Goal: Task Accomplishment & Management: Complete application form

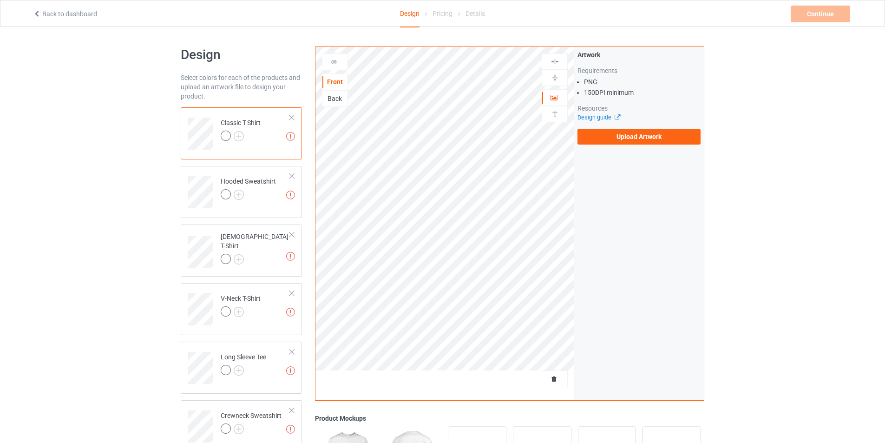
click at [331, 101] on div "Back" at bounding box center [334, 98] width 25 height 9
click at [337, 86] on div "Front" at bounding box center [334, 81] width 25 height 9
click at [631, 139] on label "Upload Artwork" at bounding box center [638, 137] width 123 height 16
click at [0, 0] on input "Upload Artwork" at bounding box center [0, 0] width 0 height 0
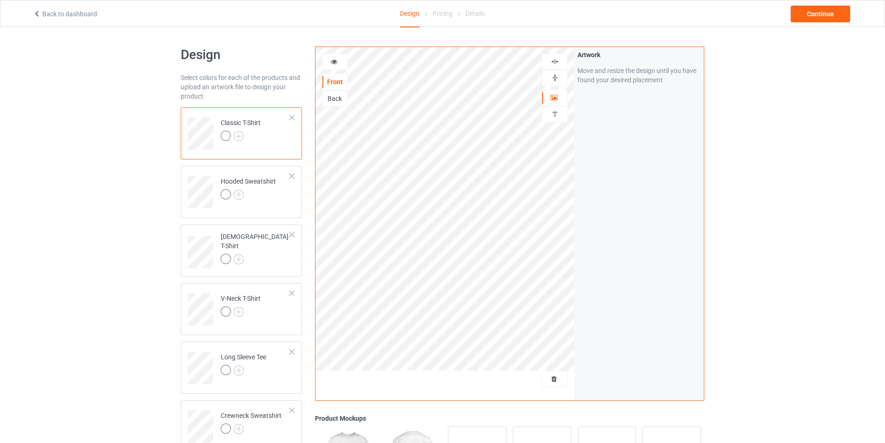
click at [784, 225] on div "Design Select colors for each of the products and upload an artwork file to des…" at bounding box center [442, 388] width 885 height 722
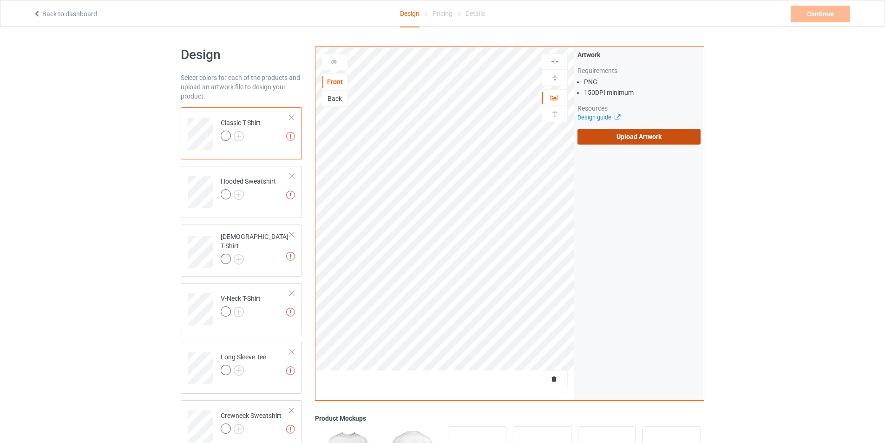
click at [667, 132] on label "Upload Artwork" at bounding box center [638, 137] width 123 height 16
click at [0, 0] on input "Upload Artwork" at bounding box center [0, 0] width 0 height 0
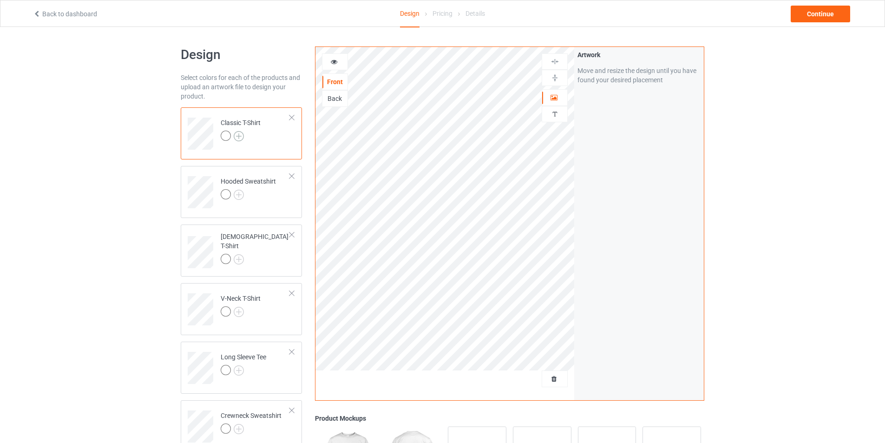
click at [239, 134] on img at bounding box center [239, 136] width 10 height 10
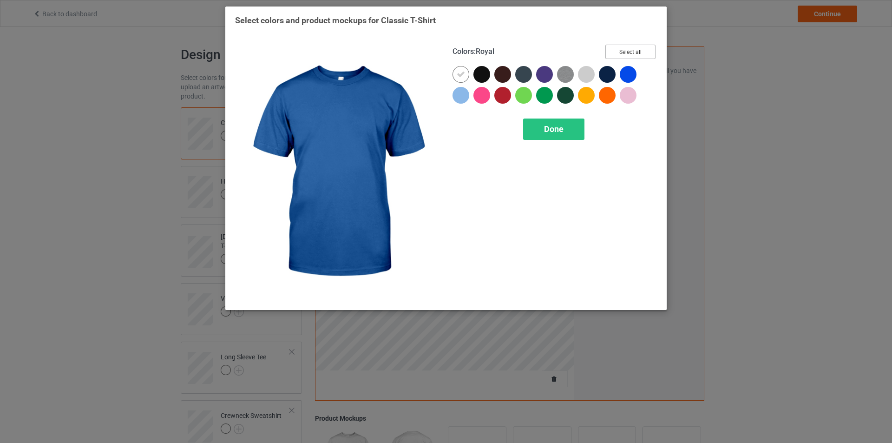
click at [638, 51] on button "Select all" at bounding box center [630, 52] width 50 height 14
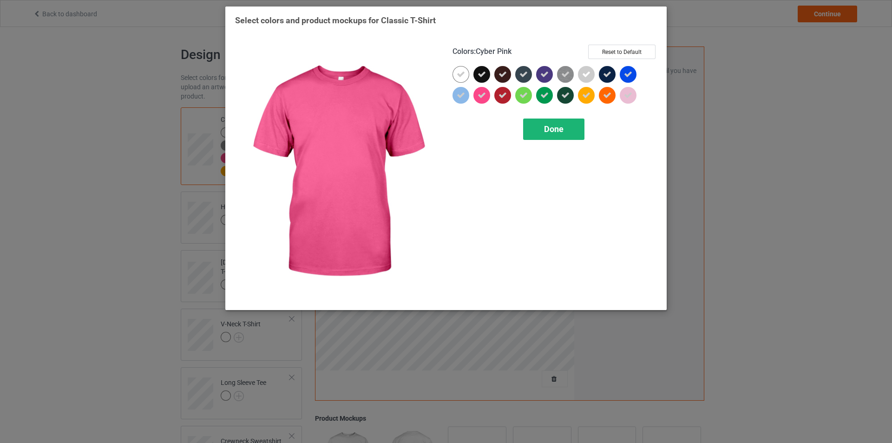
click at [575, 132] on div "Done" at bounding box center [553, 128] width 61 height 21
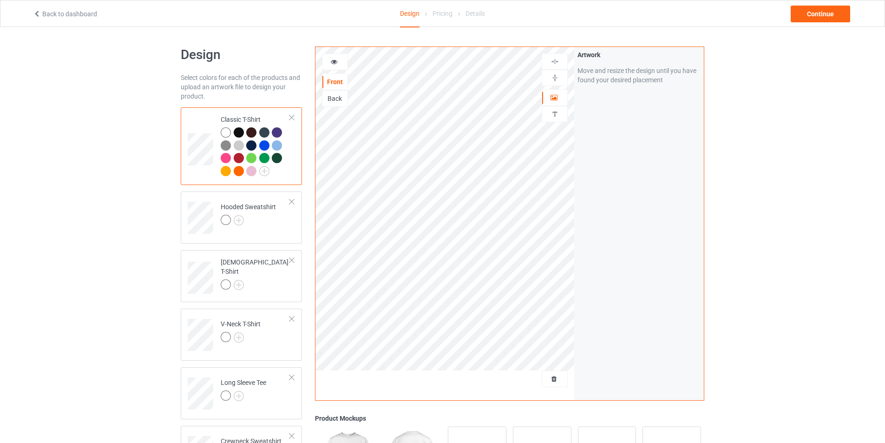
click at [241, 171] on div at bounding box center [239, 171] width 10 height 10
click at [820, 230] on div "Design Select colors for each of the products and upload an artwork file to des…" at bounding box center [442, 401] width 885 height 748
click at [228, 132] on div at bounding box center [226, 132] width 10 height 10
click at [824, 151] on div "Design Select colors for each of the products and upload an artwork file to des…" at bounding box center [442, 401] width 885 height 748
click at [810, 239] on div "Design Select colors for each of the products and upload an artwork file to des…" at bounding box center [442, 401] width 885 height 748
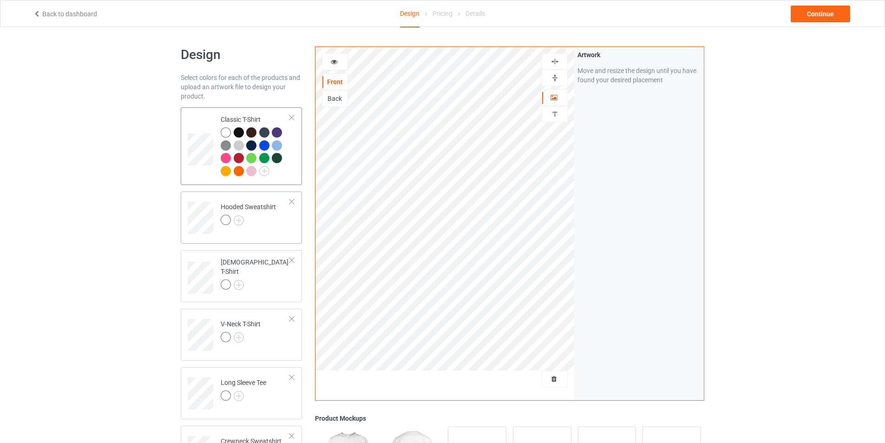
click at [266, 217] on div at bounding box center [248, 221] width 55 height 13
click at [239, 220] on img at bounding box center [239, 220] width 10 height 10
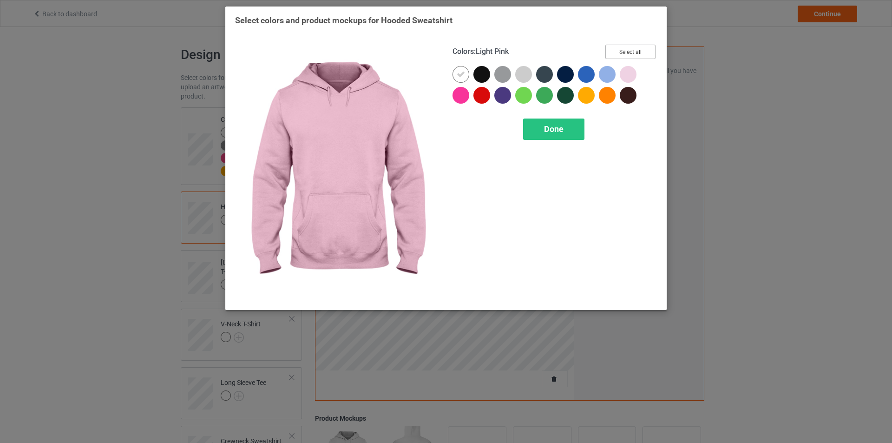
click at [638, 49] on button "Select all" at bounding box center [630, 52] width 50 height 14
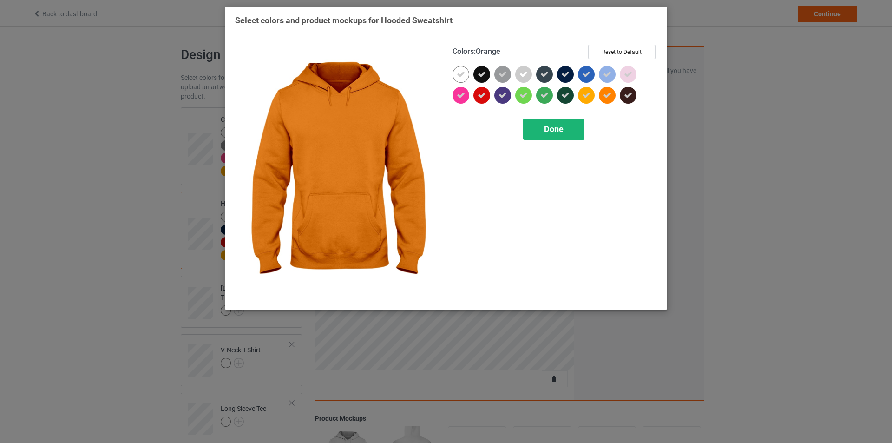
click at [564, 133] on div "Done" at bounding box center [553, 128] width 61 height 21
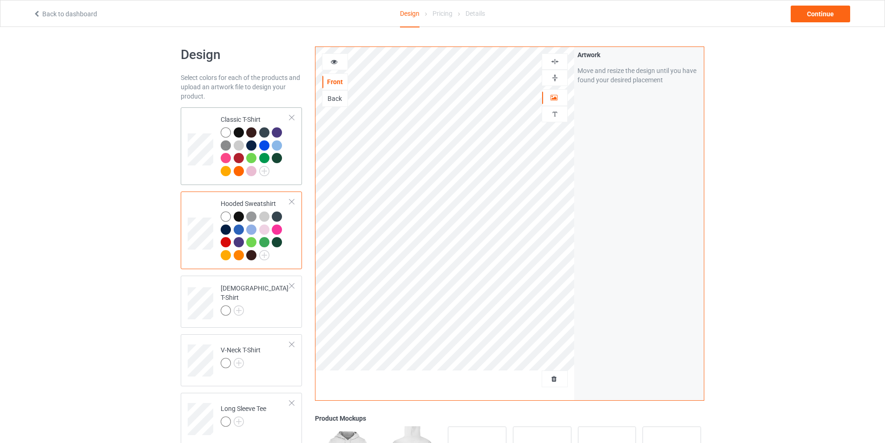
click at [241, 134] on div at bounding box center [239, 132] width 10 height 10
click at [262, 170] on img at bounding box center [264, 171] width 10 height 10
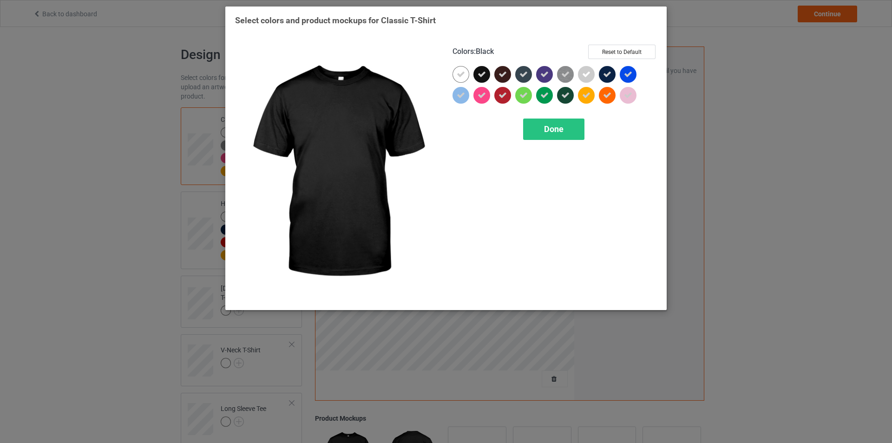
click at [486, 73] on div at bounding box center [481, 74] width 17 height 17
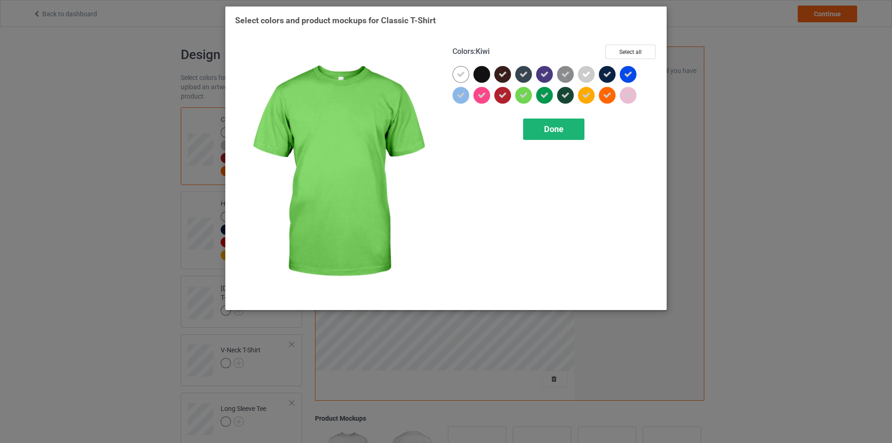
click at [565, 126] on div "Done" at bounding box center [553, 128] width 61 height 21
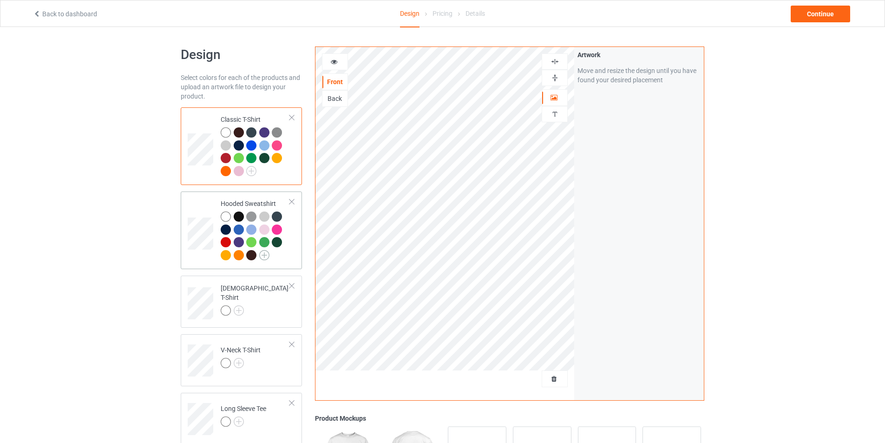
click at [260, 254] on img at bounding box center [264, 255] width 10 height 10
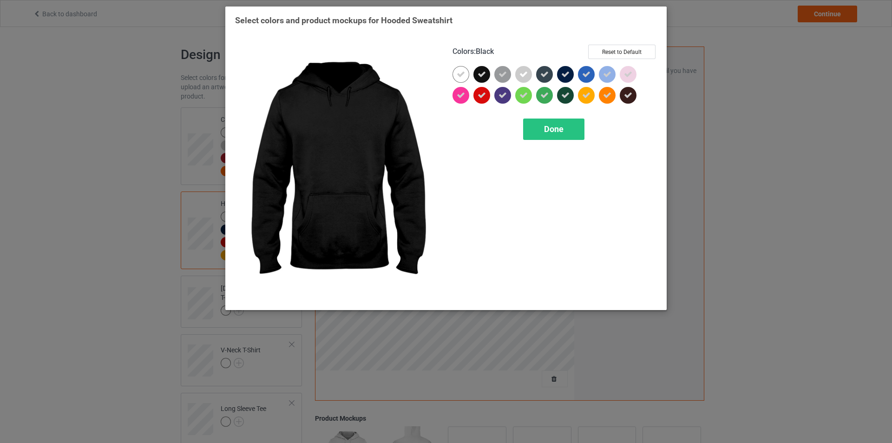
click at [485, 77] on icon at bounding box center [482, 74] width 8 height 8
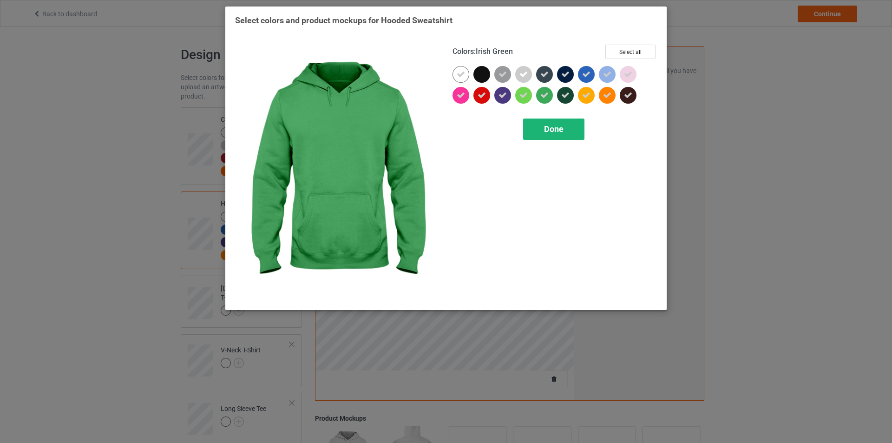
click at [563, 127] on span "Done" at bounding box center [554, 129] width 20 height 10
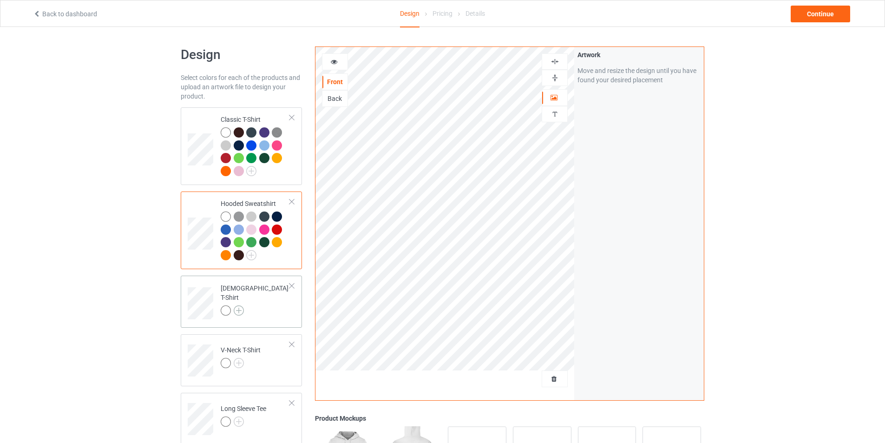
click at [241, 305] on img at bounding box center [239, 310] width 10 height 10
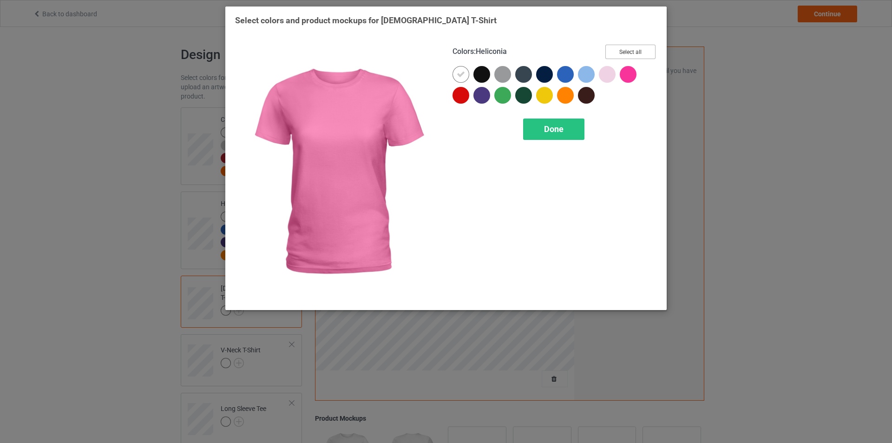
click at [631, 52] on button "Select all" at bounding box center [630, 52] width 50 height 14
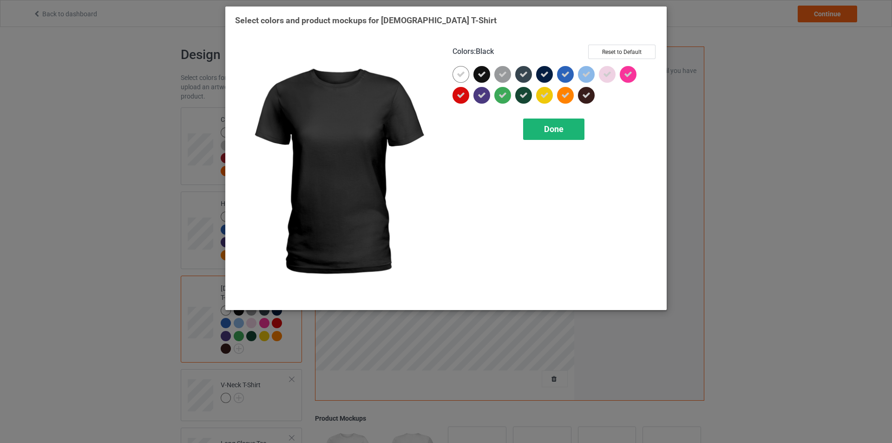
drag, startPoint x: 482, startPoint y: 70, endPoint x: 566, endPoint y: 131, distance: 104.2
click at [482, 70] on div at bounding box center [481, 74] width 17 height 17
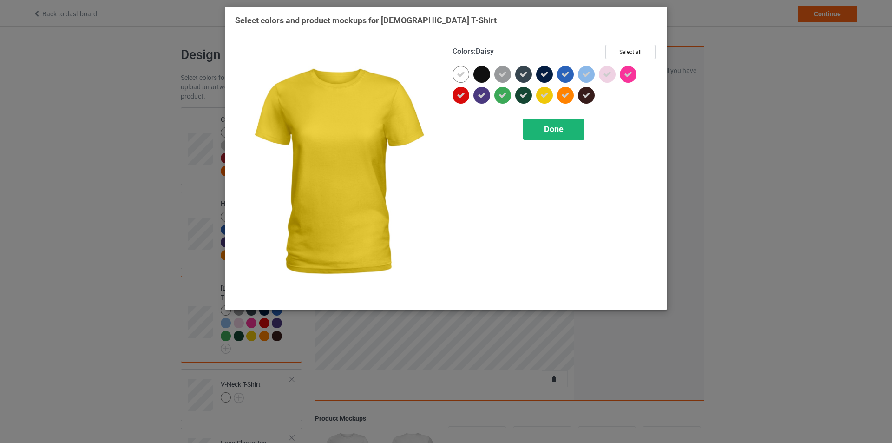
click at [555, 129] on span "Done" at bounding box center [554, 129] width 20 height 10
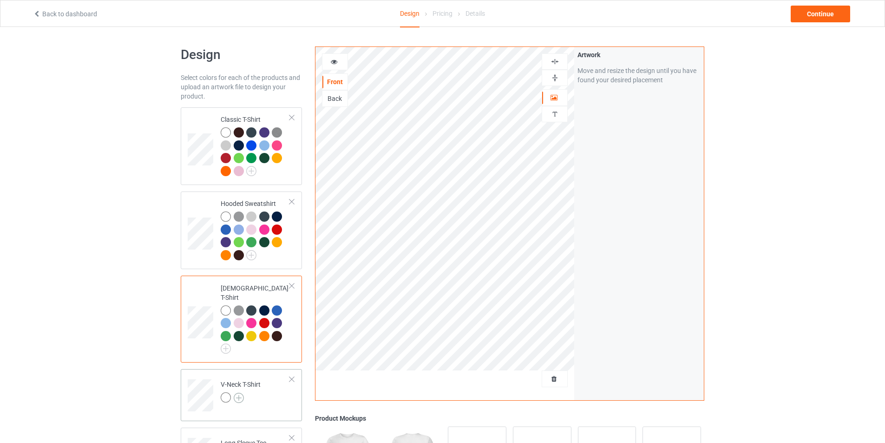
click at [236, 393] on img at bounding box center [239, 398] width 10 height 10
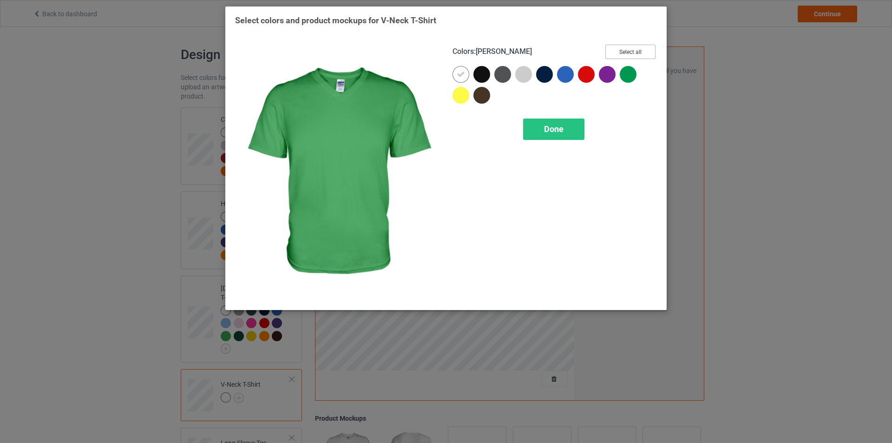
click at [632, 50] on button "Select all" at bounding box center [630, 52] width 50 height 14
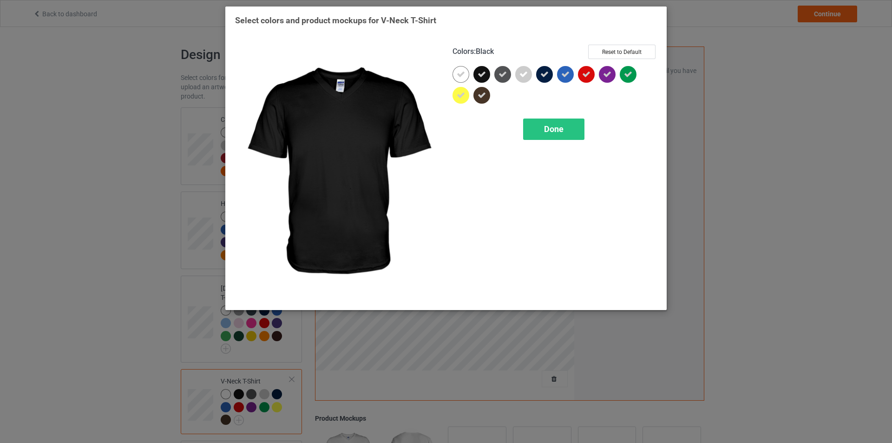
click at [479, 70] on icon at bounding box center [482, 74] width 8 height 8
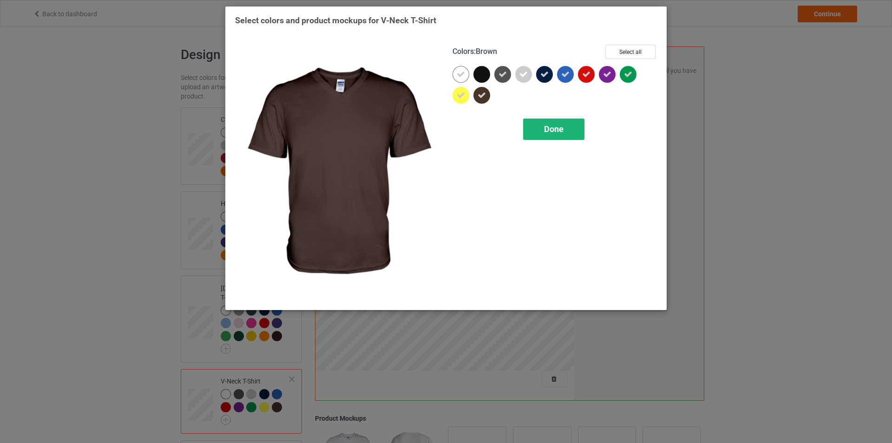
click at [562, 129] on span "Done" at bounding box center [554, 129] width 20 height 10
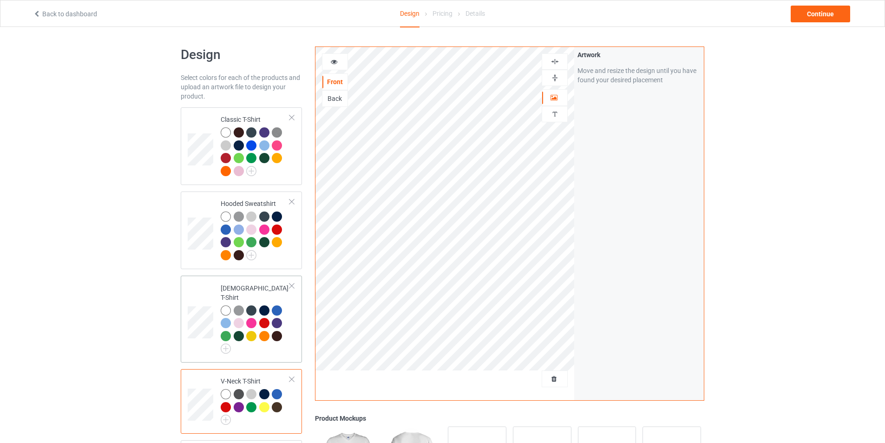
scroll to position [139, 0]
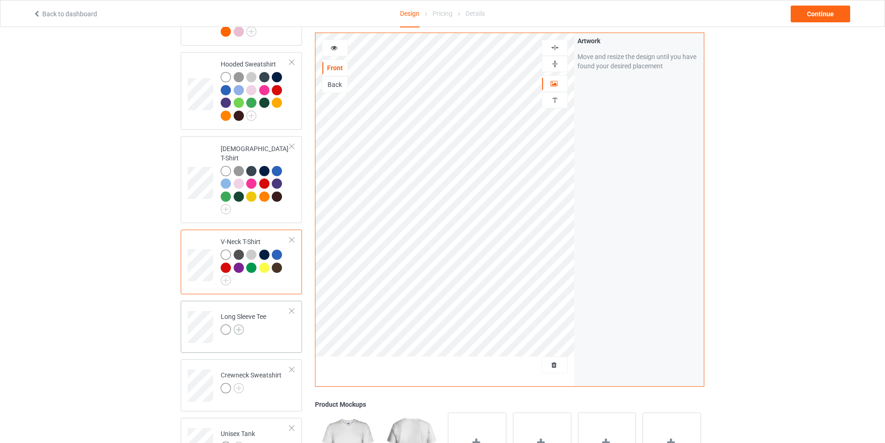
click at [240, 324] on img at bounding box center [239, 329] width 10 height 10
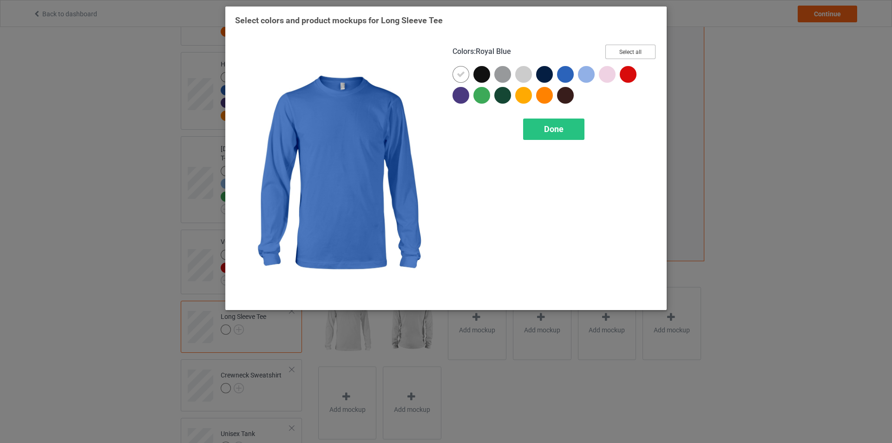
click at [625, 45] on button "Select all" at bounding box center [630, 52] width 50 height 14
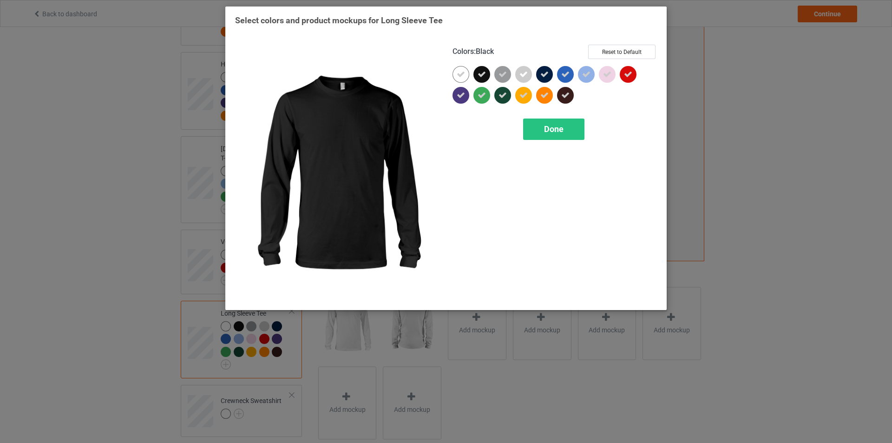
drag, startPoint x: 480, startPoint y: 70, endPoint x: 486, endPoint y: 74, distance: 6.6
click at [480, 71] on icon at bounding box center [482, 74] width 8 height 8
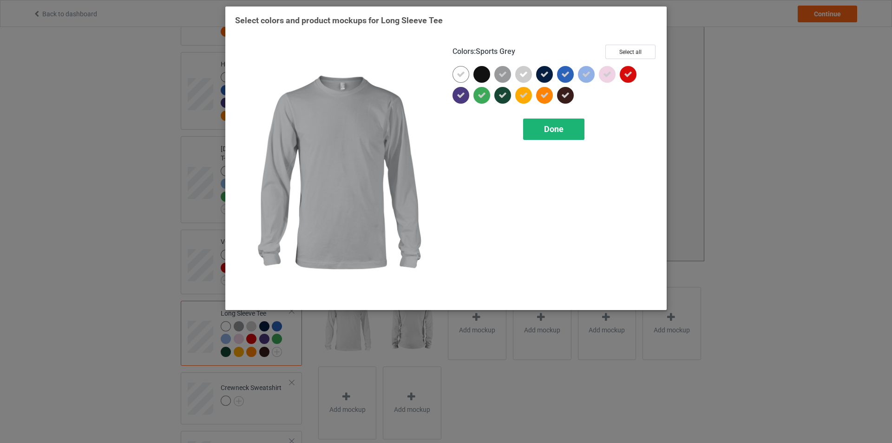
click at [560, 134] on span "Done" at bounding box center [554, 129] width 20 height 10
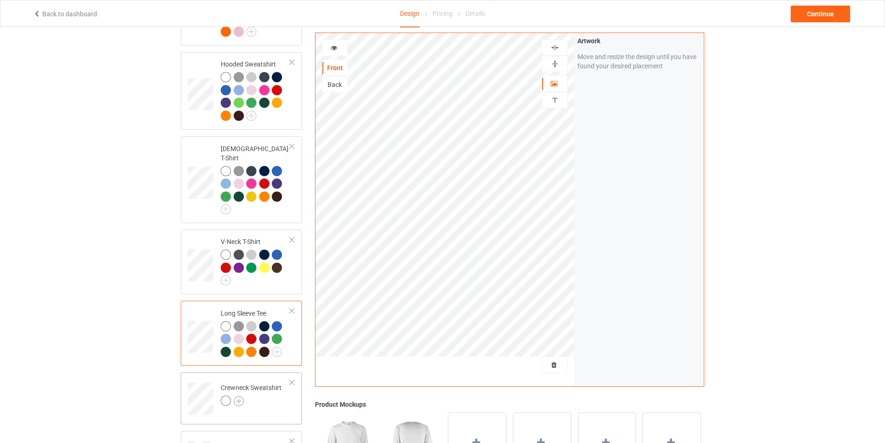
click at [236, 396] on img at bounding box center [239, 401] width 10 height 10
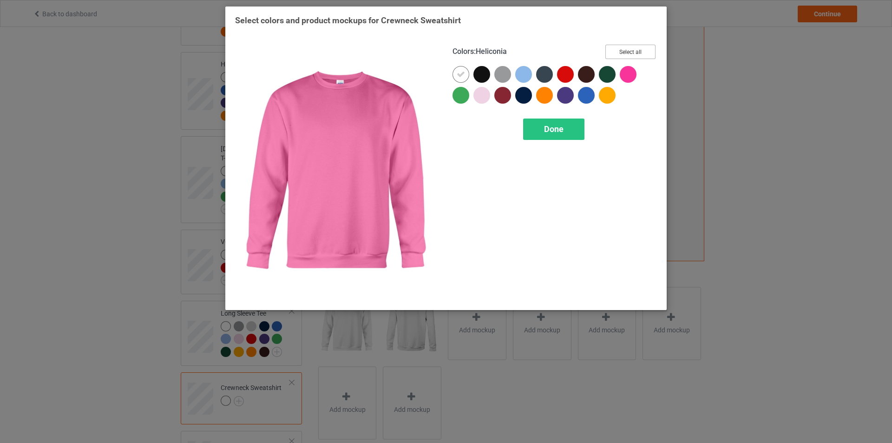
click at [633, 48] on button "Select all" at bounding box center [630, 52] width 50 height 14
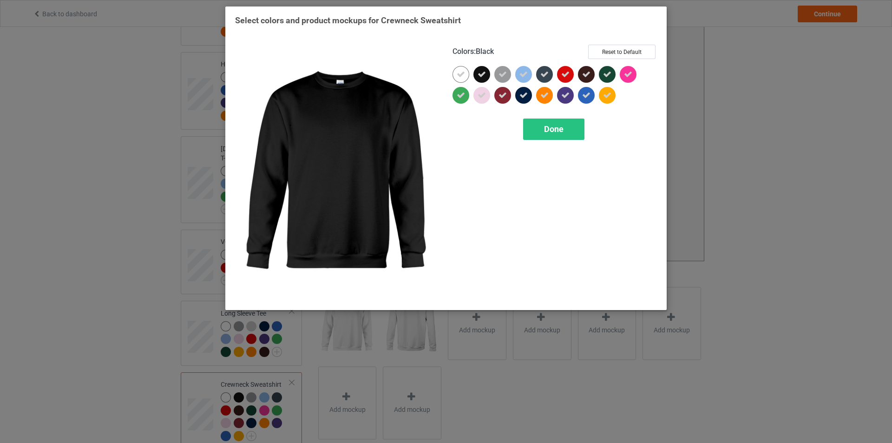
click at [486, 73] on div at bounding box center [481, 74] width 17 height 17
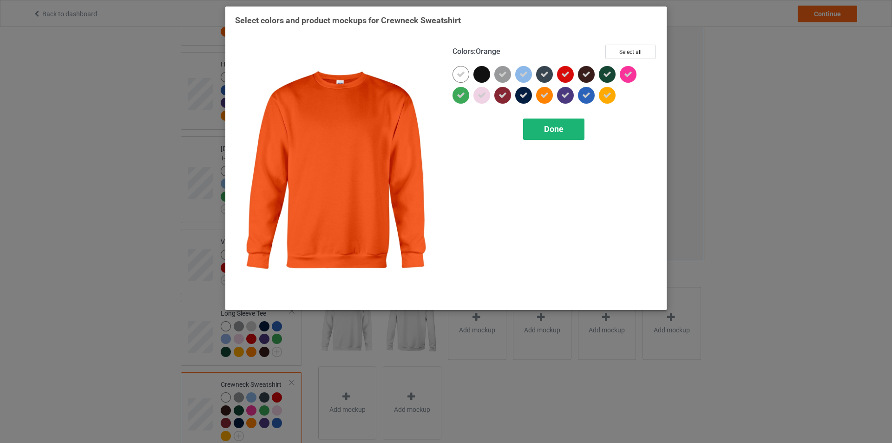
click at [573, 130] on div "Done" at bounding box center [553, 128] width 61 height 21
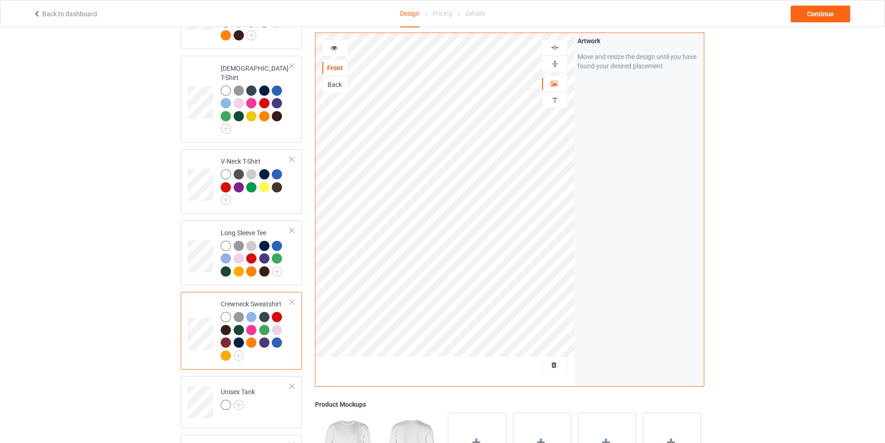
scroll to position [279, 0]
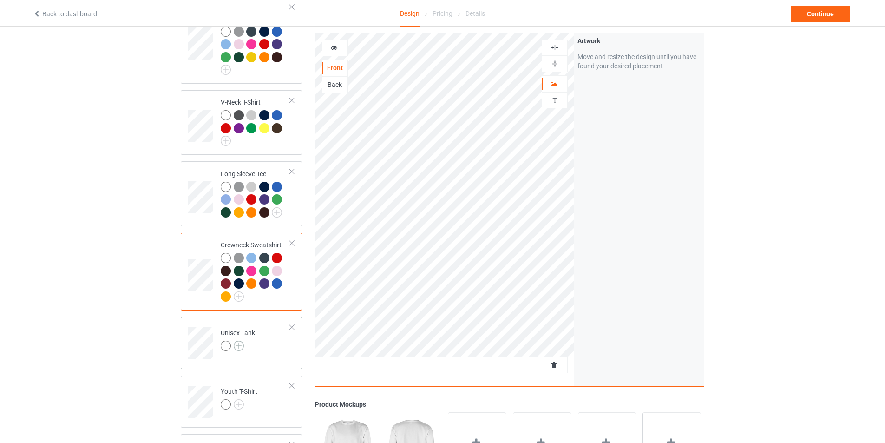
click at [236, 341] on img at bounding box center [239, 346] width 10 height 10
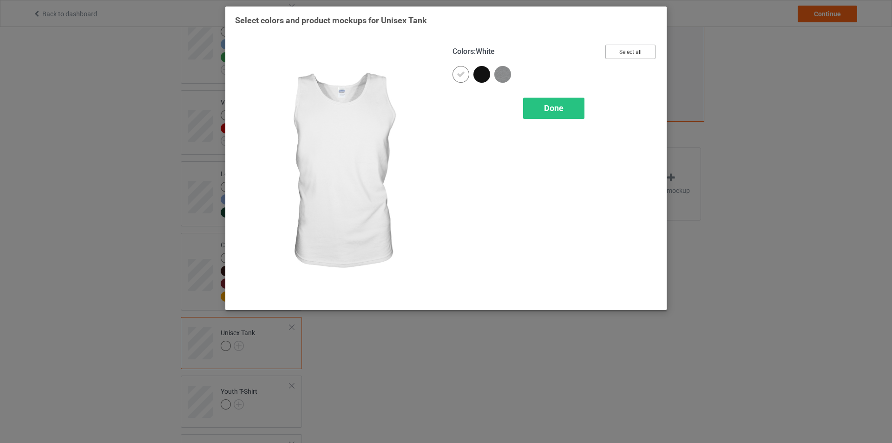
click at [633, 46] on button "Select all" at bounding box center [630, 52] width 50 height 14
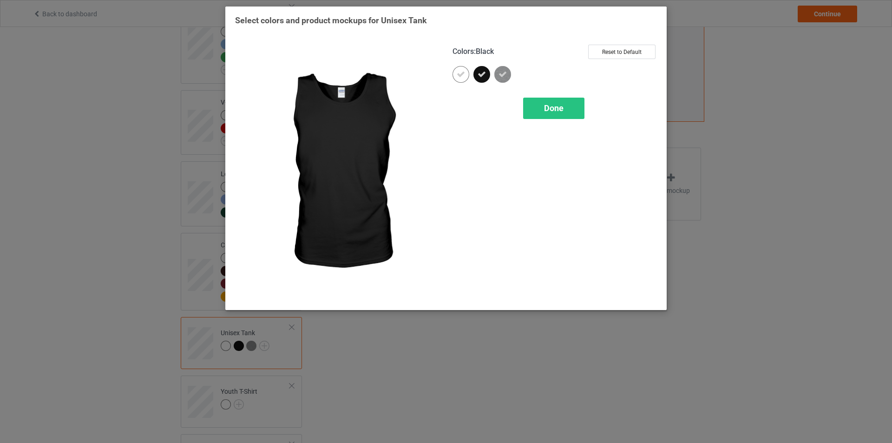
click at [483, 73] on icon at bounding box center [482, 74] width 8 height 8
click at [546, 99] on div "Done" at bounding box center [553, 108] width 61 height 21
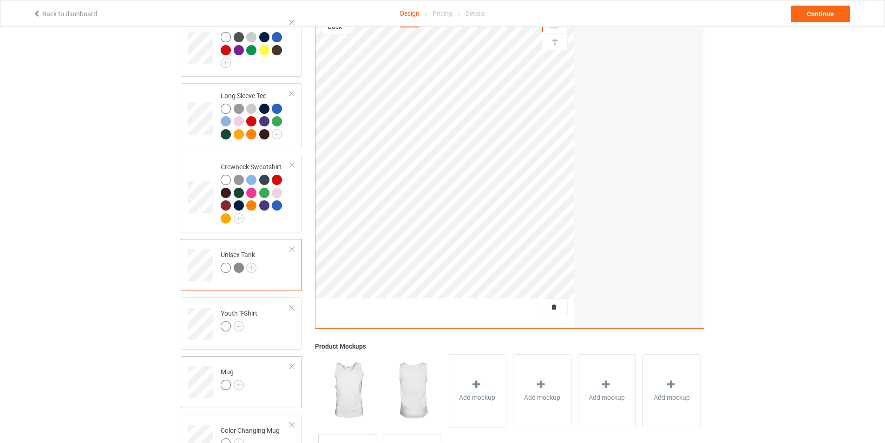
scroll to position [437, 0]
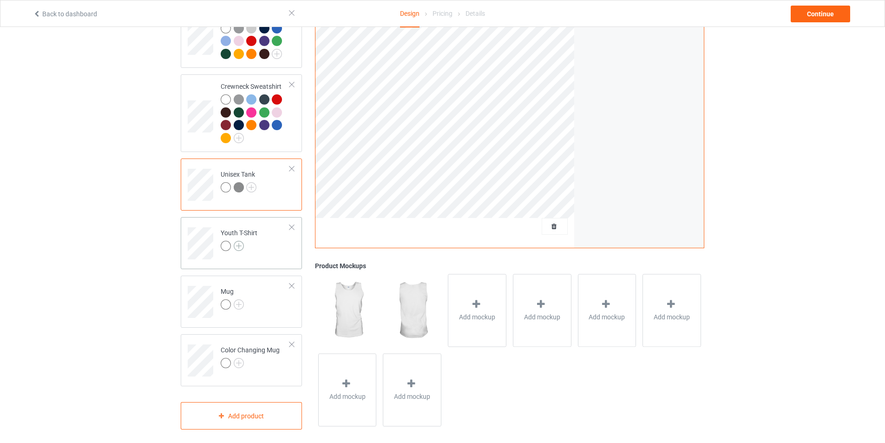
click at [236, 241] on img at bounding box center [239, 246] width 10 height 10
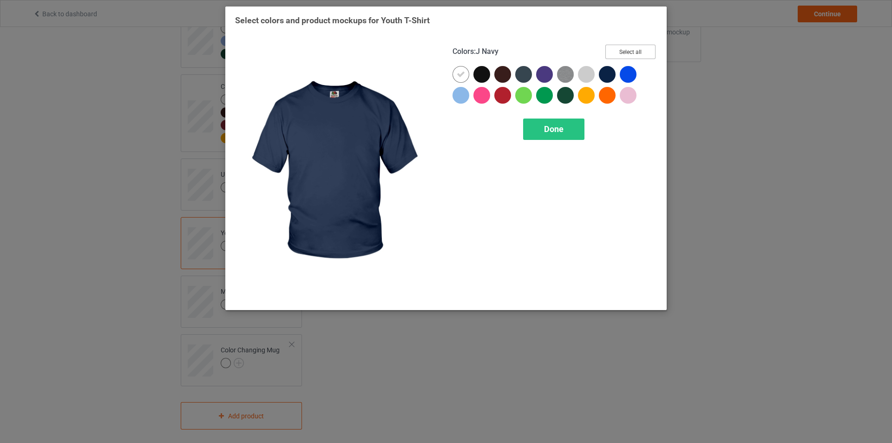
click at [640, 52] on button "Select all" at bounding box center [630, 52] width 50 height 14
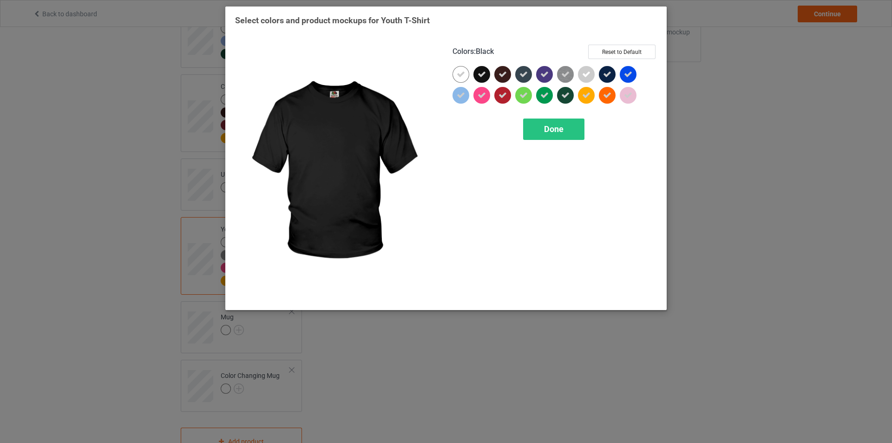
click at [484, 74] on icon at bounding box center [482, 74] width 8 height 8
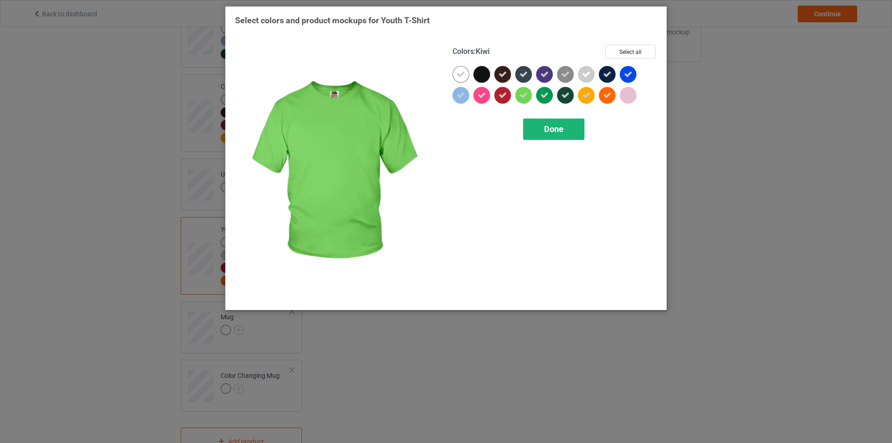
click at [545, 128] on span "Done" at bounding box center [554, 129] width 20 height 10
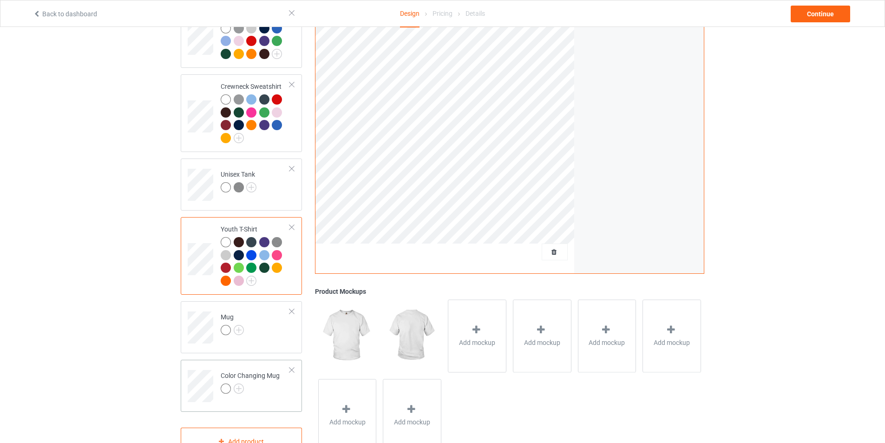
scroll to position [463, 0]
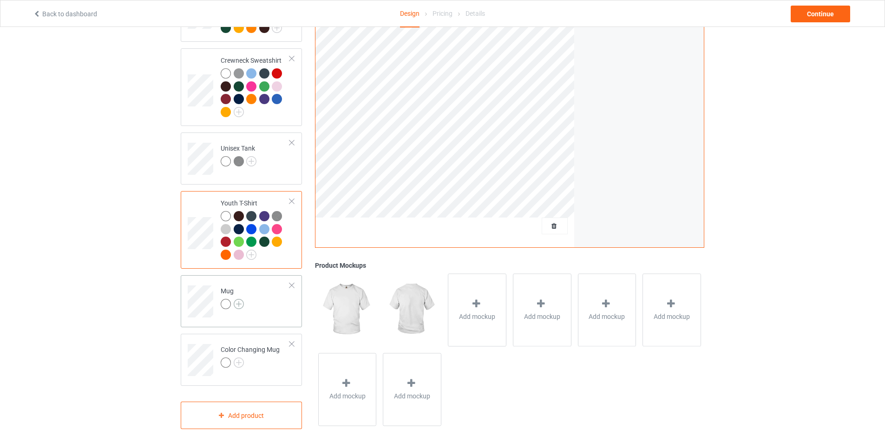
click at [238, 299] on img at bounding box center [239, 304] width 10 height 10
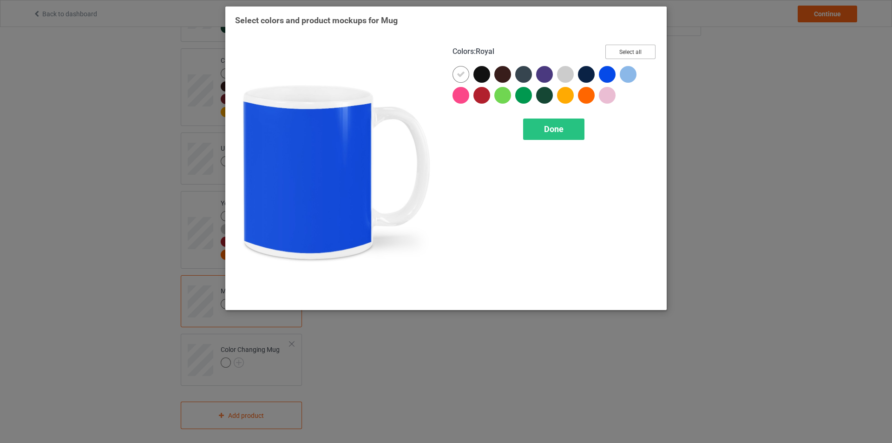
click at [630, 53] on button "Select all" at bounding box center [630, 52] width 50 height 14
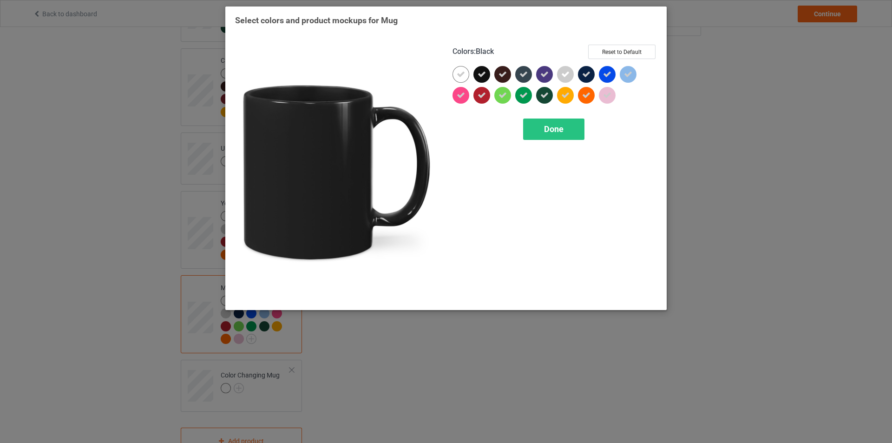
click at [483, 77] on icon at bounding box center [482, 74] width 8 height 8
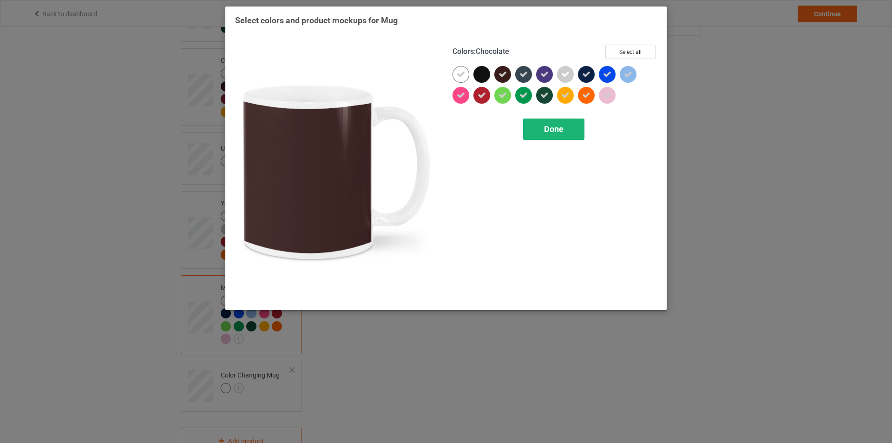
click at [557, 127] on span "Done" at bounding box center [554, 129] width 20 height 10
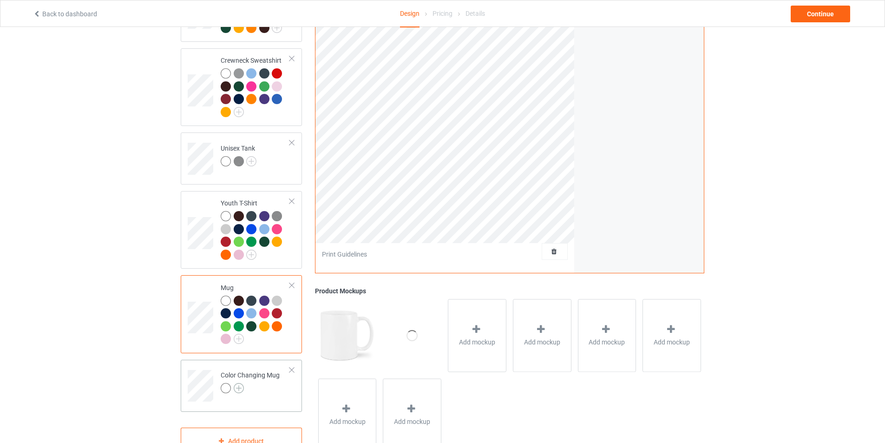
click at [238, 385] on img at bounding box center [239, 388] width 10 height 10
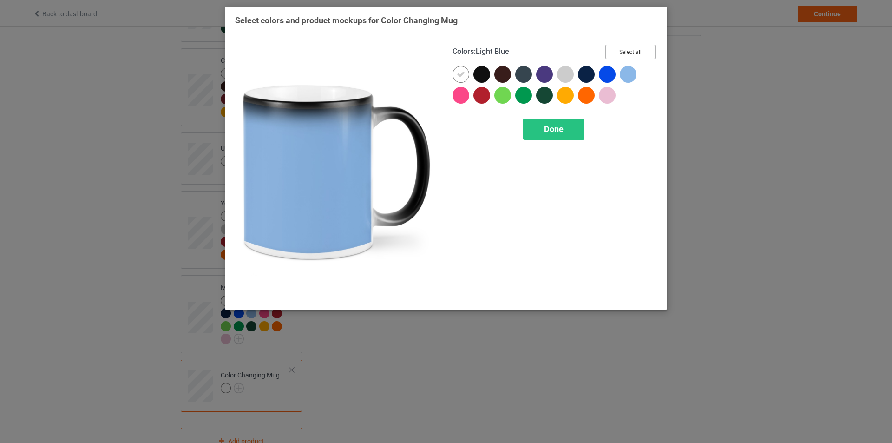
click at [636, 50] on button "Select all" at bounding box center [630, 52] width 50 height 14
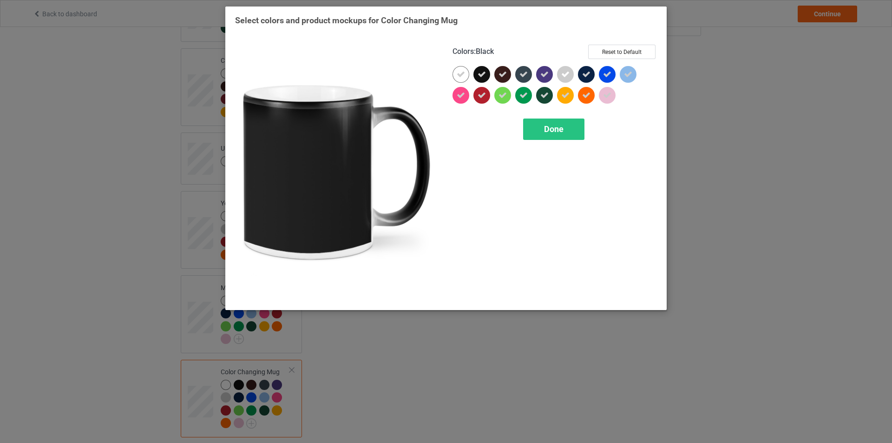
click at [479, 75] on icon at bounding box center [482, 74] width 8 height 8
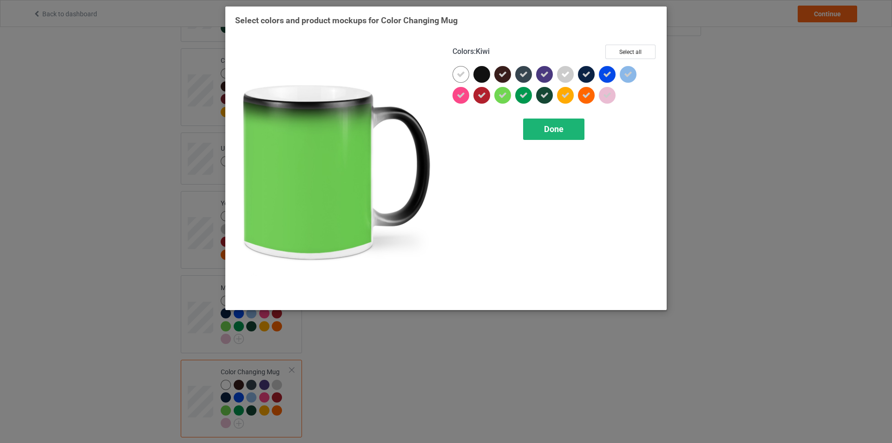
click at [563, 130] on span "Done" at bounding box center [554, 129] width 20 height 10
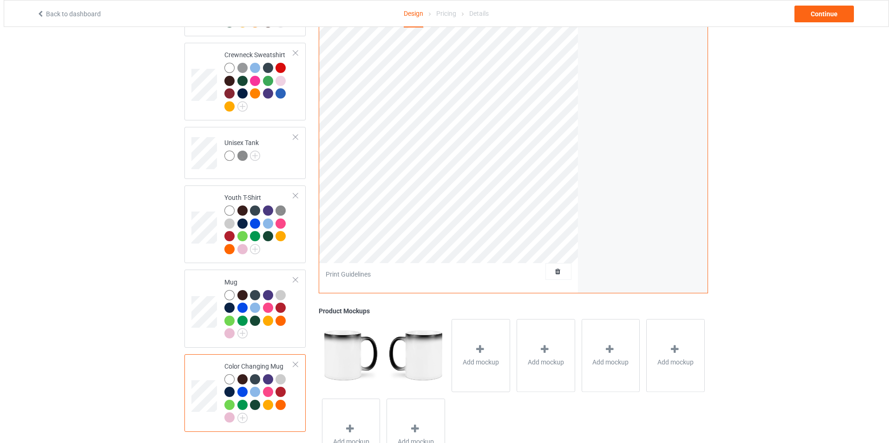
scroll to position [516, 0]
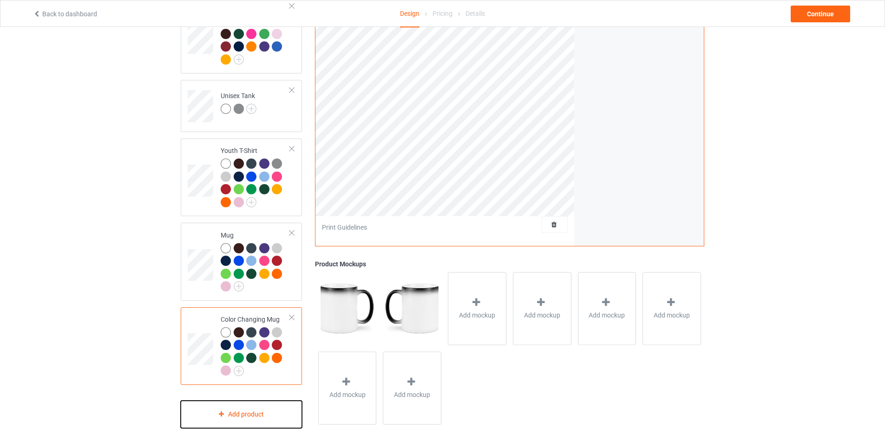
click at [256, 409] on div "Add product" at bounding box center [241, 413] width 121 height 27
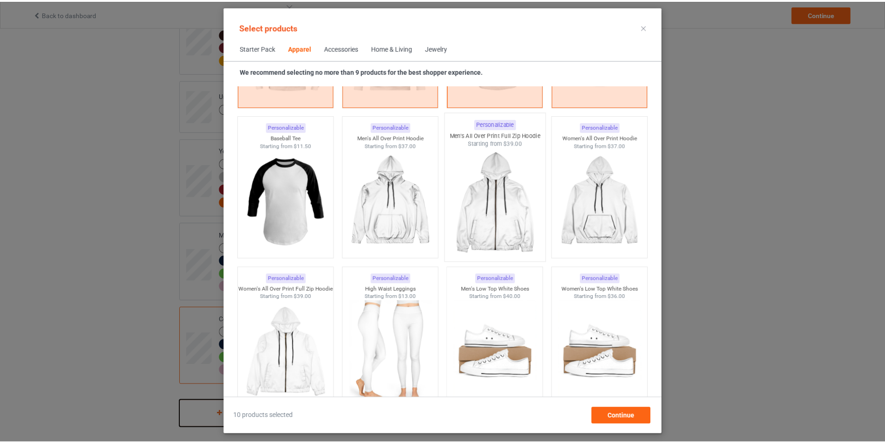
scroll to position [857, 0]
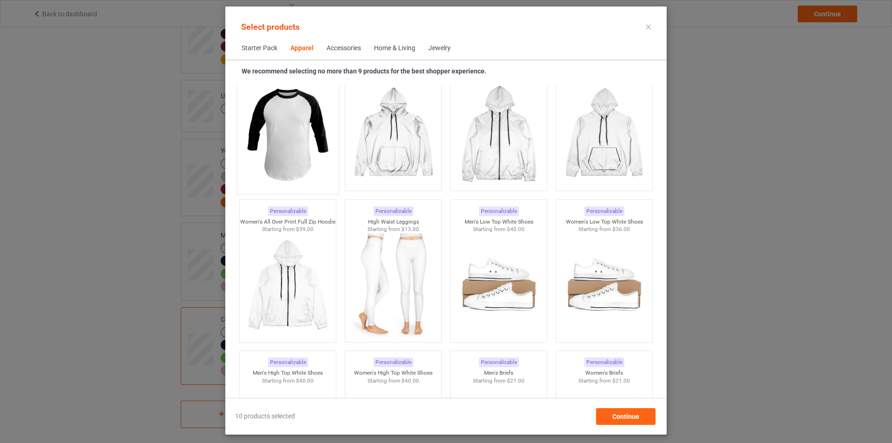
click at [297, 134] on img at bounding box center [287, 134] width 87 height 109
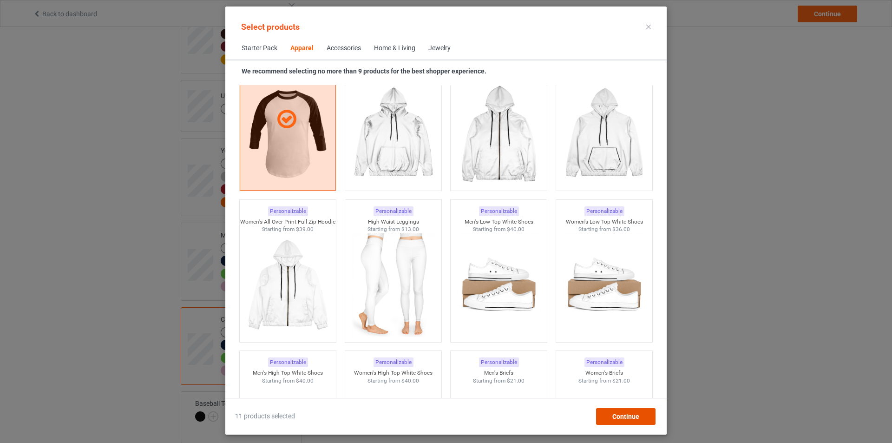
click at [626, 413] on span "Continue" at bounding box center [625, 416] width 27 height 7
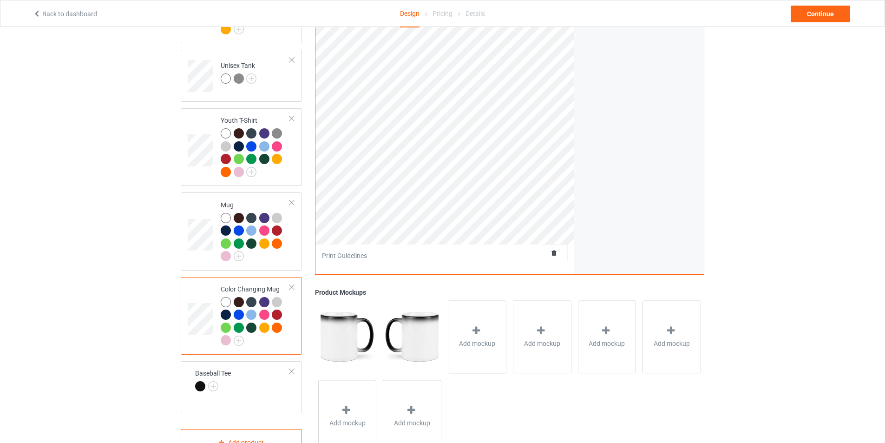
scroll to position [574, 0]
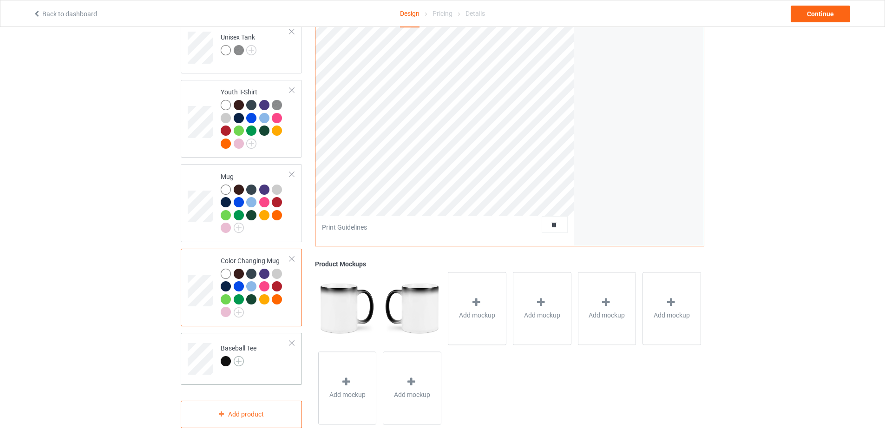
click at [243, 356] on img at bounding box center [239, 361] width 10 height 10
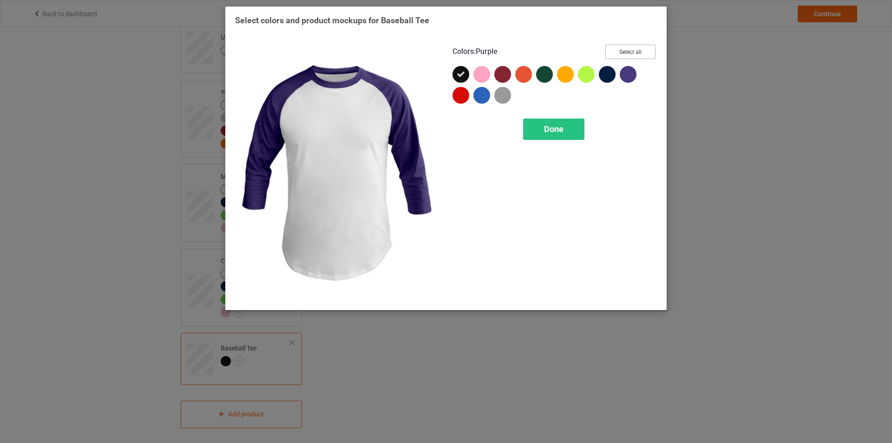
click at [636, 49] on button "Select all" at bounding box center [630, 52] width 50 height 14
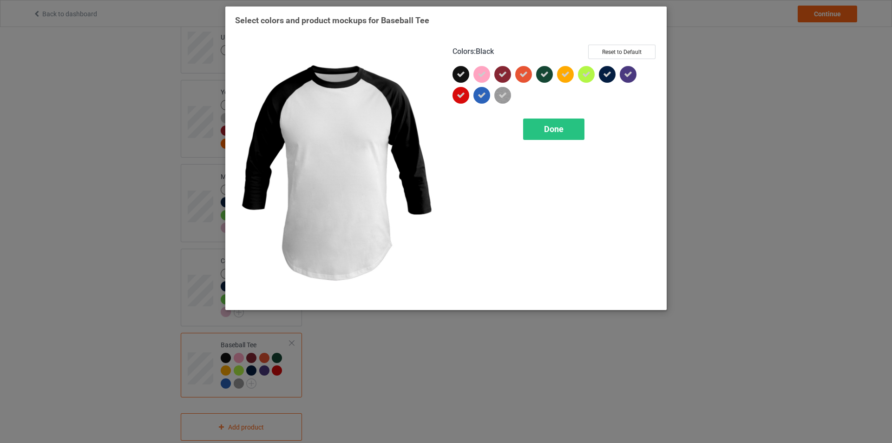
click at [464, 74] on icon at bounding box center [461, 74] width 8 height 8
click at [457, 74] on div at bounding box center [461, 74] width 17 height 17
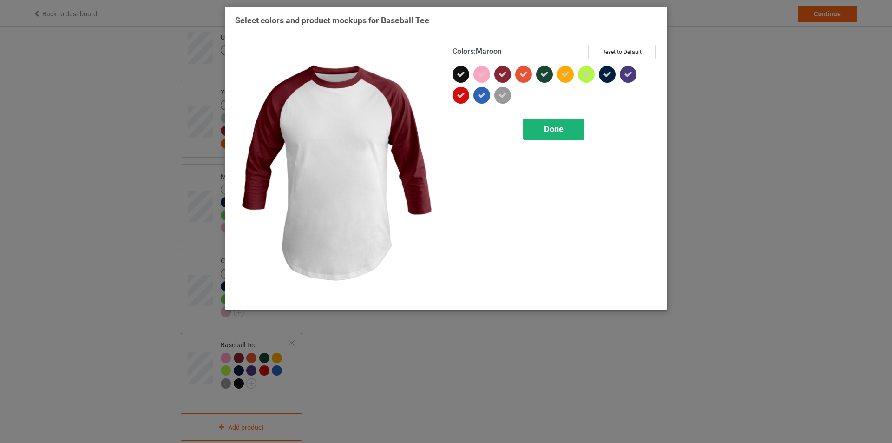
click at [564, 131] on div "Done" at bounding box center [553, 128] width 61 height 21
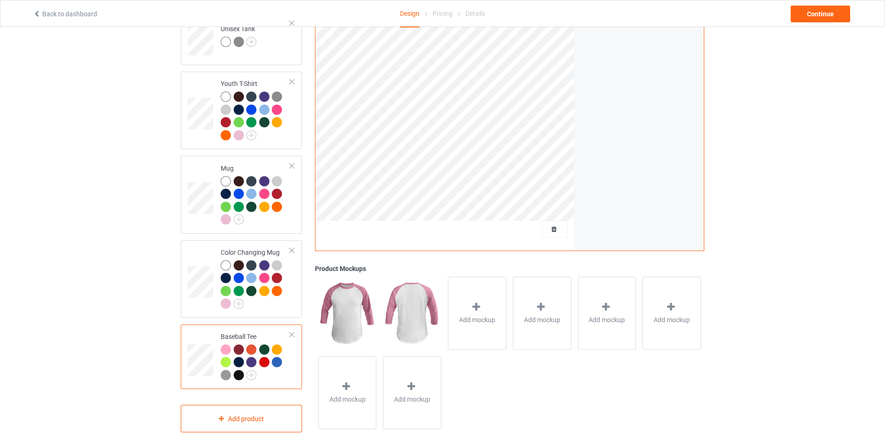
scroll to position [587, 0]
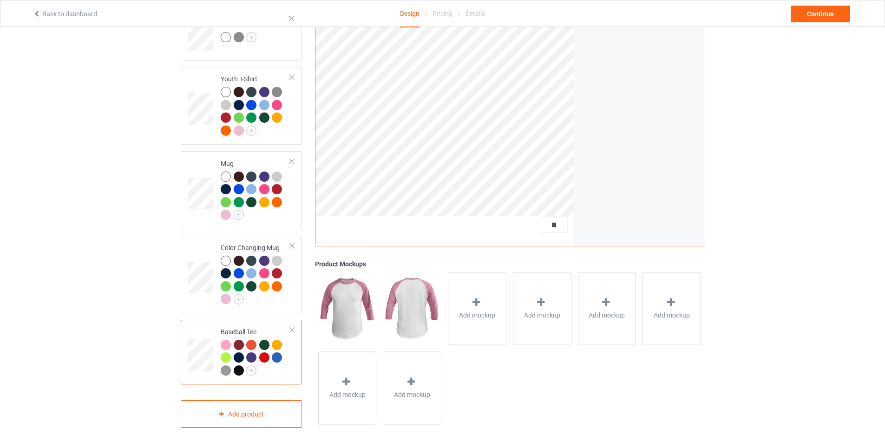
click at [239, 367] on div at bounding box center [239, 370] width 10 height 10
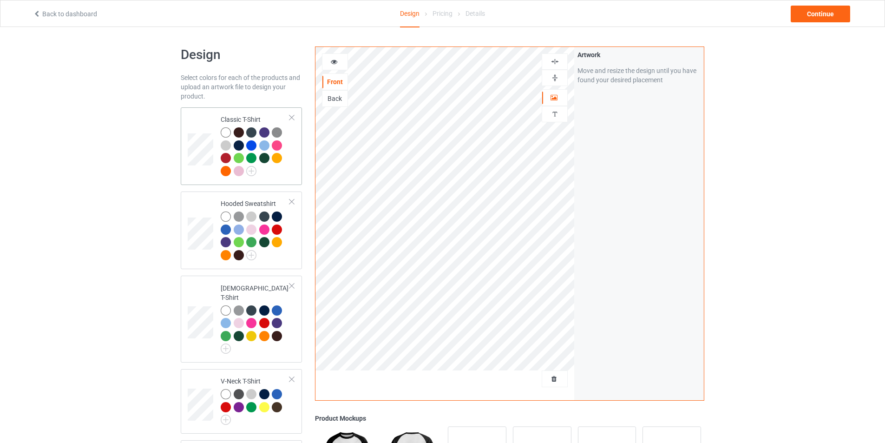
click at [227, 134] on div at bounding box center [226, 132] width 10 height 10
click at [276, 159] on div at bounding box center [277, 158] width 10 height 10
click at [227, 132] on div at bounding box center [226, 132] width 10 height 10
click at [243, 131] on div at bounding box center [239, 132] width 10 height 10
click at [241, 158] on div at bounding box center [239, 158] width 10 height 10
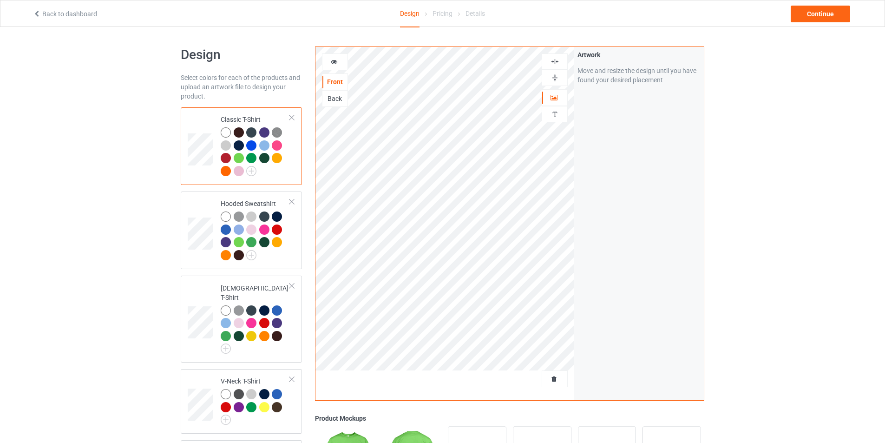
click at [240, 171] on div at bounding box center [239, 171] width 10 height 10
click at [227, 145] on div at bounding box center [226, 145] width 10 height 10
click at [225, 133] on div at bounding box center [226, 132] width 10 height 10
click at [831, 11] on div "Continue" at bounding box center [820, 14] width 59 height 17
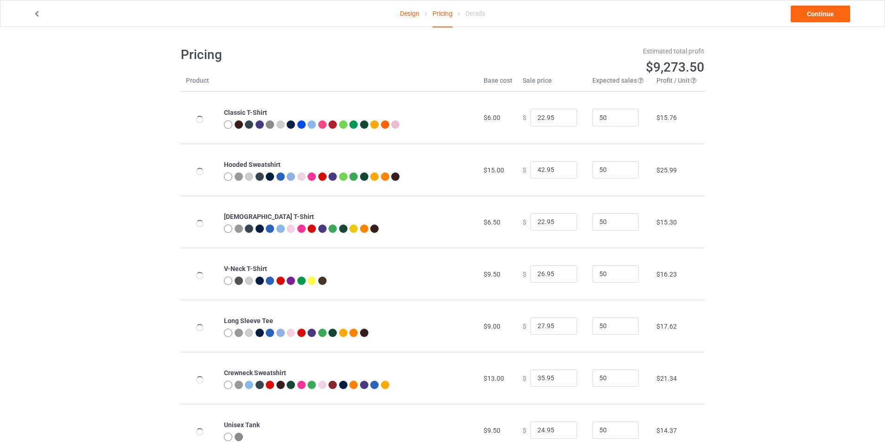
click at [37, 14] on icon at bounding box center [37, 12] width 8 height 7
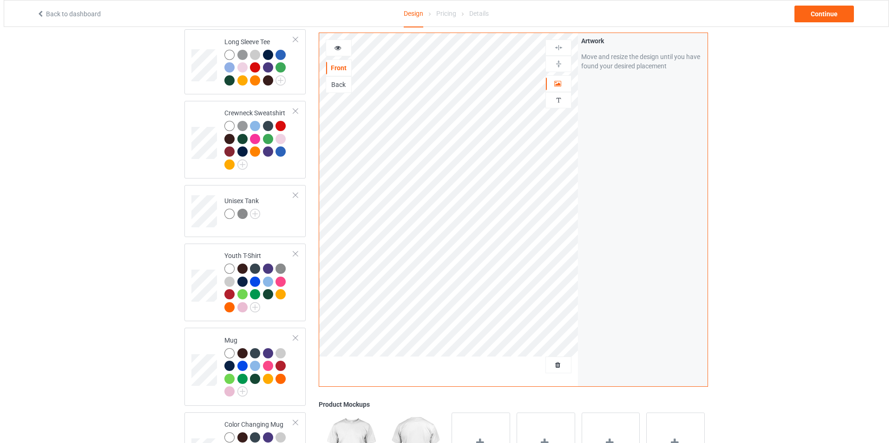
scroll to position [465, 0]
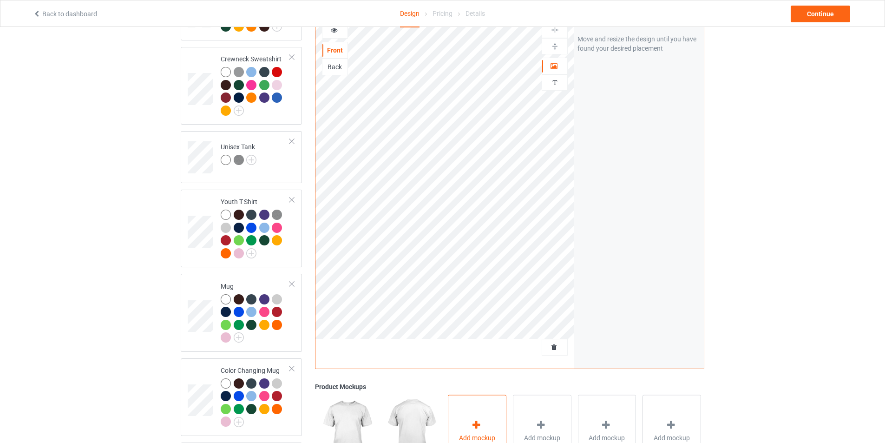
click at [466, 421] on div "Add mockup" at bounding box center [477, 430] width 59 height 73
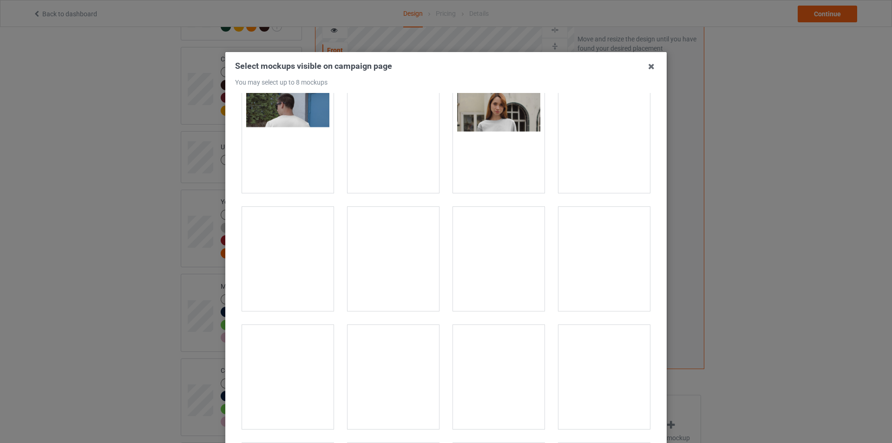
scroll to position [139, 0]
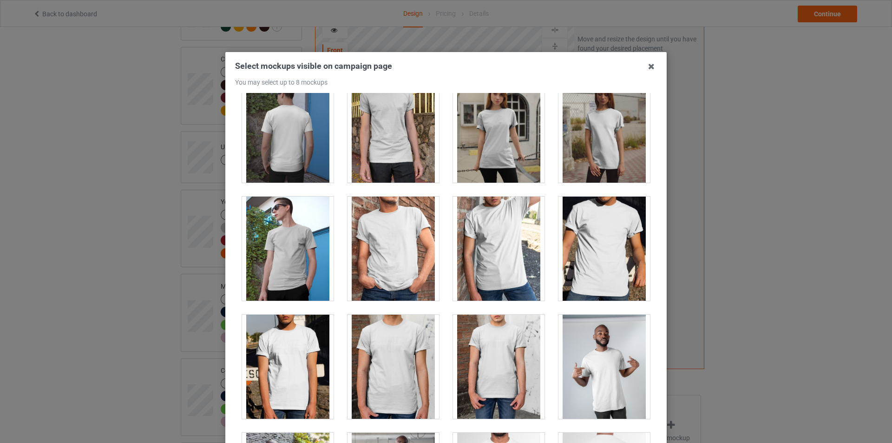
click at [406, 256] on div at bounding box center [394, 249] width 92 height 104
click at [615, 162] on div at bounding box center [604, 131] width 92 height 104
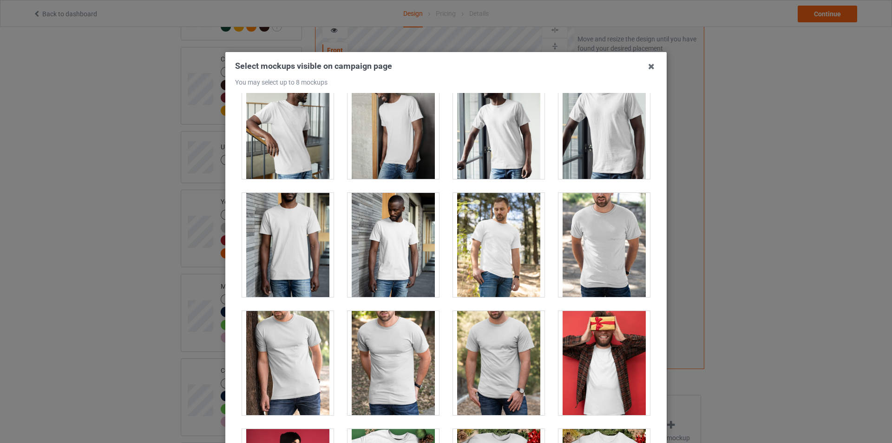
scroll to position [1022, 0]
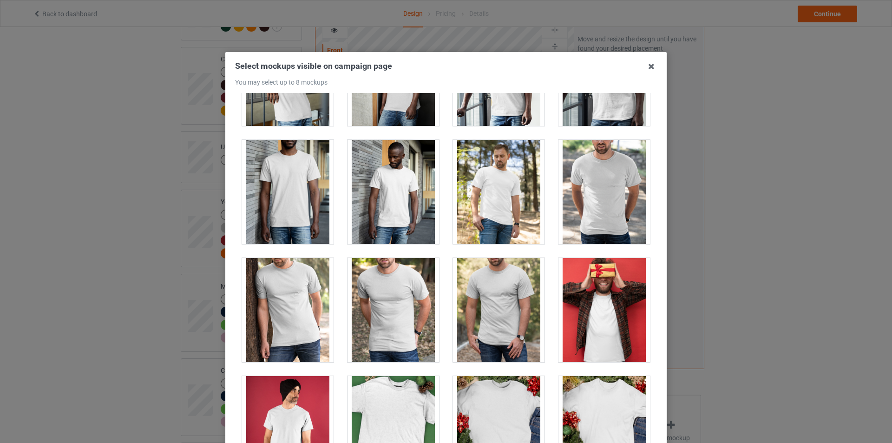
click at [397, 320] on div at bounding box center [394, 310] width 92 height 104
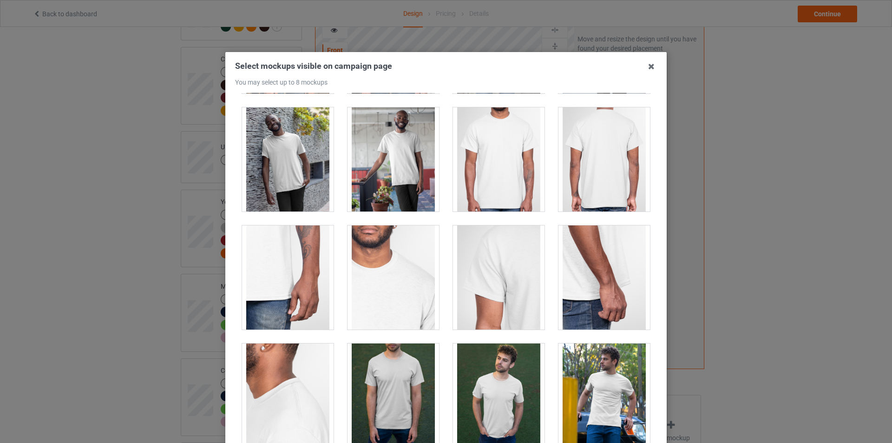
scroll to position [650, 0]
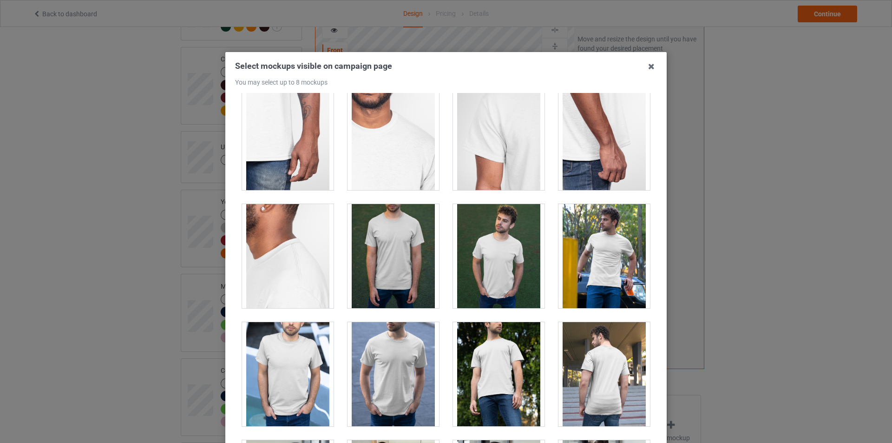
click at [580, 270] on div at bounding box center [604, 256] width 92 height 104
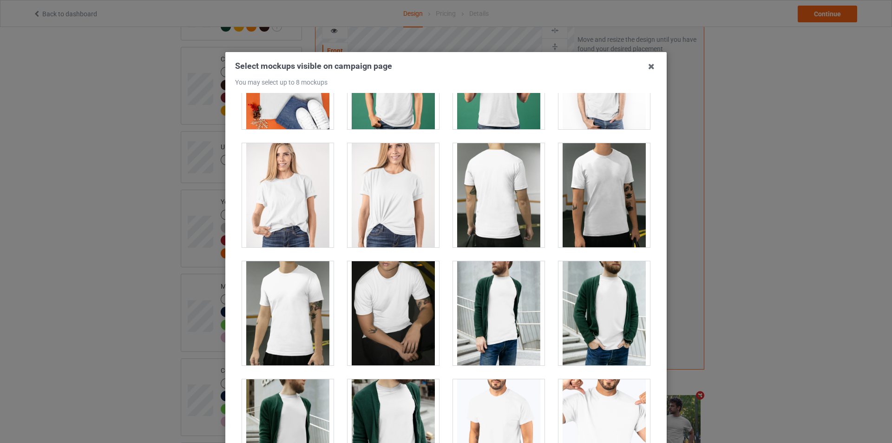
scroll to position [1394, 0]
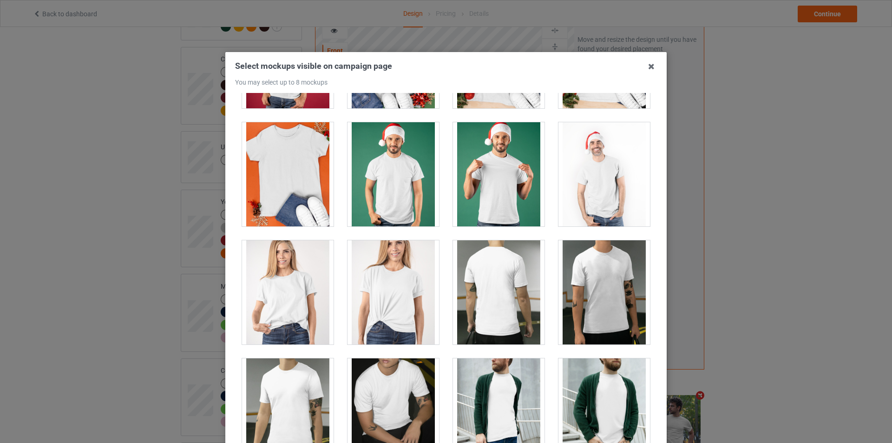
click at [287, 317] on div at bounding box center [288, 292] width 92 height 104
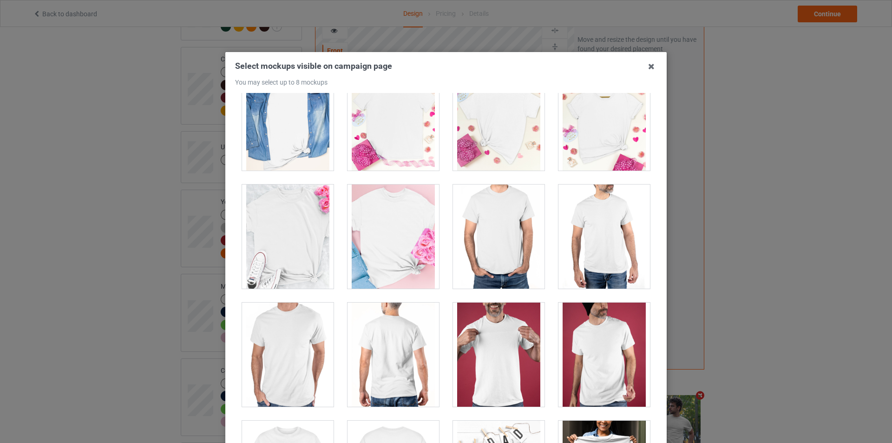
scroll to position [3903, 0]
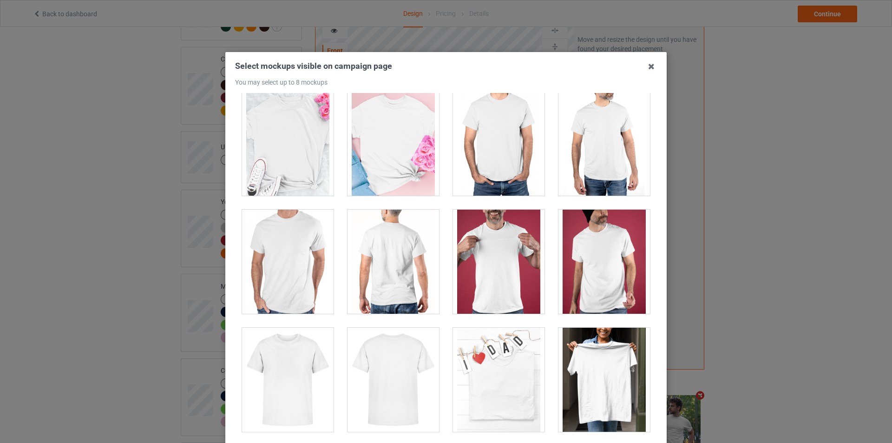
click at [278, 153] on div at bounding box center [288, 144] width 92 height 104
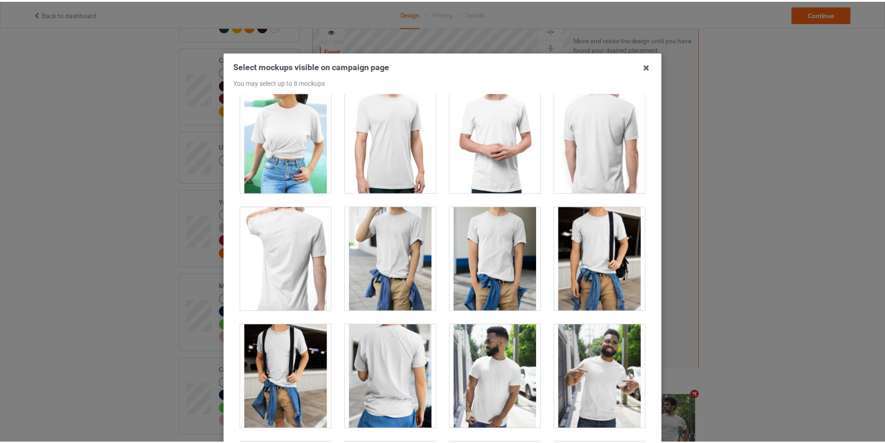
scroll to position [99, 0]
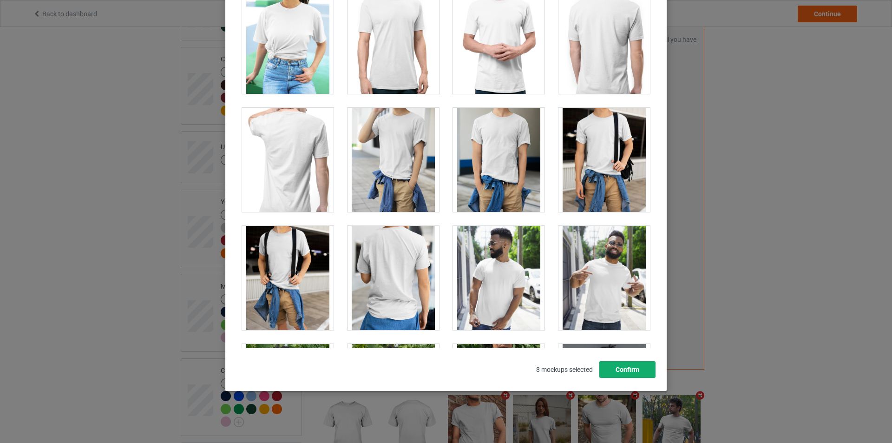
click at [625, 370] on button "Confirm" at bounding box center [627, 369] width 56 height 17
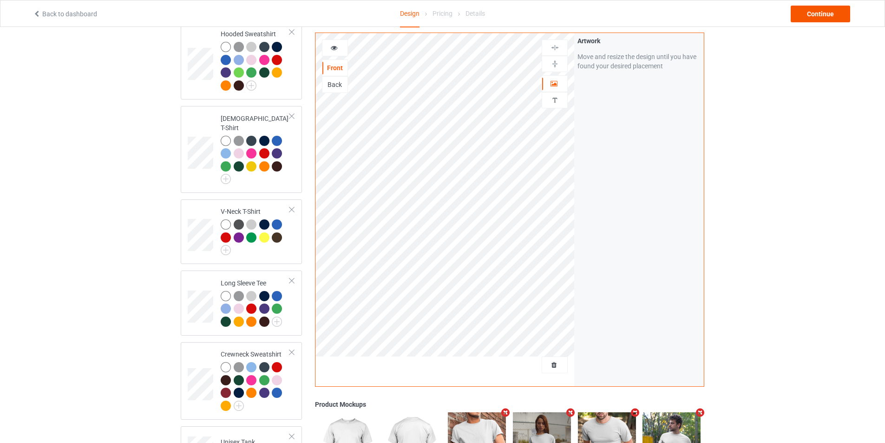
scroll to position [169, 0]
click at [819, 13] on div "Continue" at bounding box center [820, 14] width 59 height 17
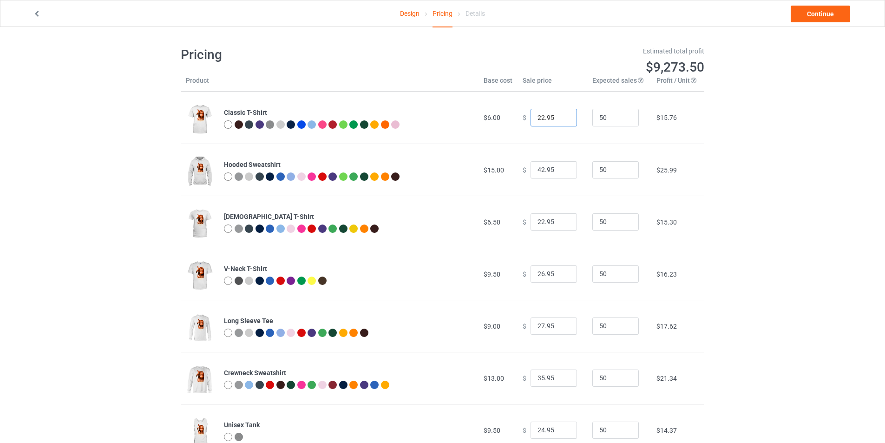
drag, startPoint x: 539, startPoint y: 117, endPoint x: 526, endPoint y: 117, distance: 13.5
click at [531, 117] on input "22.95" at bounding box center [554, 118] width 46 height 18
click at [561, 117] on input "23.95" at bounding box center [554, 118] width 46 height 18
click at [561, 117] on input "24.95" at bounding box center [554, 118] width 46 height 18
type input "25.95"
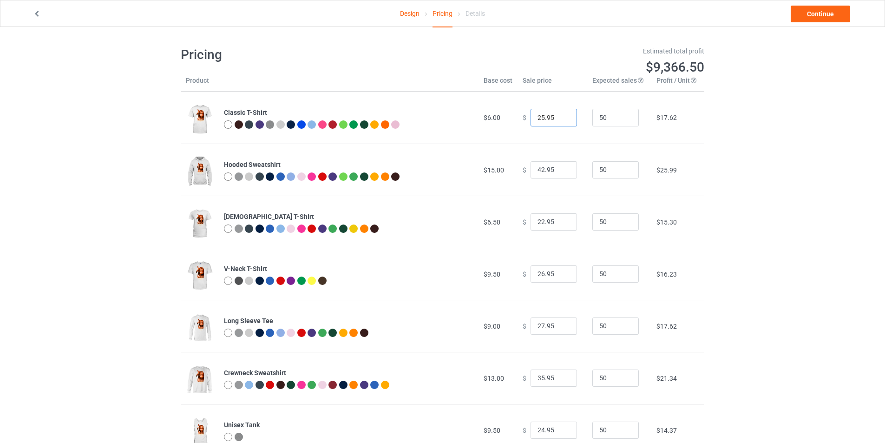
click at [561, 117] on input "25.95" at bounding box center [554, 118] width 46 height 18
click at [561, 168] on input "43.95" at bounding box center [554, 170] width 46 height 18
click at [560, 173] on input "42.95" at bounding box center [554, 170] width 46 height 18
type input "43.95"
click at [563, 169] on input "43.95" at bounding box center [554, 170] width 46 height 18
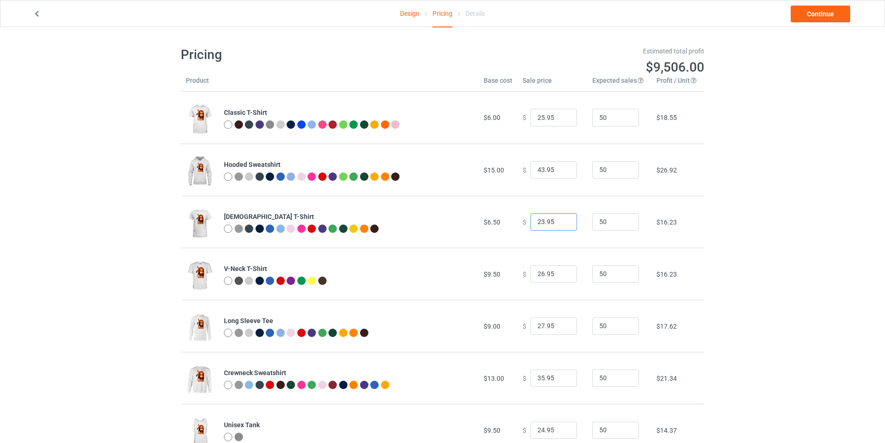
click at [563, 219] on input "23.95" at bounding box center [554, 222] width 46 height 18
click at [563, 219] on input "24.95" at bounding box center [554, 222] width 46 height 18
type input "25.95"
click at [563, 219] on input "25.95" at bounding box center [554, 222] width 46 height 18
click at [561, 273] on input "27.95" at bounding box center [554, 274] width 46 height 18
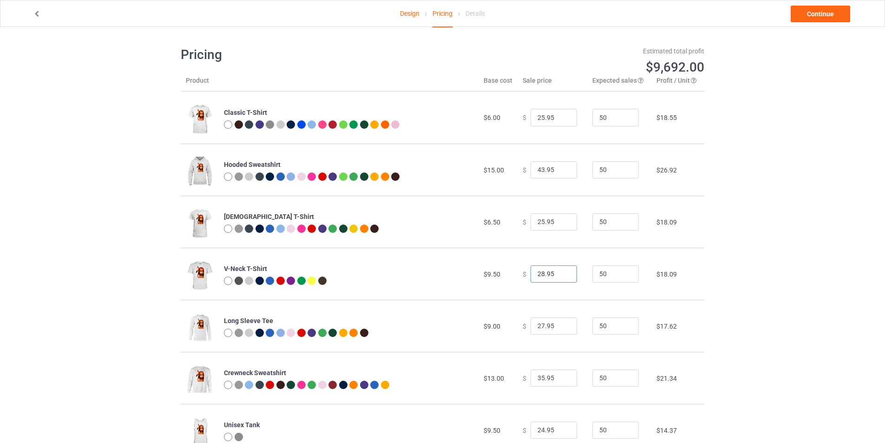
type input "28.95"
click at [561, 273] on input "28.95" at bounding box center [554, 274] width 46 height 18
click at [559, 323] on input "28.95" at bounding box center [554, 326] width 46 height 18
type input "29.95"
click at [560, 323] on input "29.95" at bounding box center [554, 326] width 46 height 18
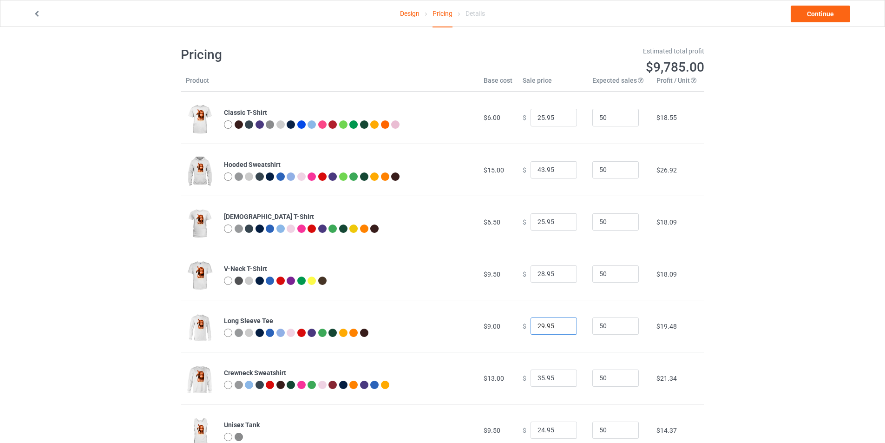
scroll to position [93, 0]
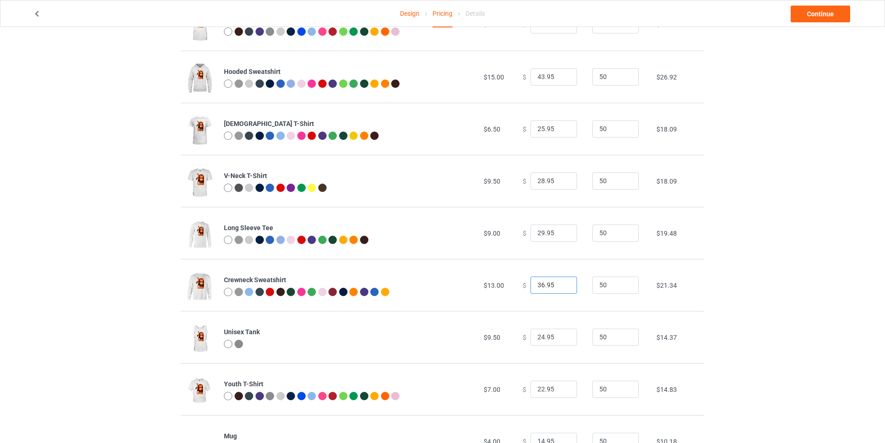
type input "36.95"
click at [561, 283] on input "36.95" at bounding box center [554, 285] width 46 height 18
click at [561, 335] on input "25.95" at bounding box center [554, 337] width 46 height 18
type input "26.95"
click at [561, 335] on input "26.95" at bounding box center [554, 337] width 46 height 18
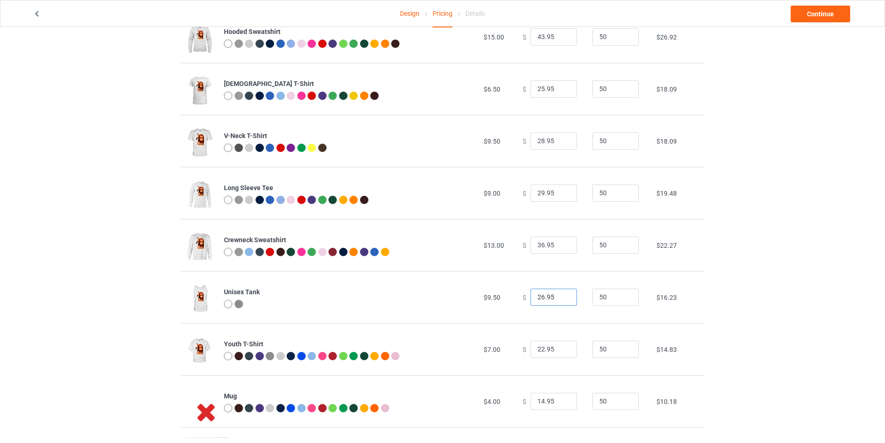
scroll to position [232, 0]
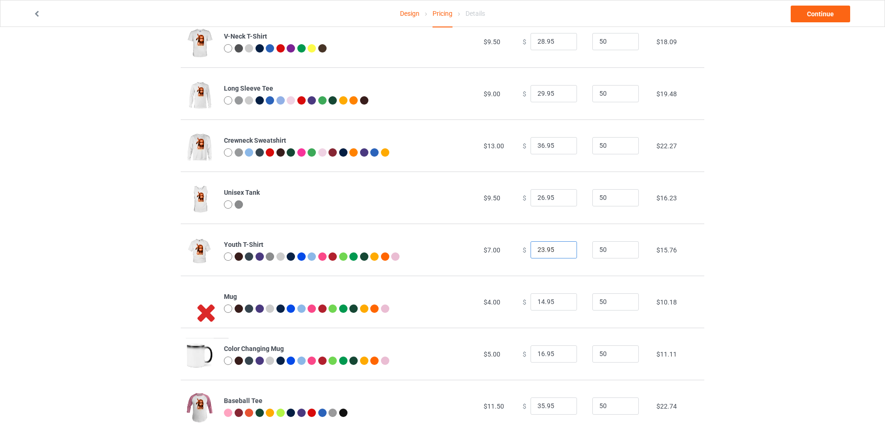
click at [561, 247] on input "23.95" at bounding box center [554, 250] width 46 height 18
click at [561, 247] on input "24.95" at bounding box center [554, 250] width 46 height 18
type input "25.95"
click at [561, 247] on input "25.95" at bounding box center [554, 250] width 46 height 18
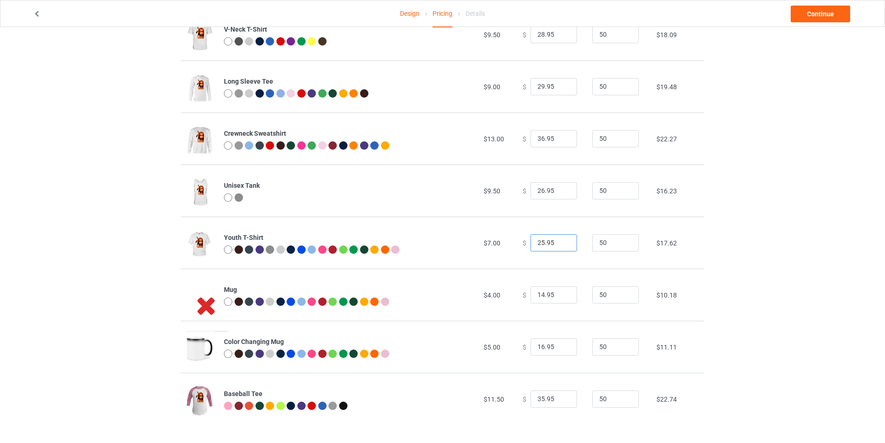
scroll to position [241, 0]
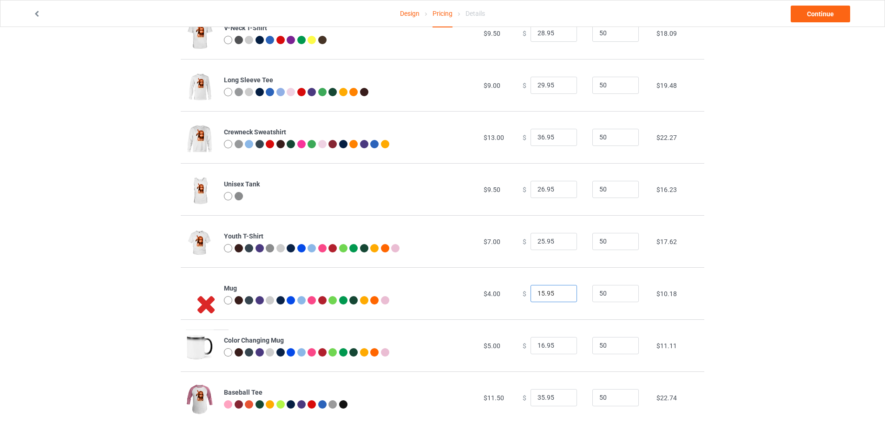
click at [564, 292] on input "15.95" at bounding box center [554, 294] width 46 height 18
click at [564, 292] on input "16.95" at bounding box center [554, 294] width 46 height 18
click at [564, 292] on input "17.95" at bounding box center [554, 294] width 46 height 18
click at [564, 292] on input "18.95" at bounding box center [554, 294] width 46 height 18
click at [564, 292] on input "19.95" at bounding box center [554, 294] width 46 height 18
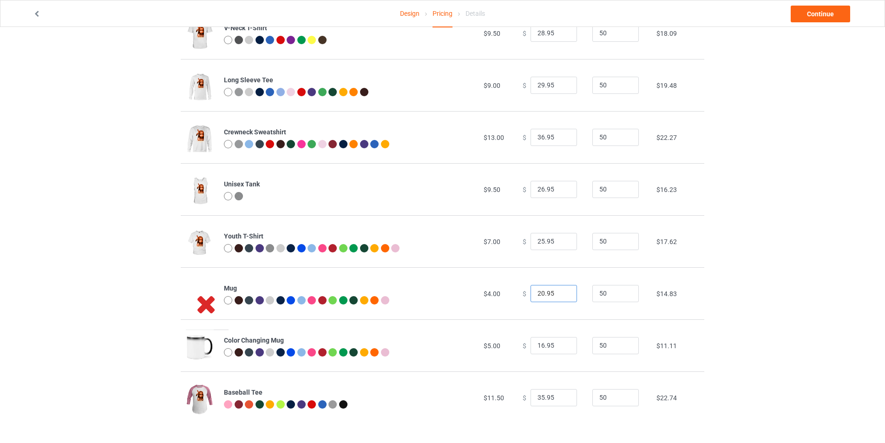
click at [564, 292] on input "20.95" at bounding box center [554, 294] width 46 height 18
type input "21.95"
click at [564, 292] on input "21.95" at bounding box center [554, 294] width 46 height 18
click at [562, 343] on input "17.95" at bounding box center [554, 346] width 46 height 18
click at [562, 343] on input "18.95" at bounding box center [554, 346] width 46 height 18
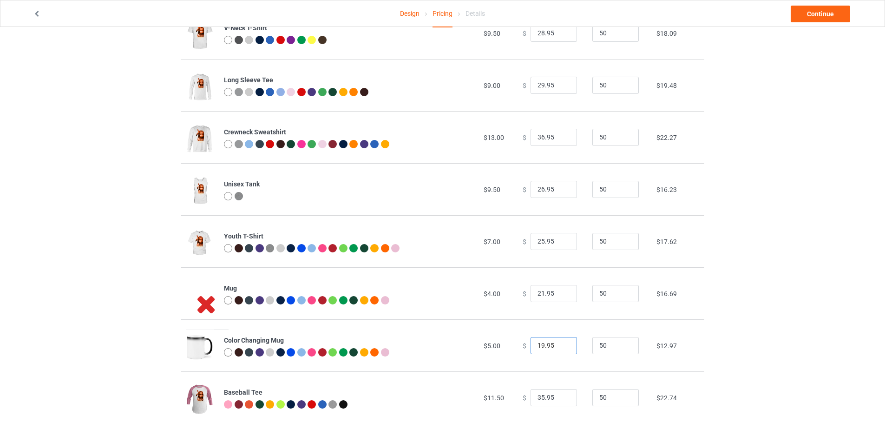
click at [562, 343] on input "19.95" at bounding box center [554, 346] width 46 height 18
click at [562, 343] on input "20.95" at bounding box center [554, 346] width 46 height 18
click at [562, 343] on input "21.95" at bounding box center [554, 346] width 46 height 18
type input "22.95"
click at [562, 343] on input "22.95" at bounding box center [554, 346] width 46 height 18
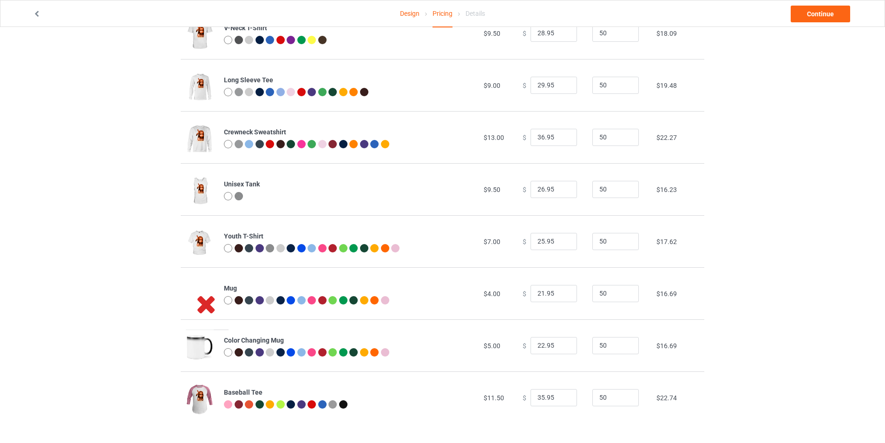
click at [837, 368] on div "Design Pricing Details Continue Pricing Estimated total profit $10,668.50 Produ…" at bounding box center [442, 114] width 885 height 656
click at [560, 400] on input "34.95" at bounding box center [554, 398] width 46 height 18
type input "35.95"
click at [561, 395] on input "35.95" at bounding box center [554, 398] width 46 height 18
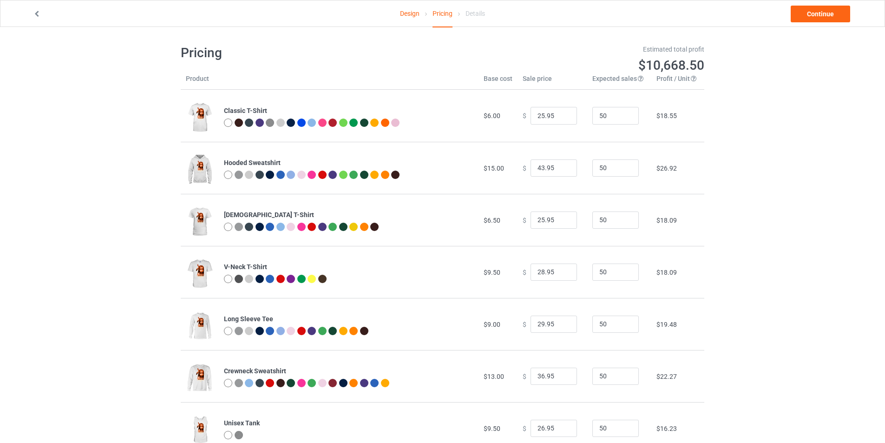
scroll to position [0, 0]
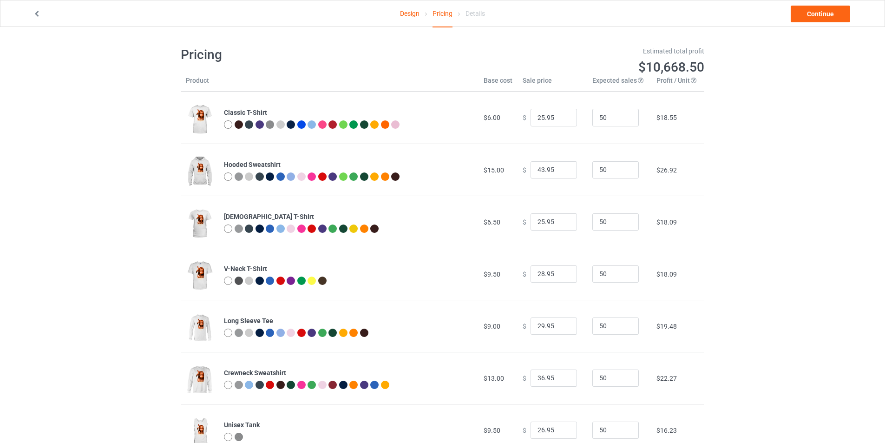
click at [263, 38] on div "Pricing Estimated total profit $10,668.50 Product Base cost Sale price Expected…" at bounding box center [443, 355] width 524 height 656
click at [40, 13] on icon at bounding box center [37, 12] width 8 height 7
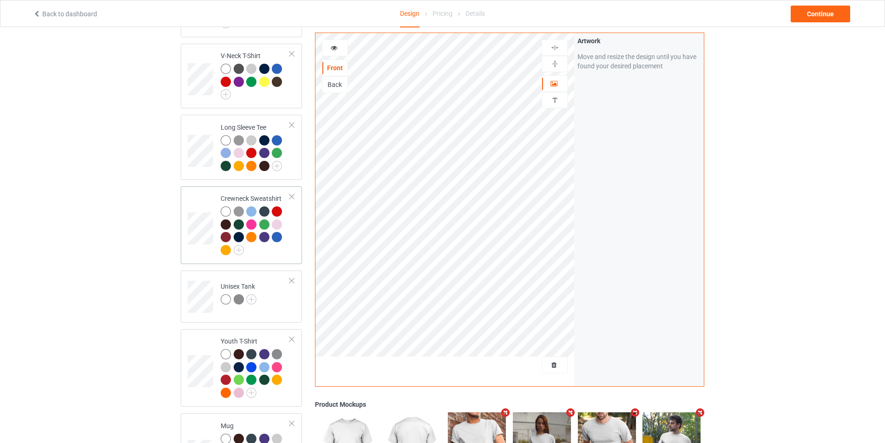
scroll to position [418, 0]
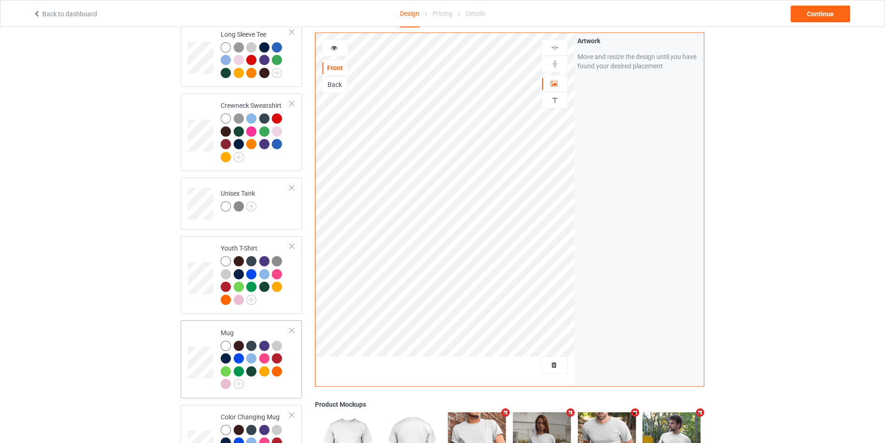
click at [266, 324] on td "Mug" at bounding box center [255, 359] width 79 height 70
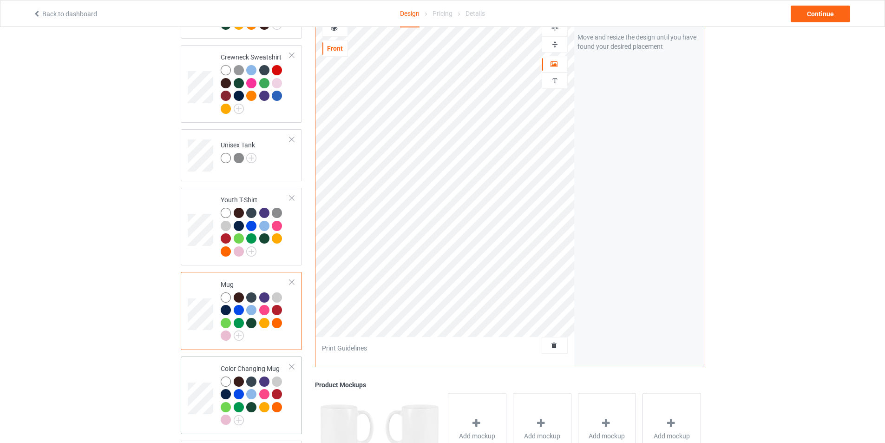
scroll to position [558, 0]
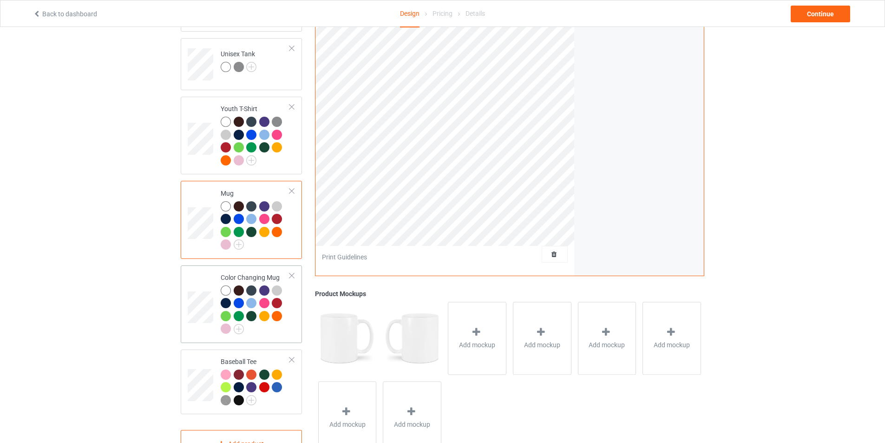
click at [264, 326] on div at bounding box center [255, 310] width 69 height 51
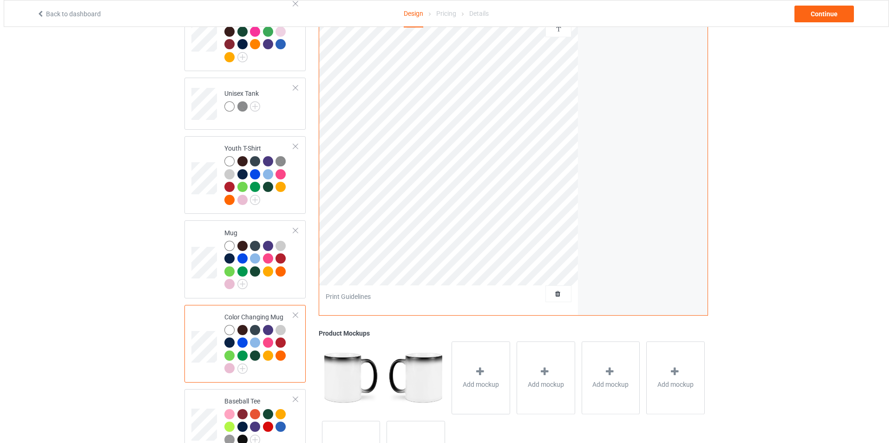
scroll to position [587, 0]
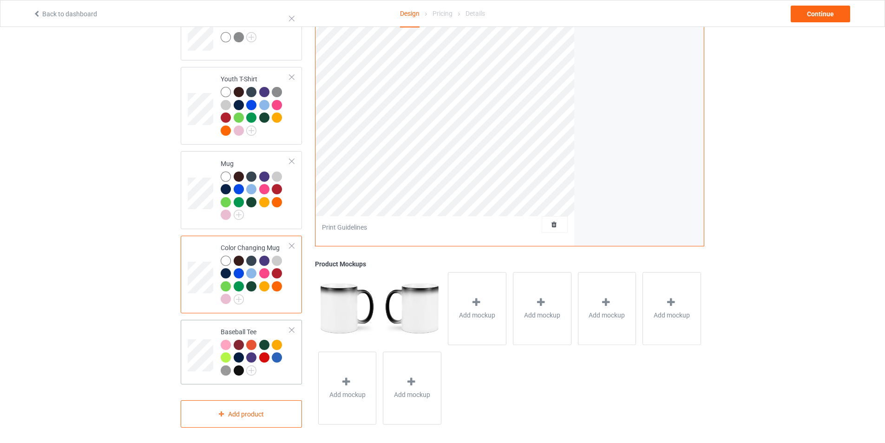
click at [282, 357] on div at bounding box center [278, 358] width 13 height 13
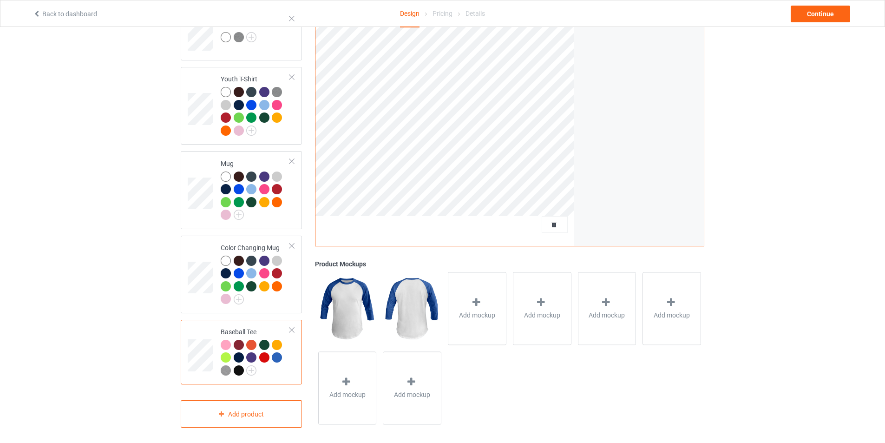
click at [241, 365] on div at bounding box center [239, 370] width 10 height 10
click at [500, 296] on div "Add mockup" at bounding box center [477, 308] width 59 height 73
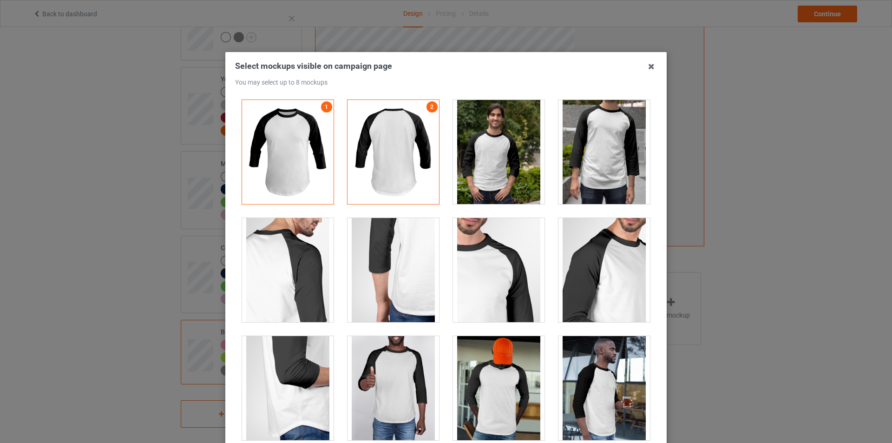
click at [515, 177] on div at bounding box center [499, 152] width 92 height 104
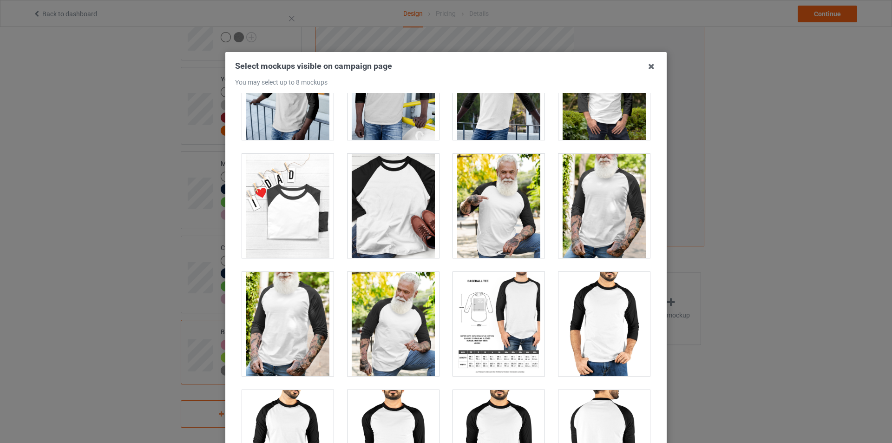
click at [591, 235] on div at bounding box center [604, 206] width 92 height 104
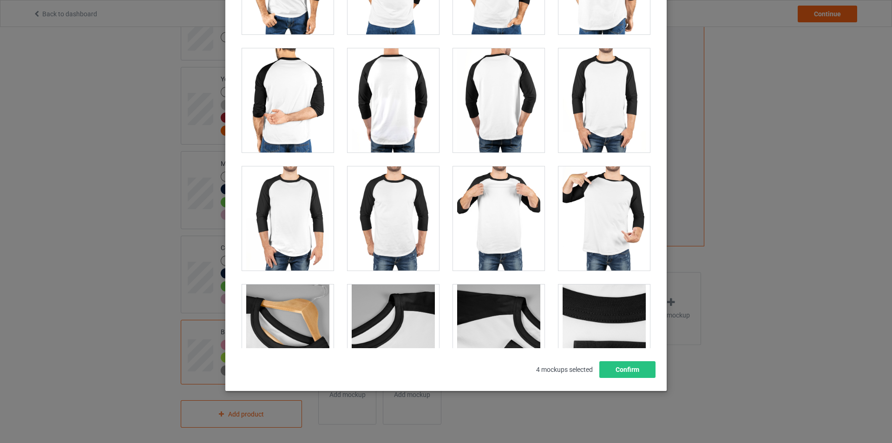
scroll to position [733, 0]
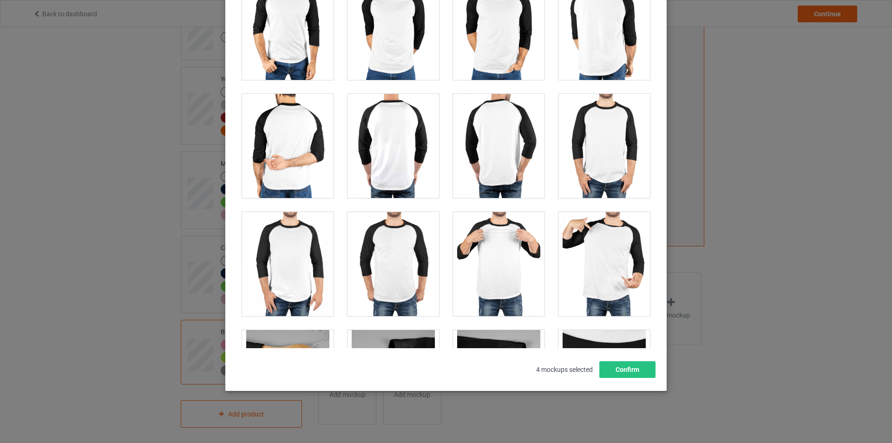
click at [602, 270] on div at bounding box center [604, 264] width 92 height 104
click at [634, 368] on button "Confirm" at bounding box center [627, 369] width 56 height 17
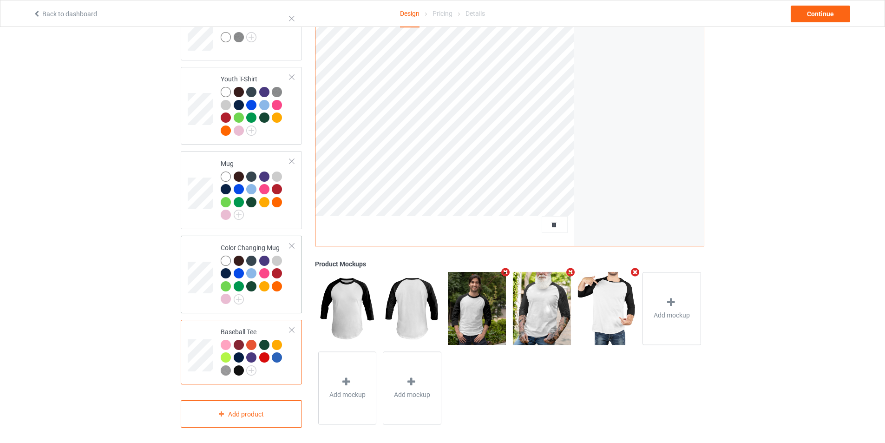
click at [276, 294] on div at bounding box center [255, 281] width 69 height 51
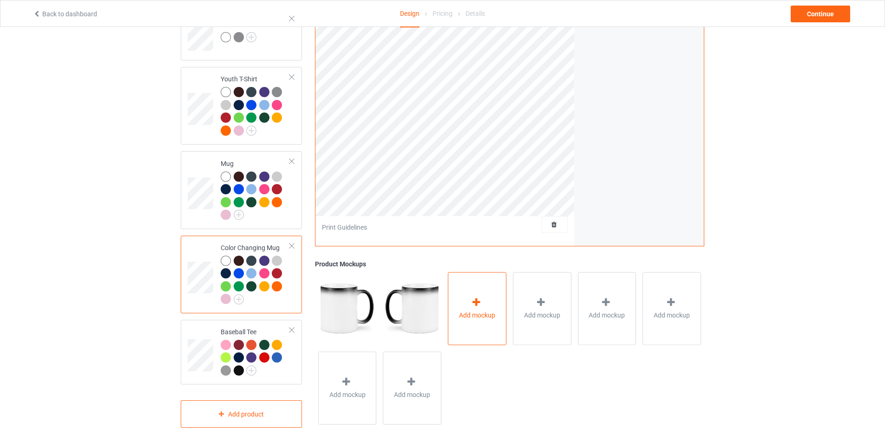
click at [490, 324] on div "Add mockup" at bounding box center [477, 308] width 59 height 73
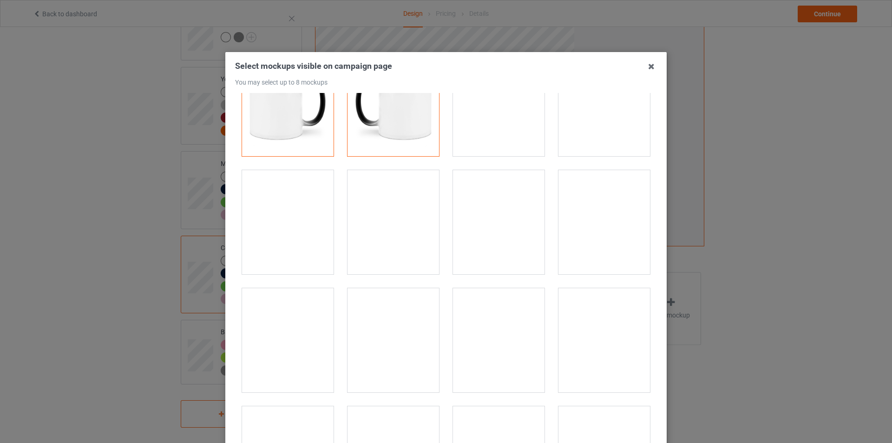
scroll to position [93, 0]
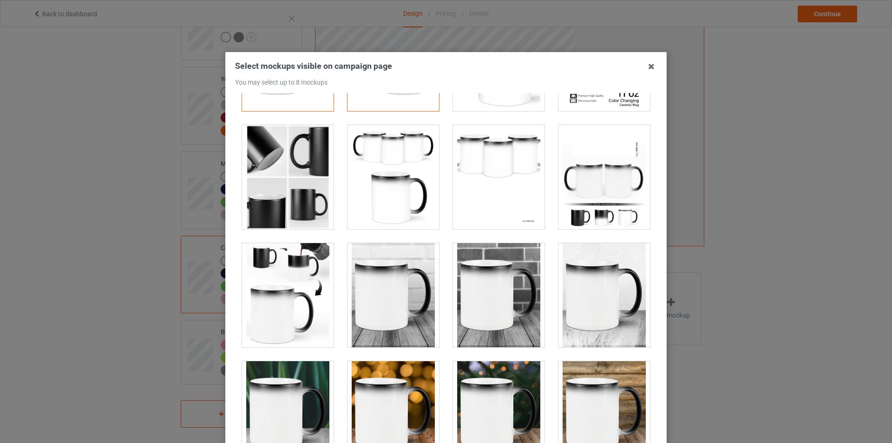
click at [396, 203] on div at bounding box center [394, 177] width 92 height 104
click at [499, 302] on div at bounding box center [499, 295] width 92 height 104
click at [579, 312] on div at bounding box center [604, 295] width 92 height 104
drag, startPoint x: 495, startPoint y: 397, endPoint x: 426, endPoint y: 396, distance: 68.8
click at [494, 397] on div at bounding box center [499, 413] width 92 height 104
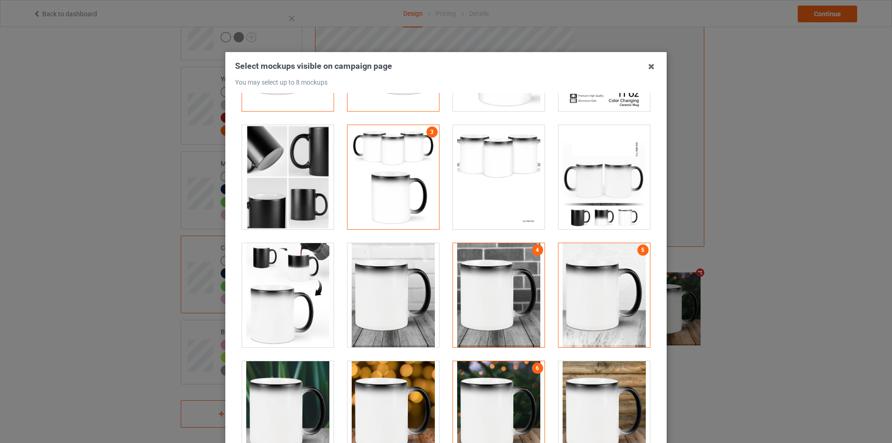
click at [422, 394] on div at bounding box center [394, 413] width 92 height 104
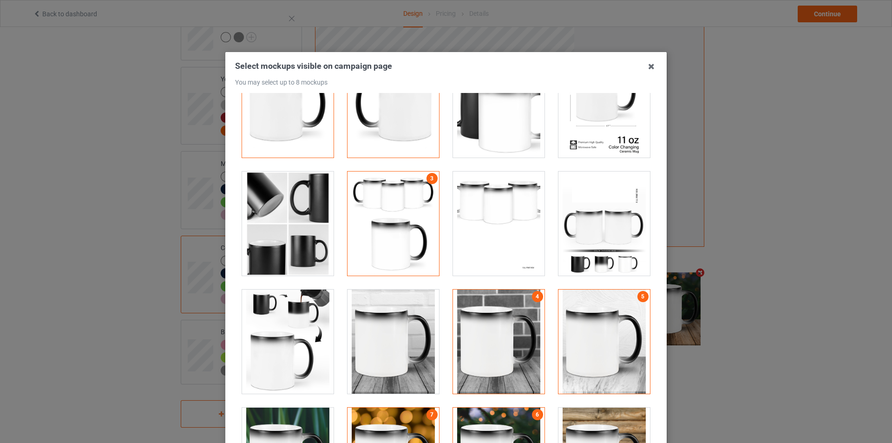
scroll to position [186, 0]
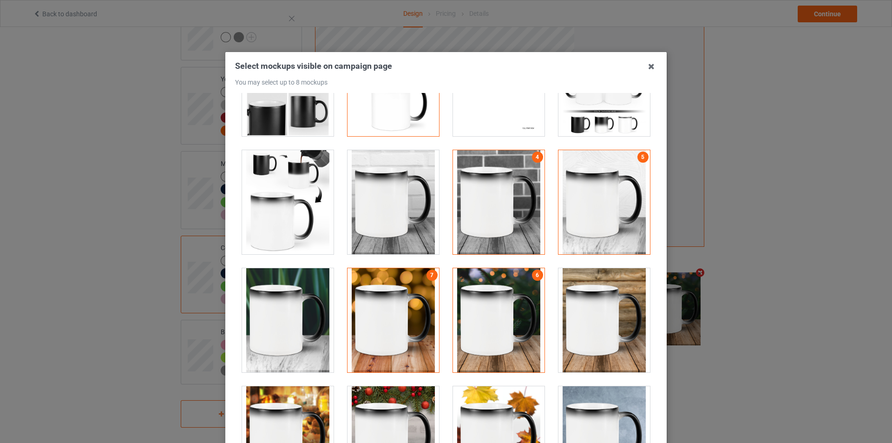
click at [396, 328] on div at bounding box center [394, 320] width 92 height 104
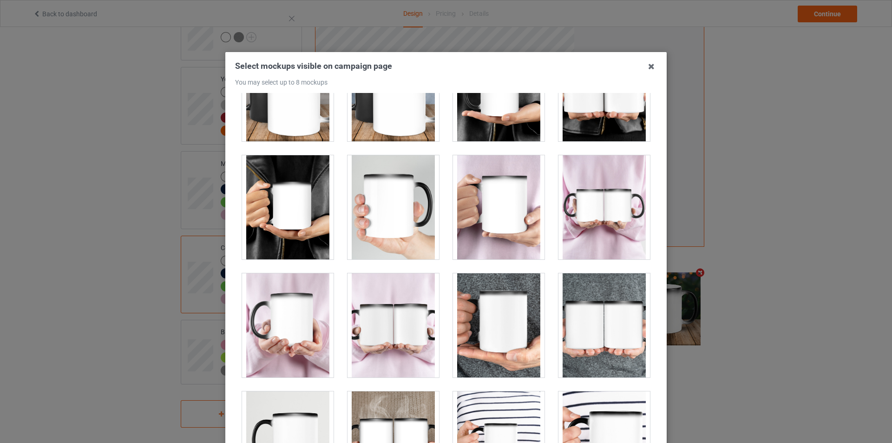
scroll to position [836, 0]
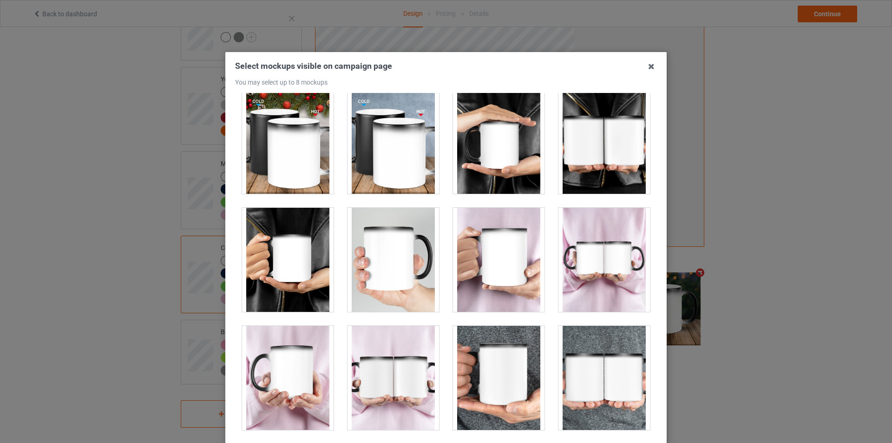
click at [525, 281] on div at bounding box center [499, 260] width 92 height 104
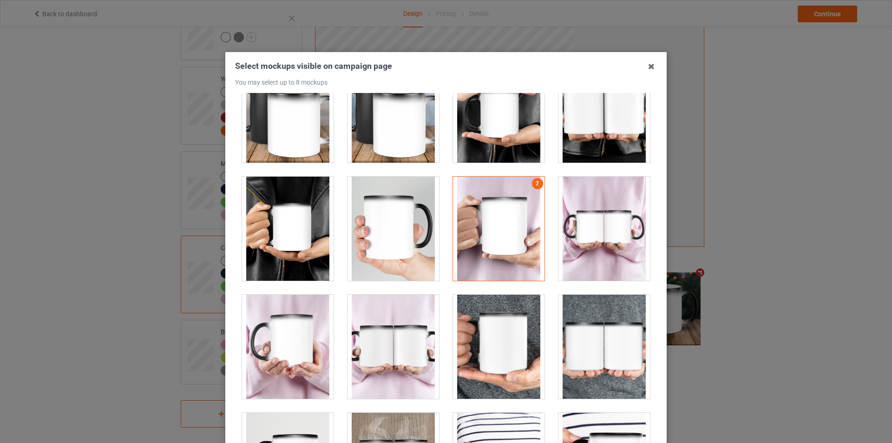
scroll to position [883, 0]
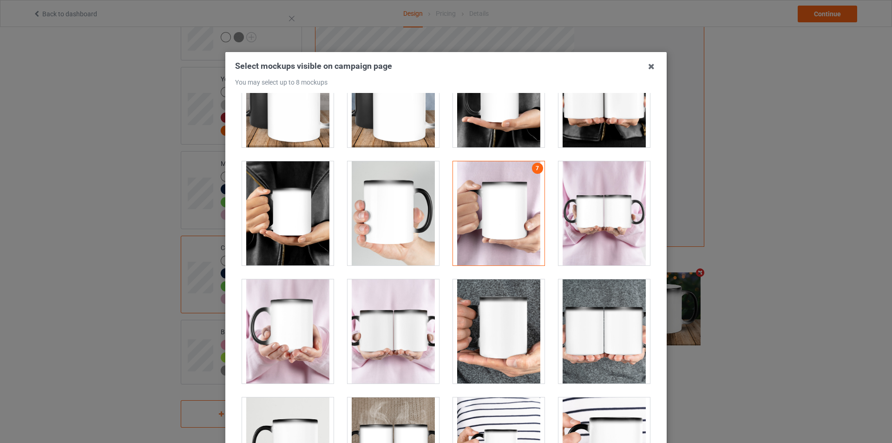
click at [612, 347] on div at bounding box center [604, 331] width 92 height 104
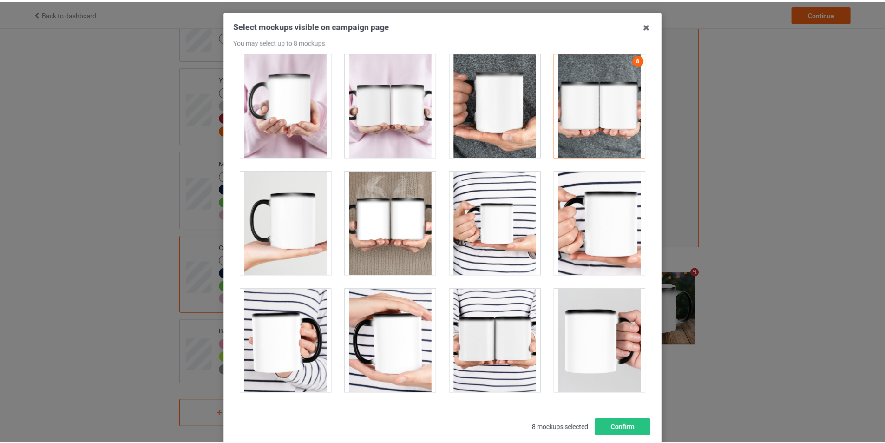
scroll to position [99, 0]
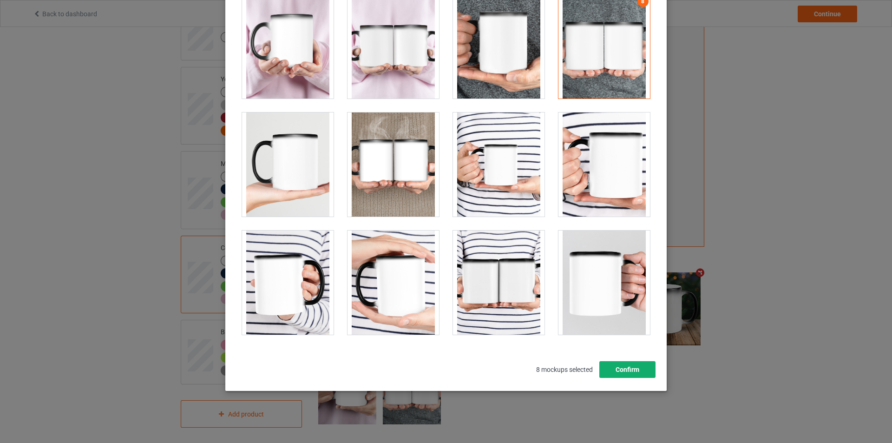
click at [633, 367] on button "Confirm" at bounding box center [627, 369] width 56 height 17
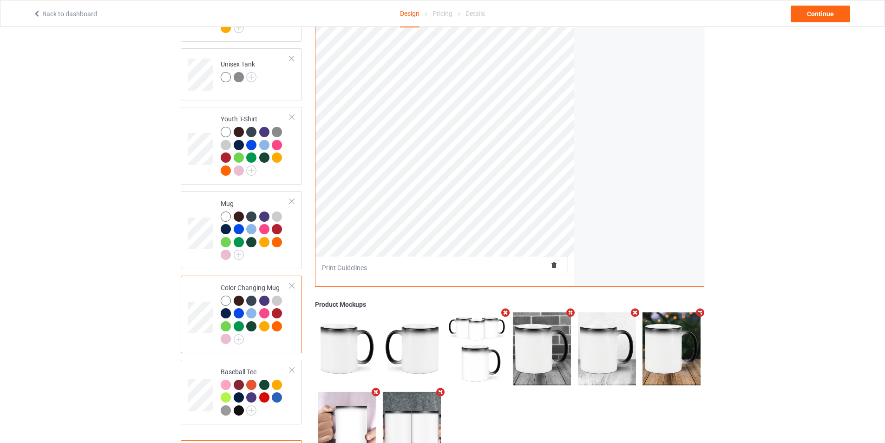
scroll to position [494, 0]
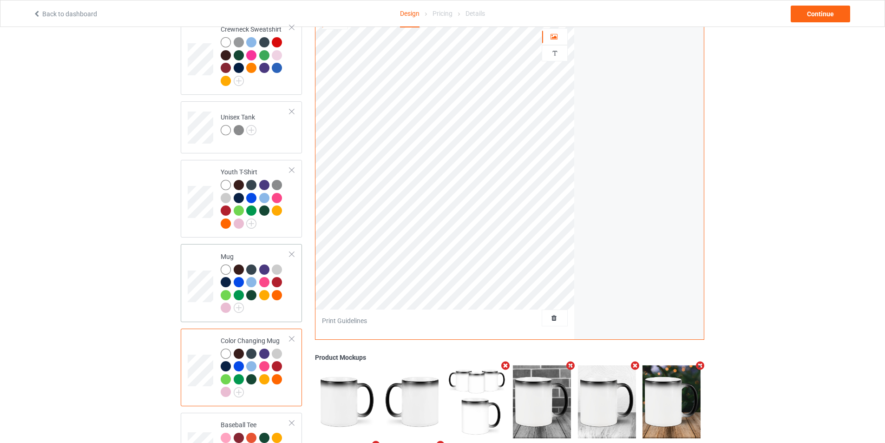
click at [291, 292] on td "Mug" at bounding box center [255, 283] width 79 height 70
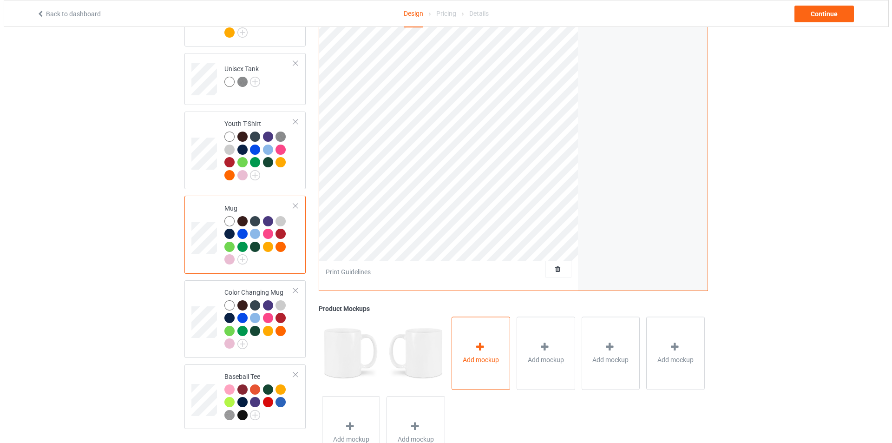
scroll to position [587, 0]
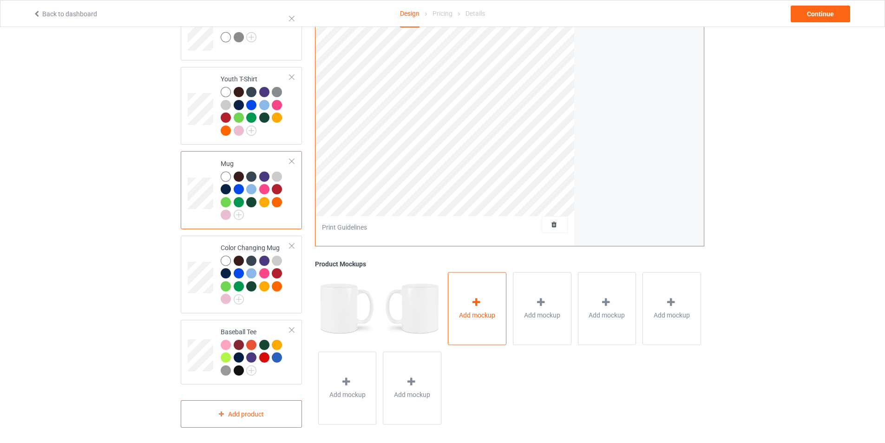
click at [489, 304] on div "Add mockup" at bounding box center [477, 308] width 59 height 73
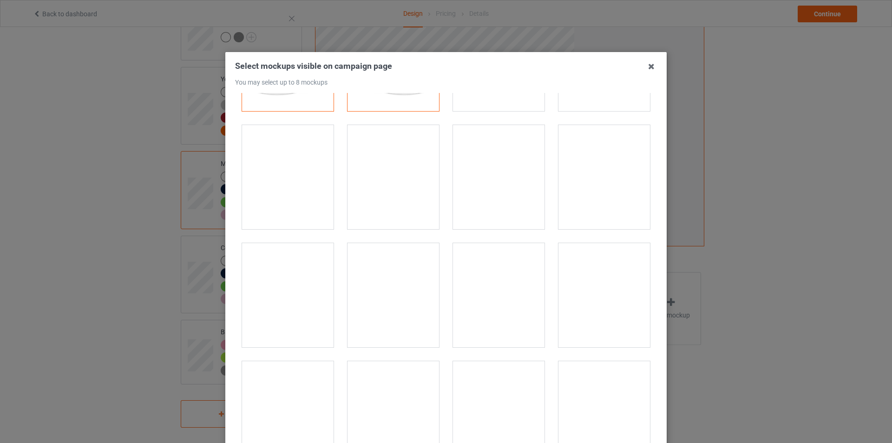
scroll to position [46, 0]
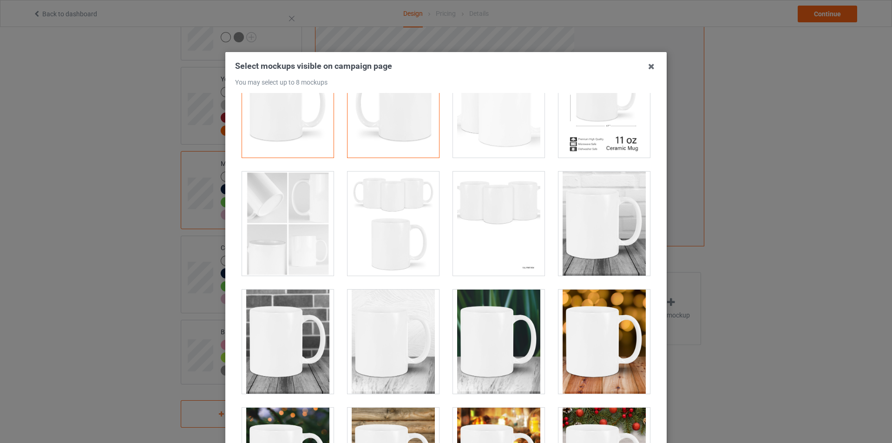
click at [291, 224] on div at bounding box center [288, 223] width 92 height 104
click at [498, 344] on div at bounding box center [499, 341] width 92 height 104
click at [592, 343] on div at bounding box center [604, 341] width 92 height 104
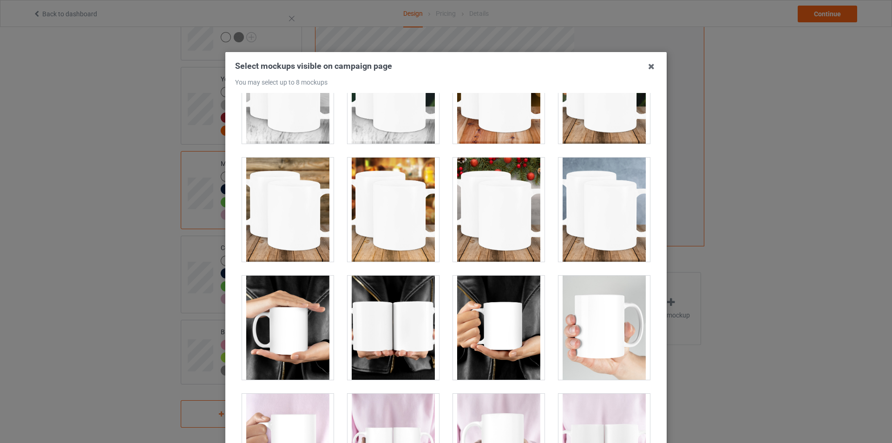
scroll to position [790, 0]
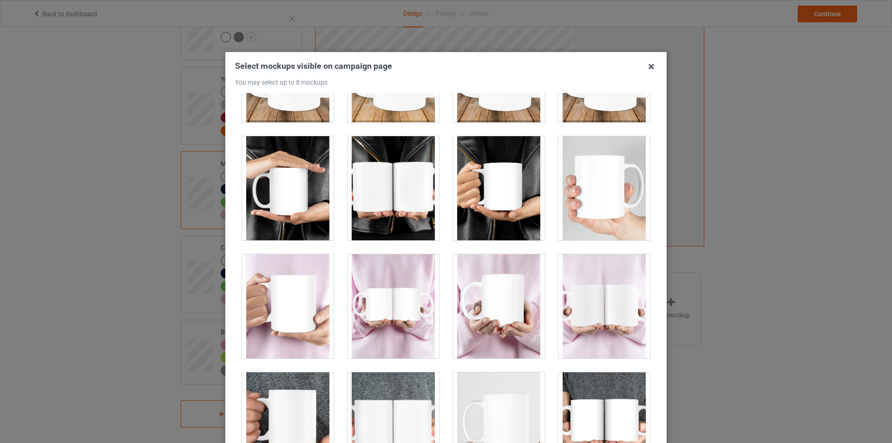
click at [386, 200] on div at bounding box center [394, 188] width 92 height 104
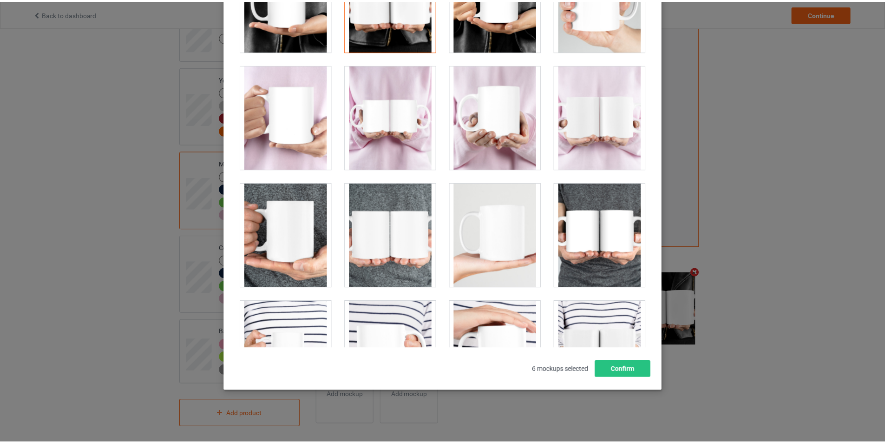
scroll to position [883, 0]
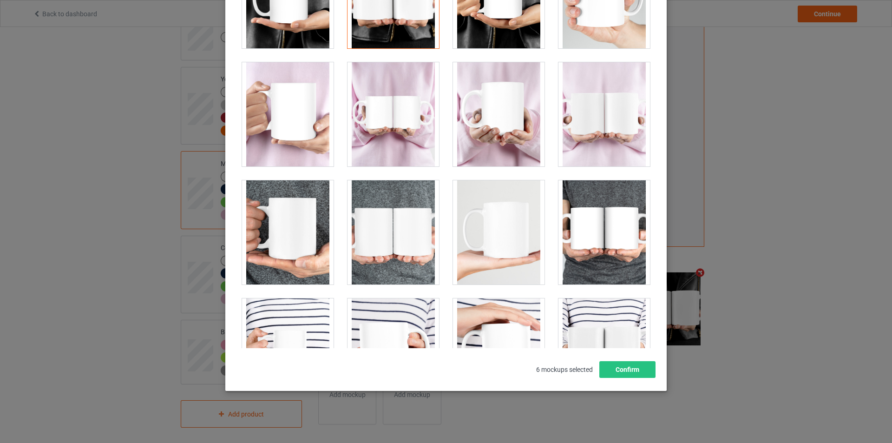
click at [318, 257] on div at bounding box center [288, 232] width 92 height 104
click at [633, 369] on button "Confirm" at bounding box center [627, 369] width 56 height 17
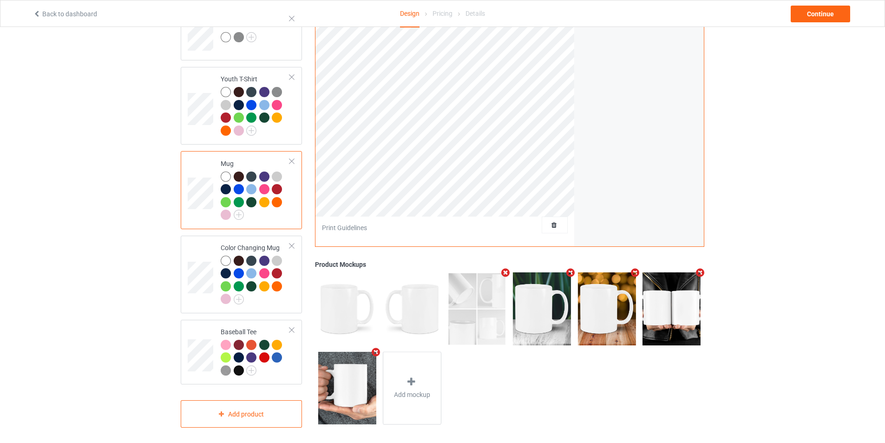
scroll to position [494, 0]
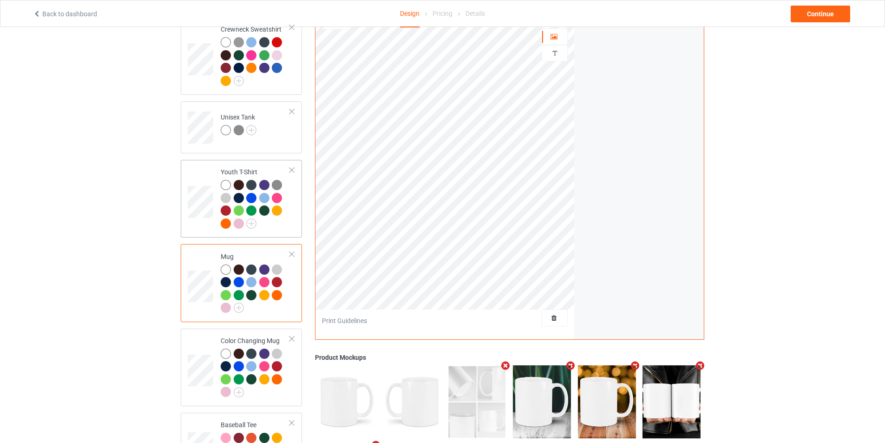
click at [282, 215] on div at bounding box center [255, 205] width 69 height 51
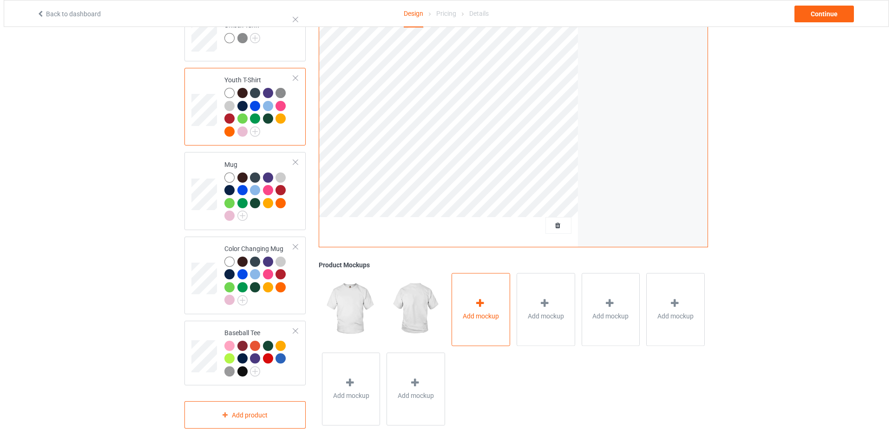
scroll to position [587, 0]
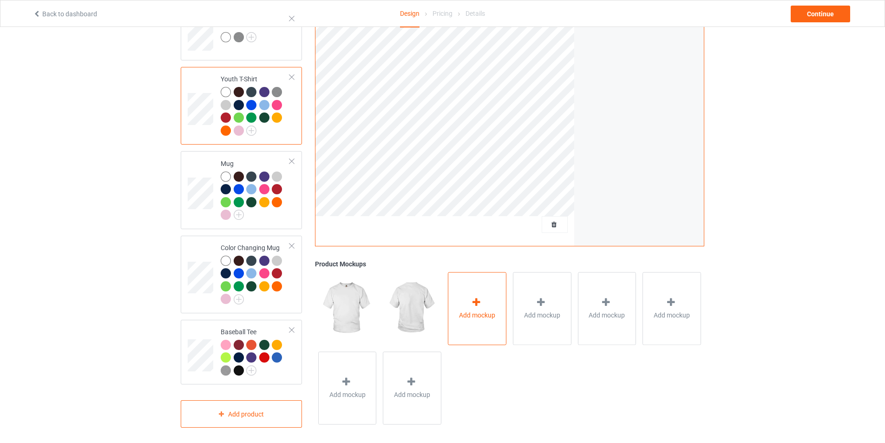
click at [492, 311] on span "Add mockup" at bounding box center [477, 314] width 36 height 9
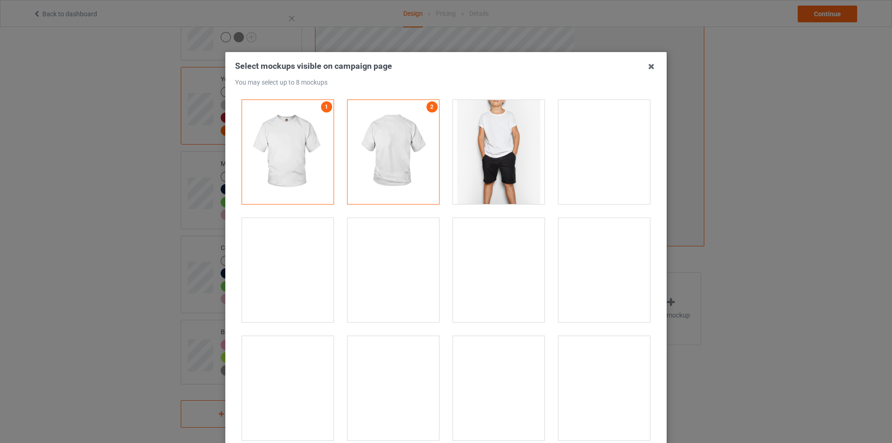
click at [507, 155] on div at bounding box center [499, 152] width 92 height 104
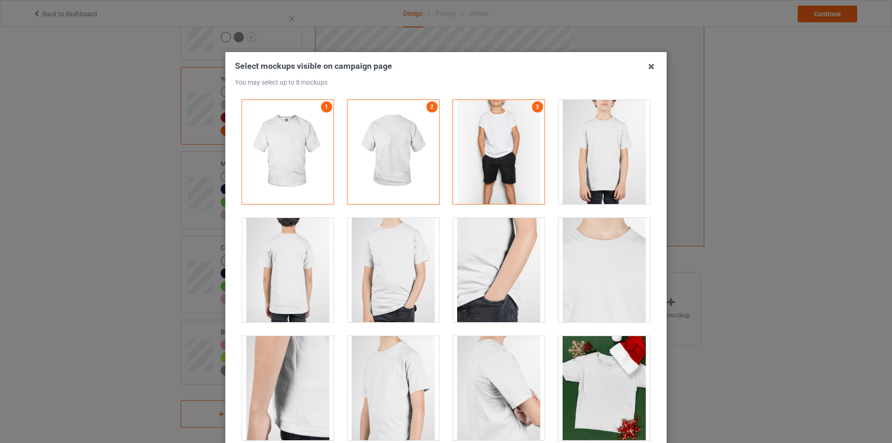
click at [604, 163] on div at bounding box center [604, 152] width 92 height 104
click at [420, 290] on div at bounding box center [394, 270] width 92 height 104
click at [612, 398] on div at bounding box center [604, 388] width 92 height 104
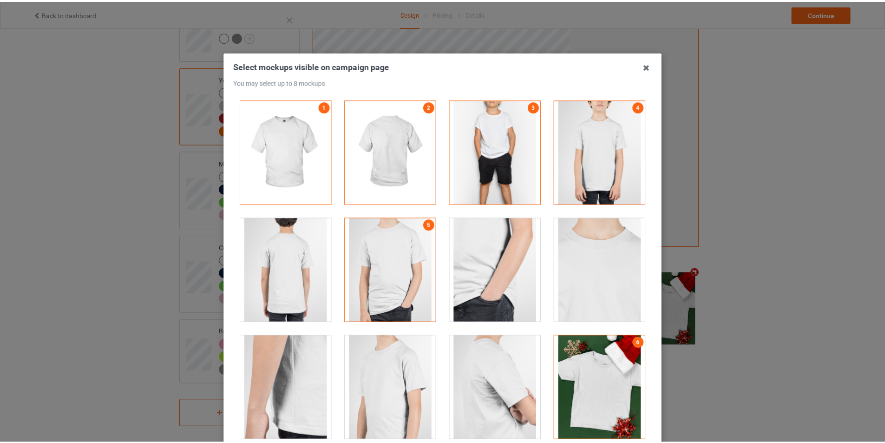
scroll to position [99, 0]
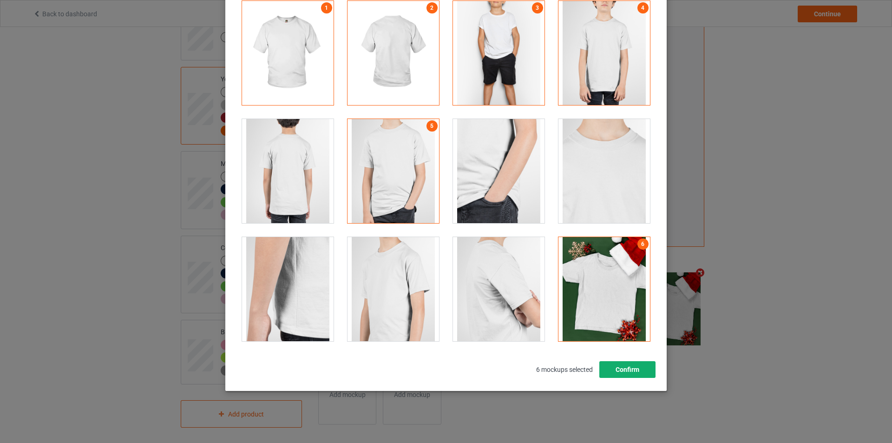
click at [622, 371] on button "Confirm" at bounding box center [627, 369] width 56 height 17
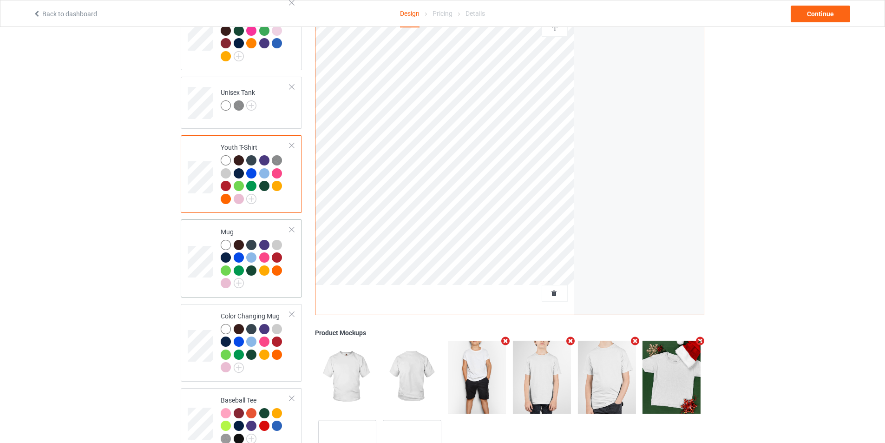
scroll to position [448, 0]
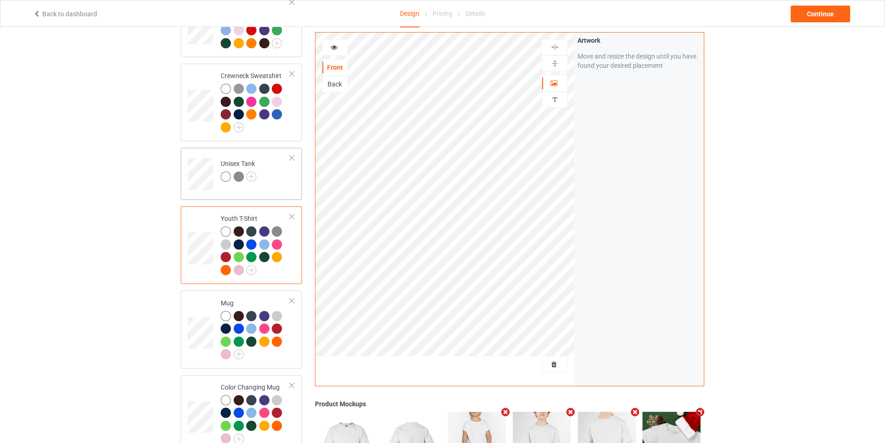
click at [271, 172] on td "Unisex Tank" at bounding box center [255, 170] width 79 height 39
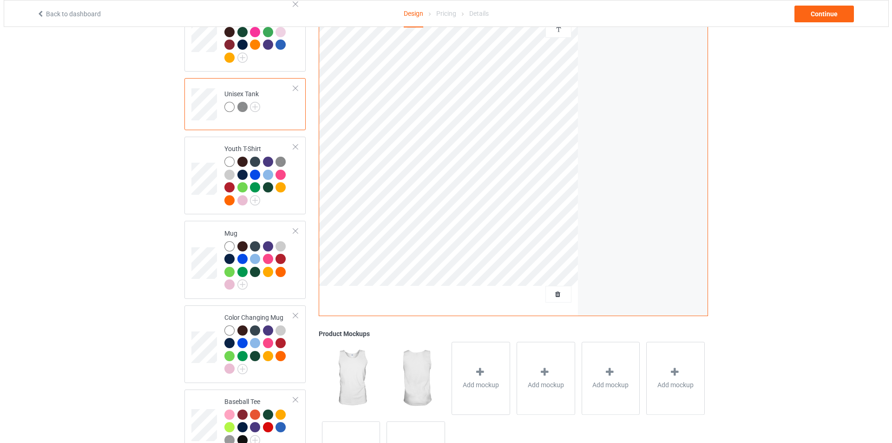
scroll to position [587, 0]
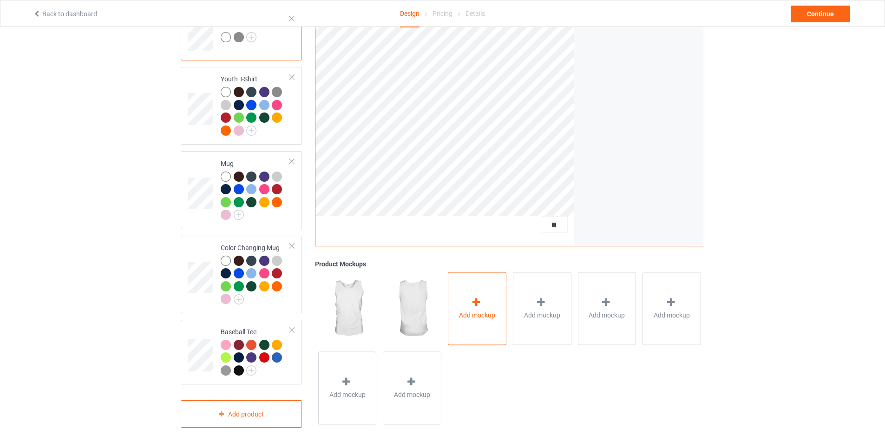
click at [495, 310] on span "Add mockup" at bounding box center [477, 314] width 36 height 9
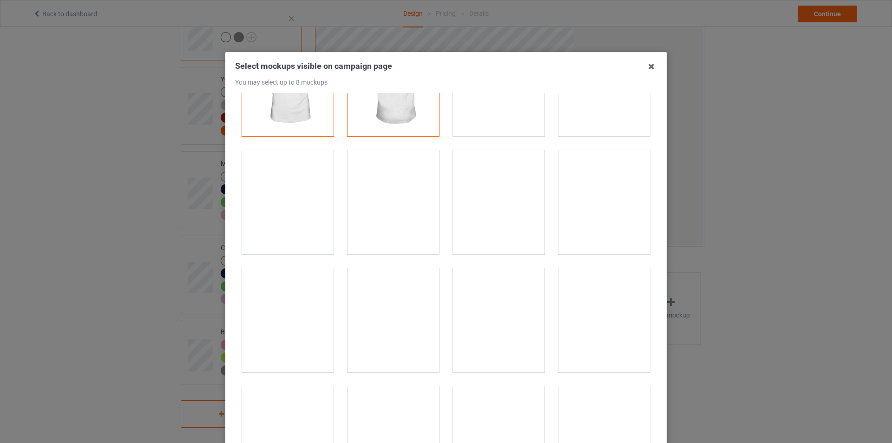
scroll to position [0, 0]
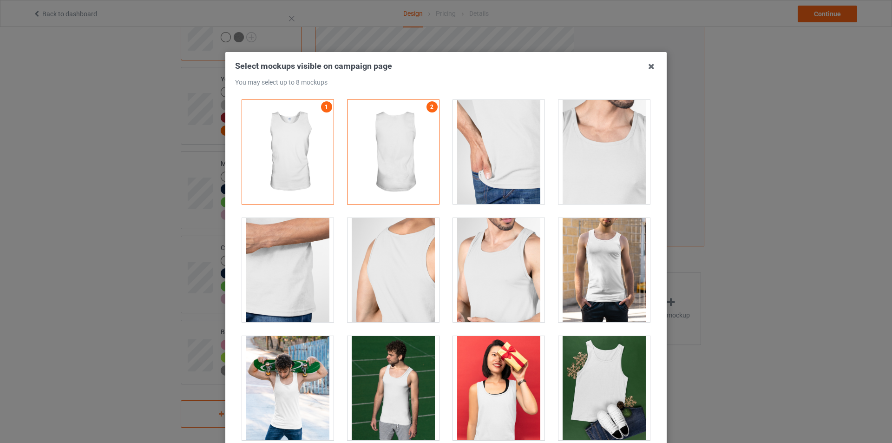
click at [508, 294] on div at bounding box center [499, 270] width 92 height 104
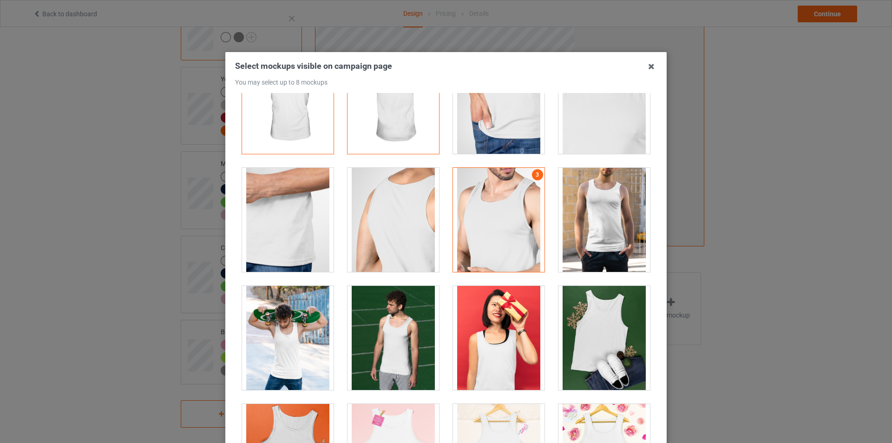
scroll to position [139, 0]
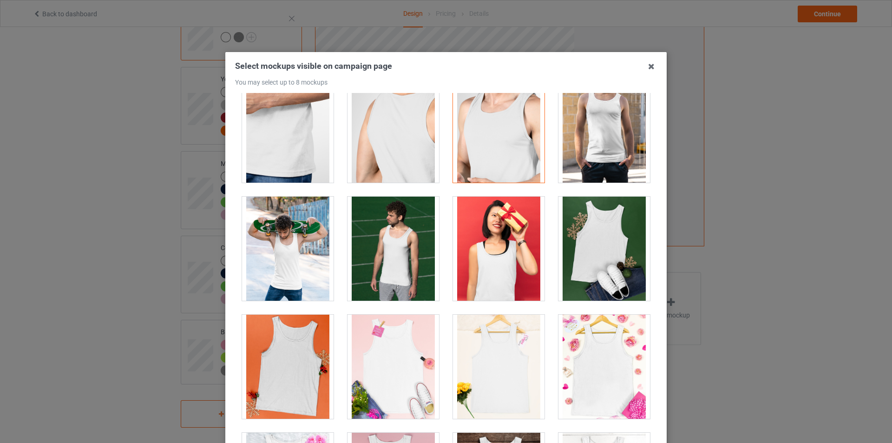
click at [414, 278] on div at bounding box center [394, 249] width 92 height 104
click at [512, 274] on div at bounding box center [499, 249] width 92 height 104
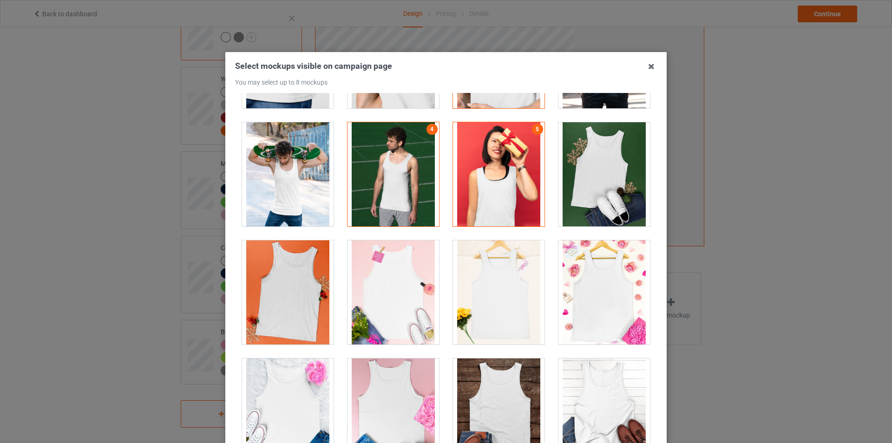
scroll to position [279, 0]
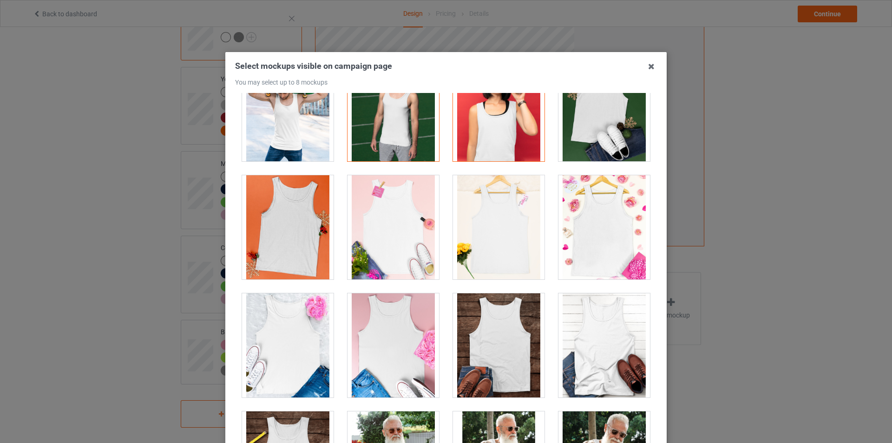
click at [496, 357] on div at bounding box center [499, 345] width 92 height 104
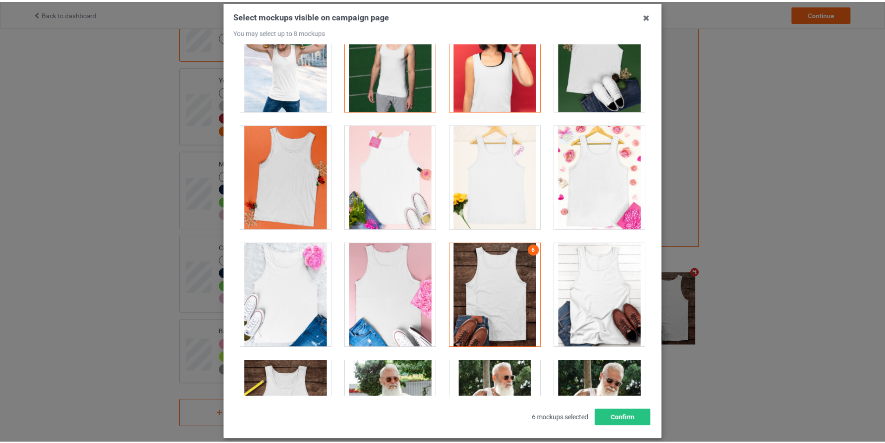
scroll to position [99, 0]
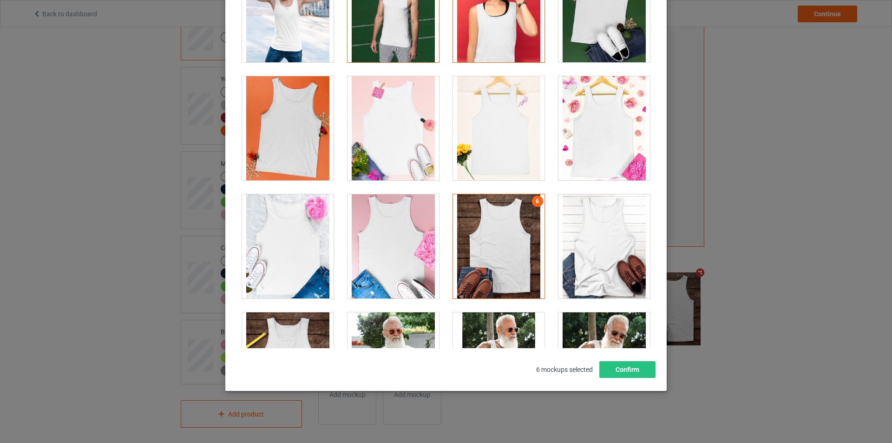
click at [616, 355] on div "Select mockups visible on campaign page You may select up to 8 mockups 1 2 3 4 …" at bounding box center [446, 169] width 422 height 416
click at [614, 366] on button "Confirm" at bounding box center [627, 369] width 56 height 17
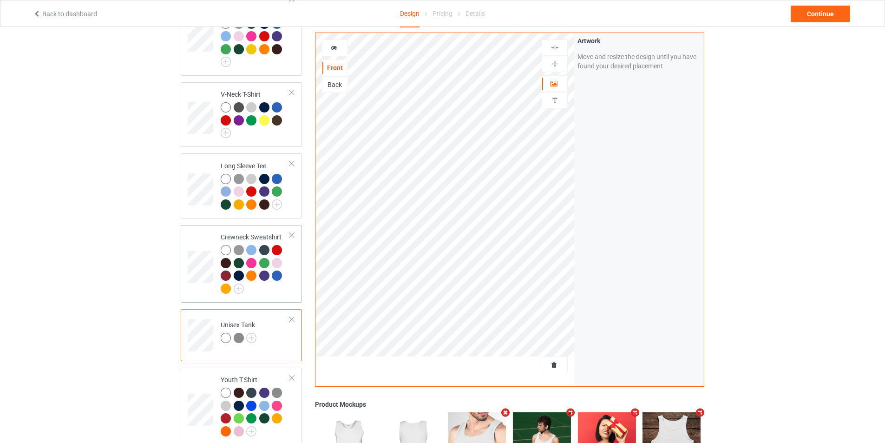
scroll to position [216, 0]
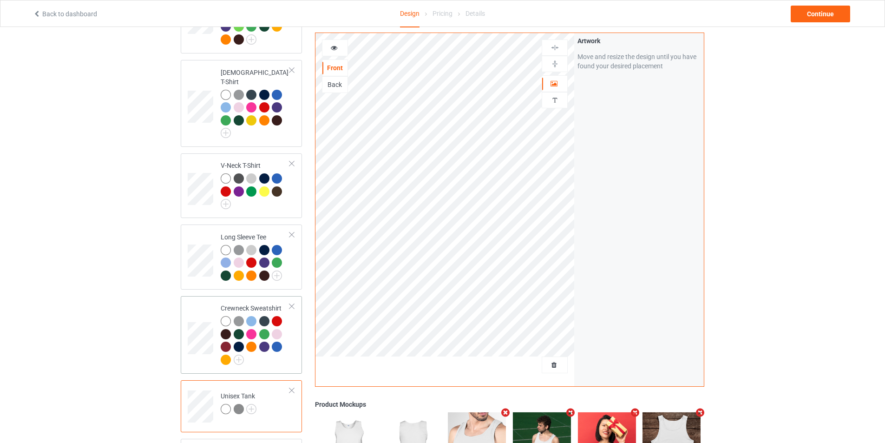
click at [276, 357] on div at bounding box center [255, 341] width 69 height 51
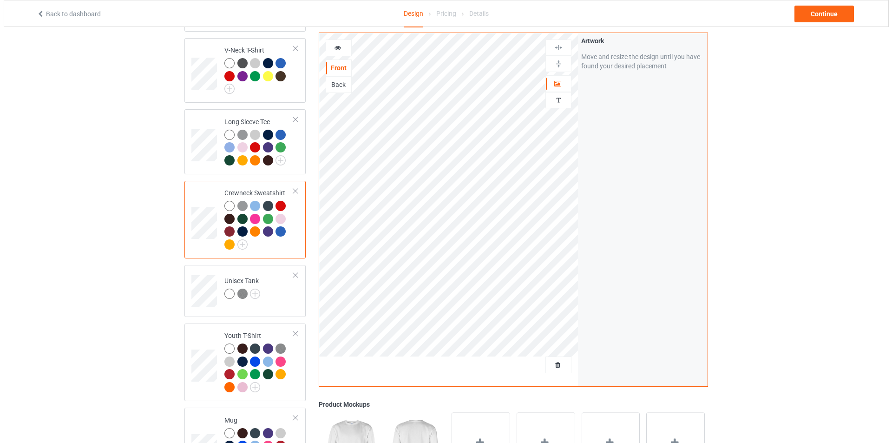
scroll to position [401, 0]
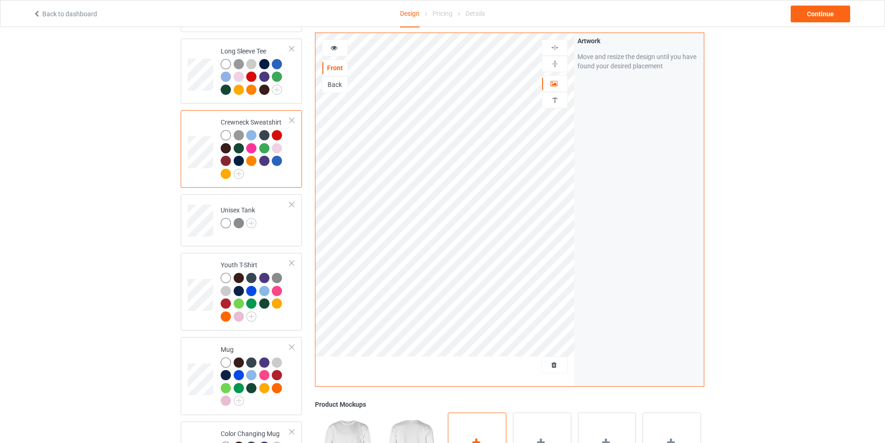
click at [479, 421] on div "Add mockup" at bounding box center [477, 448] width 59 height 73
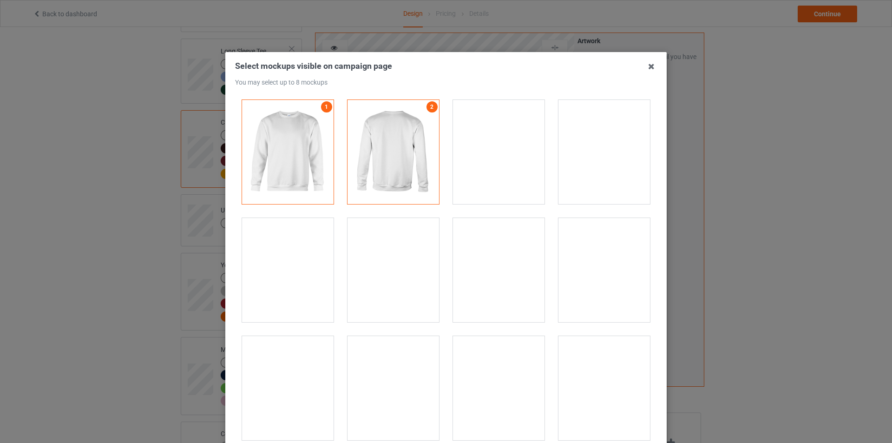
click at [270, 289] on div at bounding box center [288, 270] width 92 height 104
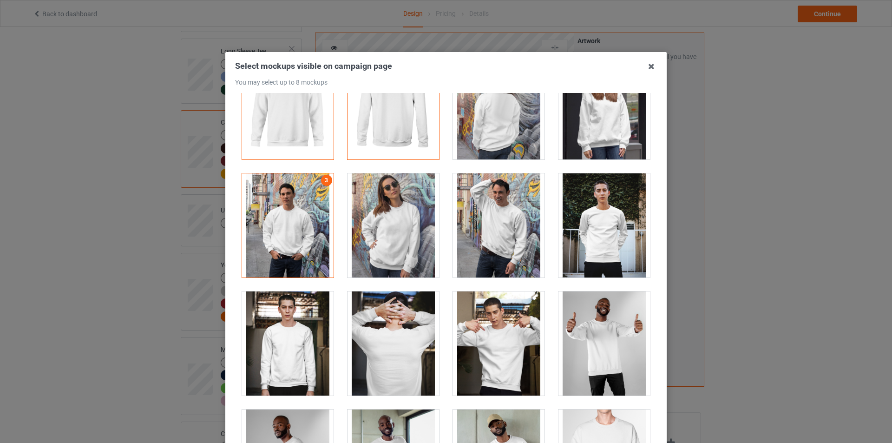
scroll to position [93, 0]
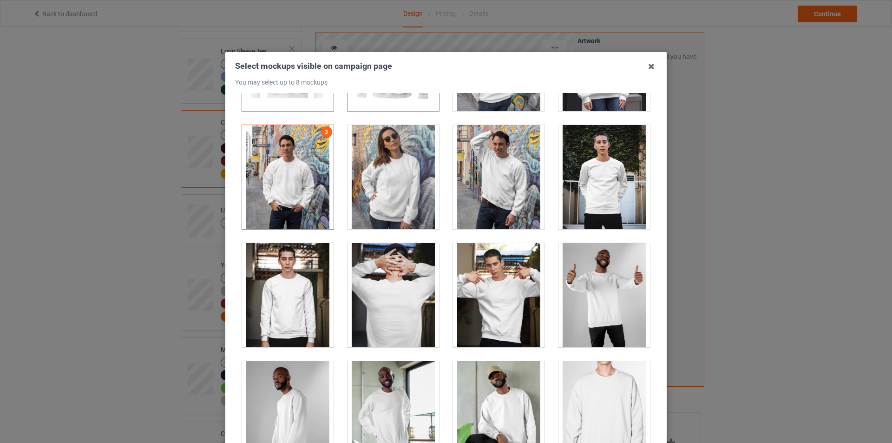
click at [500, 323] on div at bounding box center [499, 295] width 92 height 104
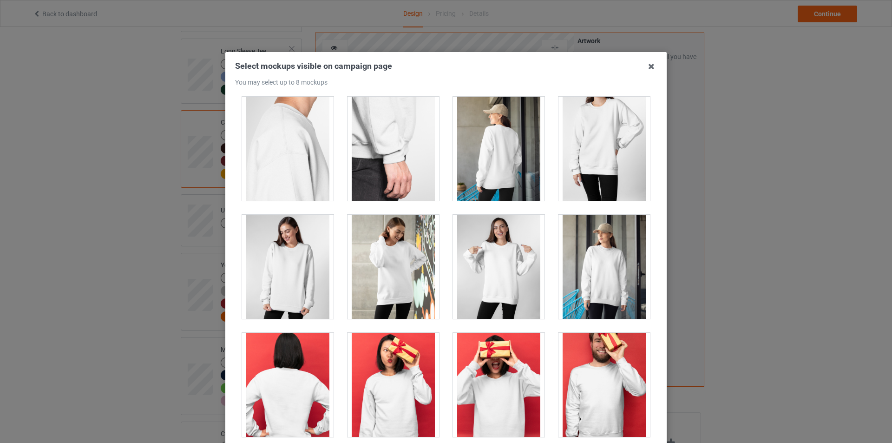
scroll to position [604, 0]
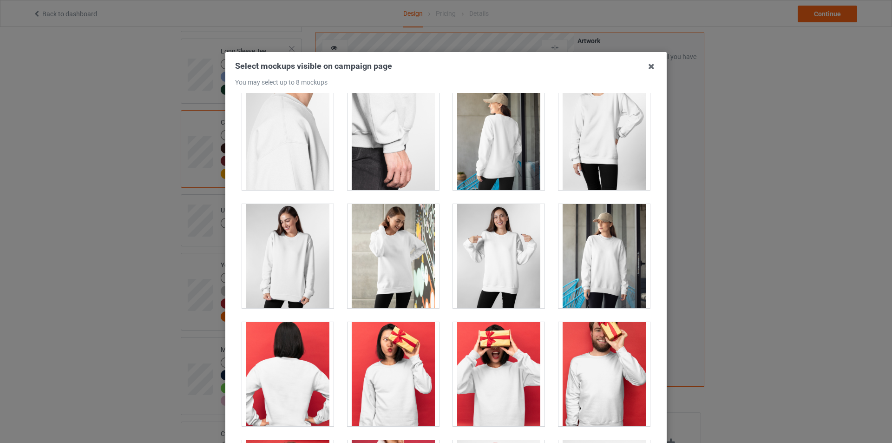
click at [269, 274] on div at bounding box center [288, 256] width 92 height 104
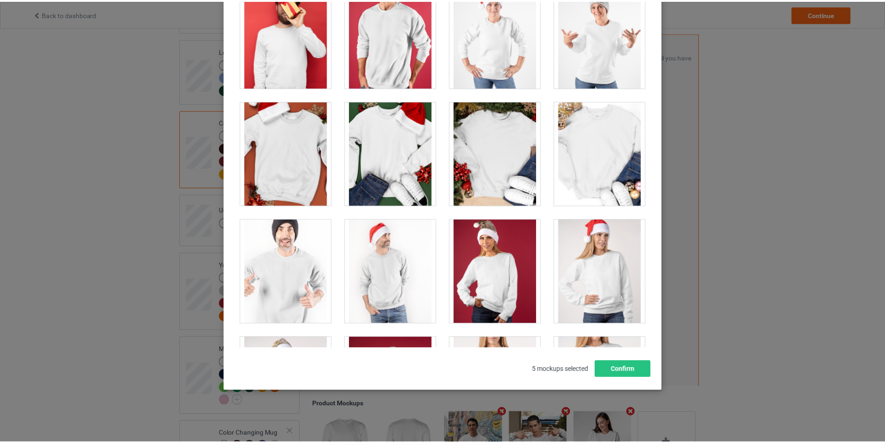
scroll to position [883, 0]
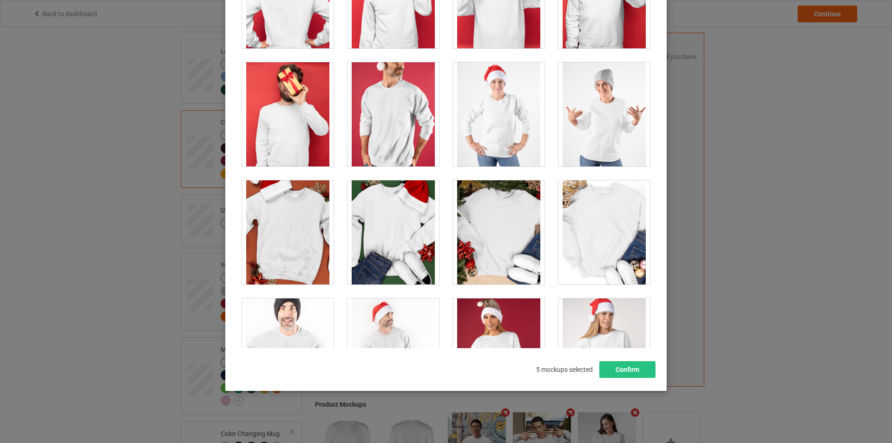
click at [510, 241] on div at bounding box center [499, 232] width 92 height 104
click at [634, 370] on button "Confirm" at bounding box center [627, 369] width 56 height 17
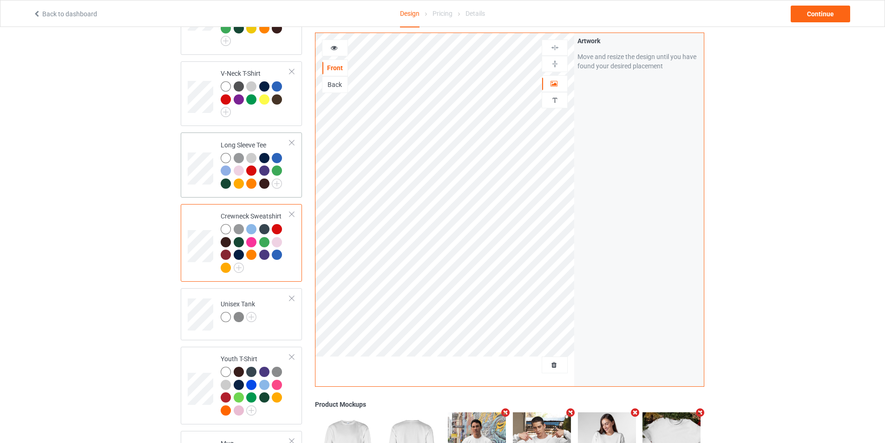
scroll to position [216, 0]
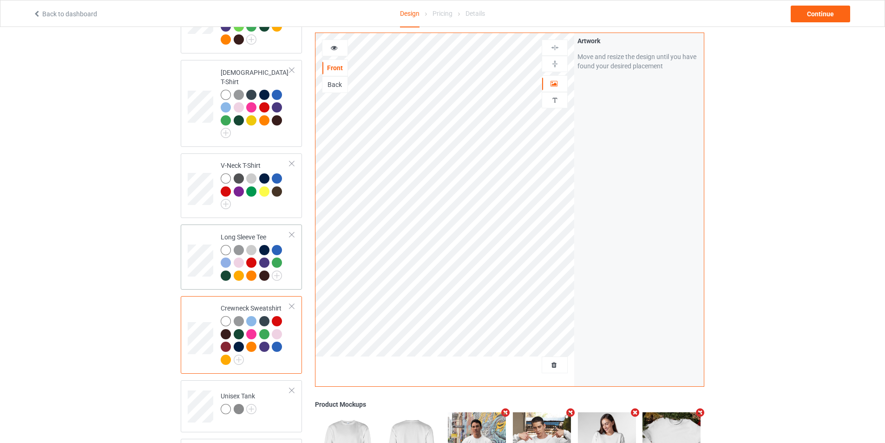
click at [289, 245] on div at bounding box center [255, 264] width 69 height 39
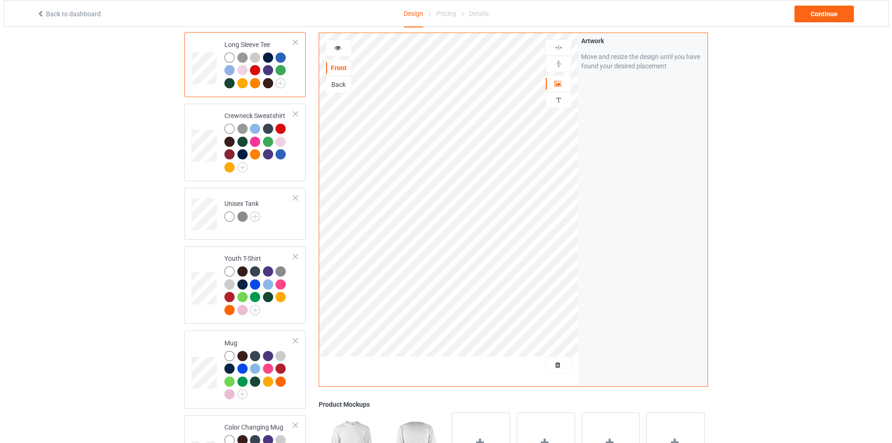
scroll to position [448, 0]
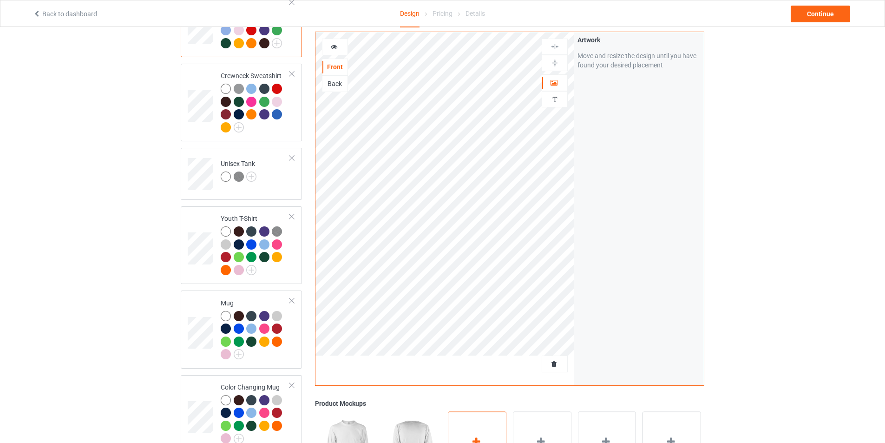
click at [472, 412] on div "Add mockup" at bounding box center [477, 447] width 59 height 73
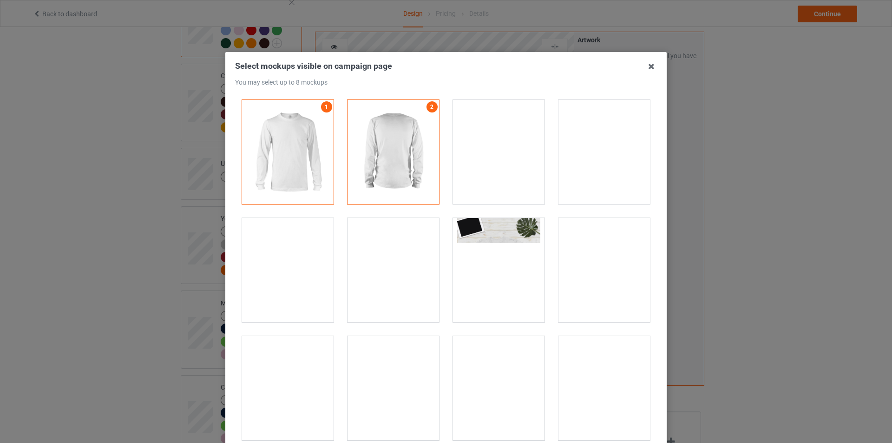
click at [584, 157] on div at bounding box center [604, 152] width 92 height 104
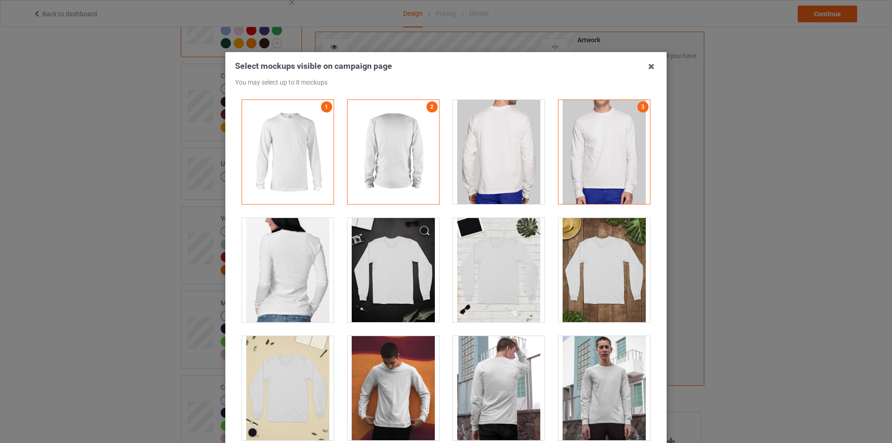
click at [602, 277] on div at bounding box center [604, 270] width 92 height 104
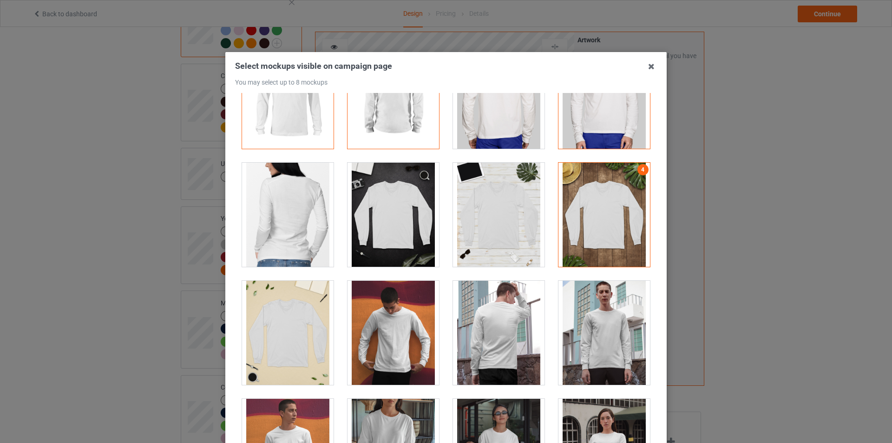
scroll to position [139, 0]
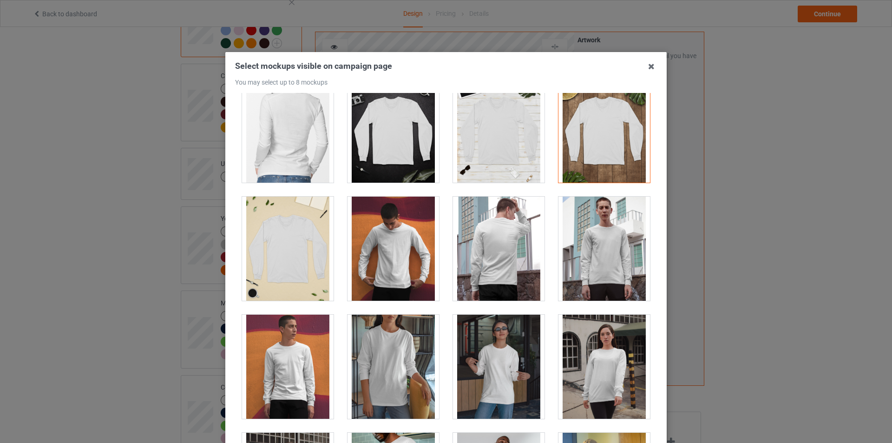
click at [306, 380] on div at bounding box center [288, 367] width 92 height 104
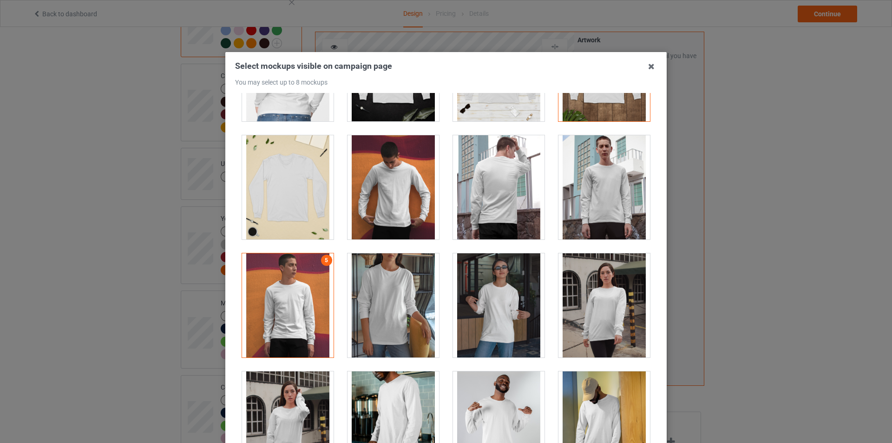
scroll to position [279, 0]
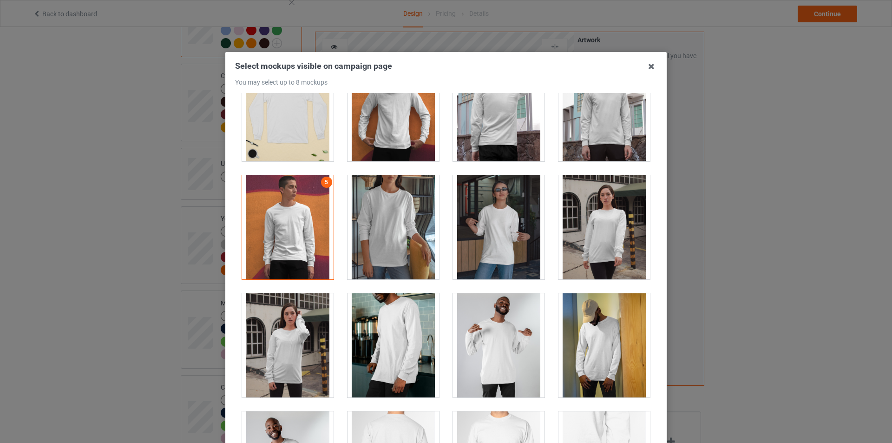
click at [488, 220] on div at bounding box center [499, 227] width 92 height 104
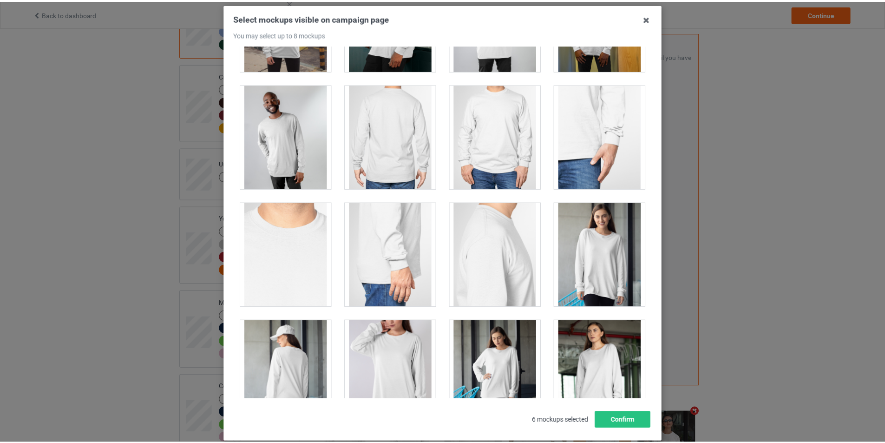
scroll to position [93, 0]
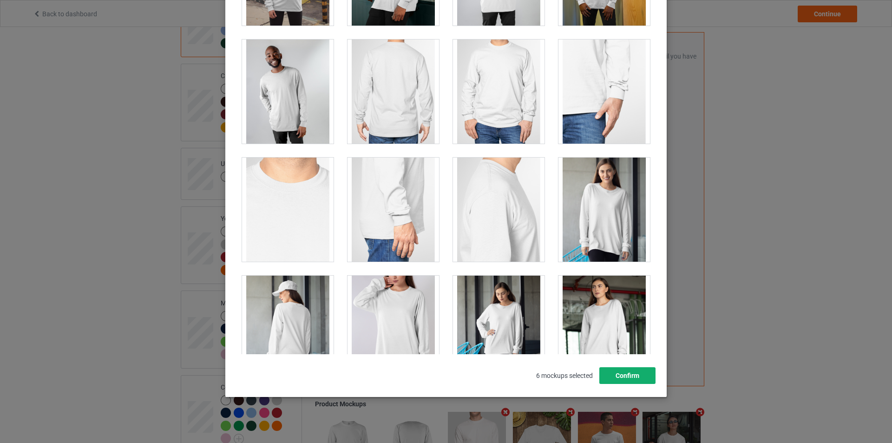
click at [624, 376] on button "Confirm" at bounding box center [627, 375] width 56 height 17
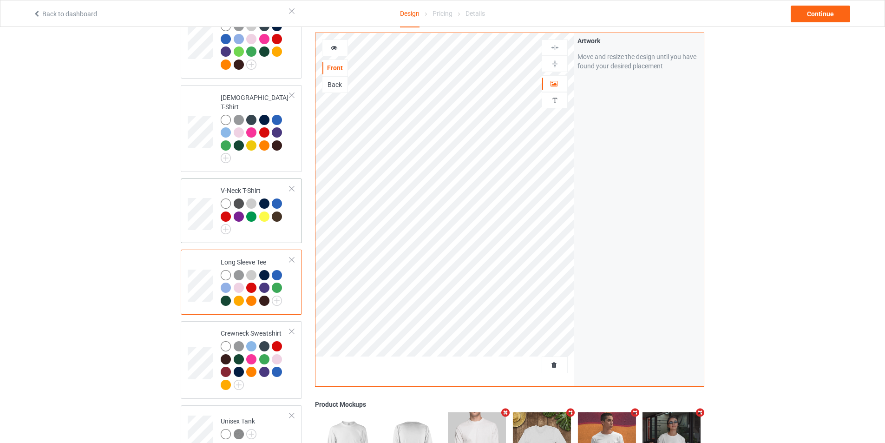
scroll to position [123, 0]
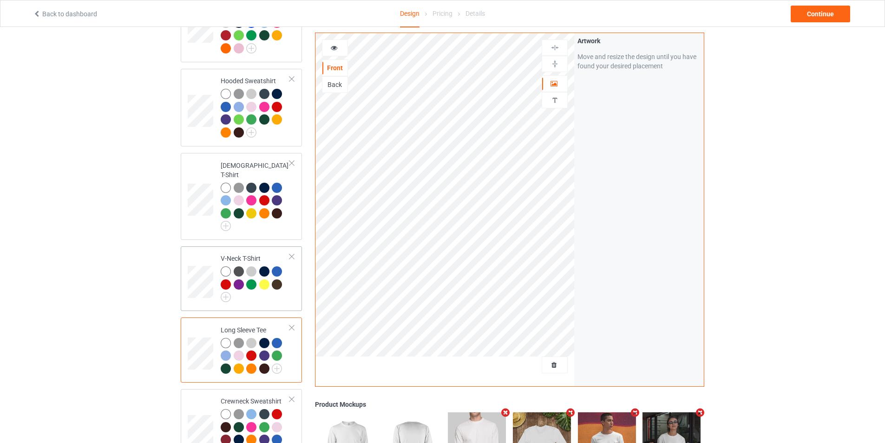
click at [282, 290] on div at bounding box center [255, 284] width 69 height 36
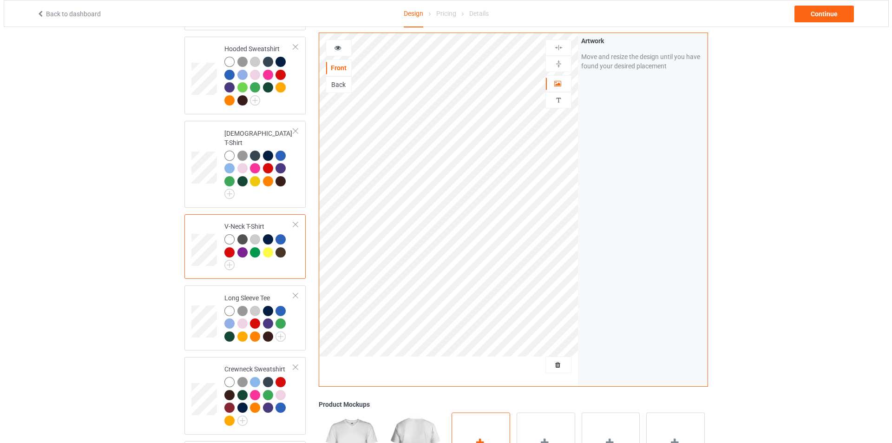
scroll to position [169, 0]
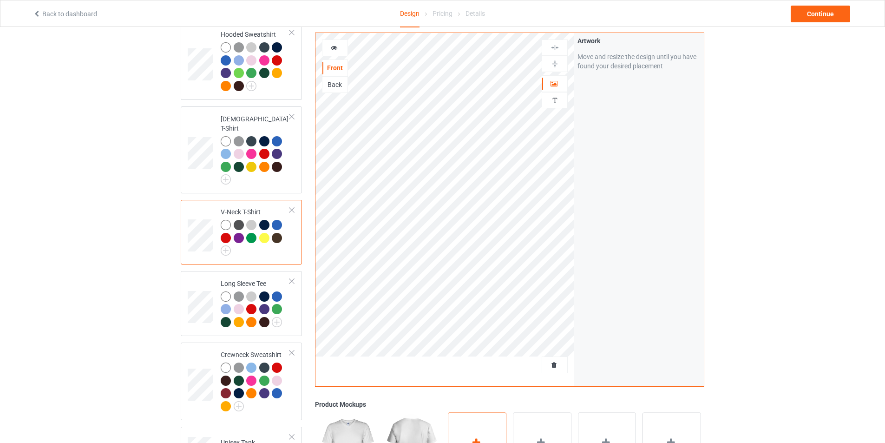
click at [494, 416] on div "Add mockup" at bounding box center [477, 448] width 59 height 73
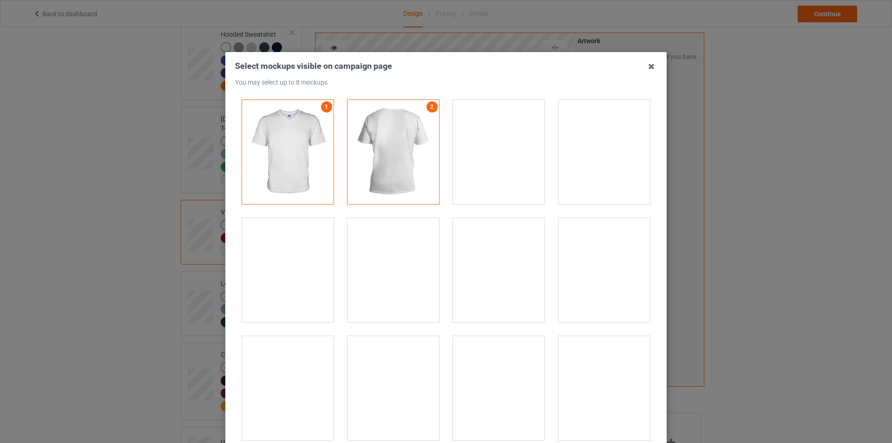
click at [295, 290] on div at bounding box center [288, 270] width 92 height 104
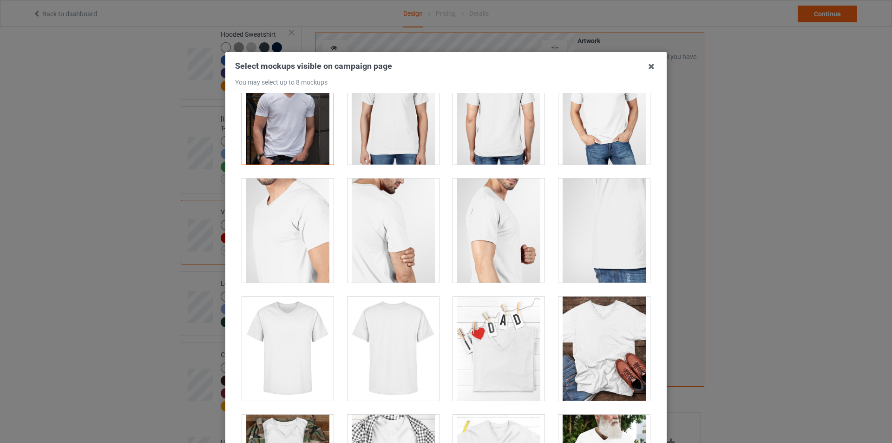
scroll to position [186, 0]
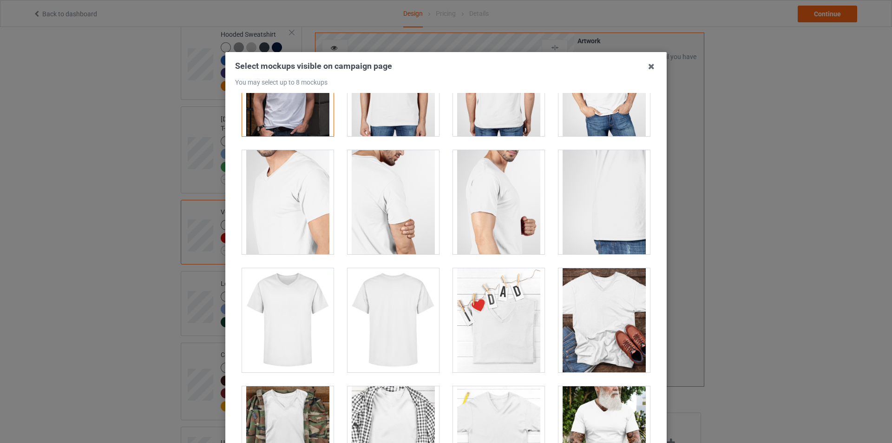
click at [582, 333] on div at bounding box center [604, 320] width 92 height 104
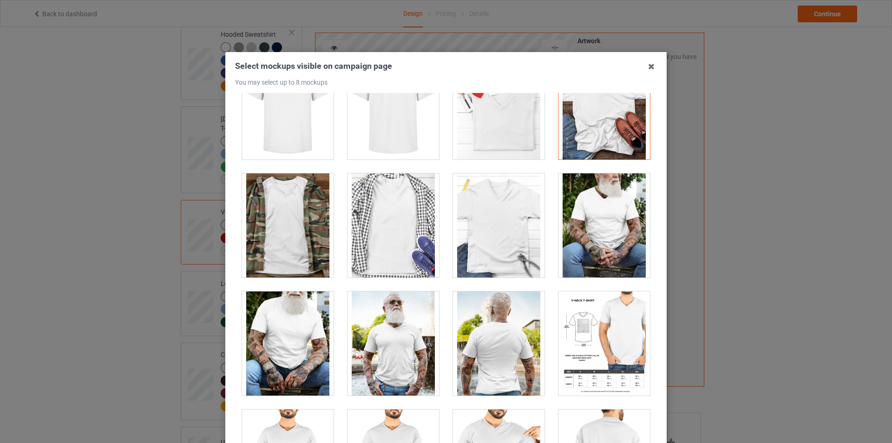
scroll to position [465, 0]
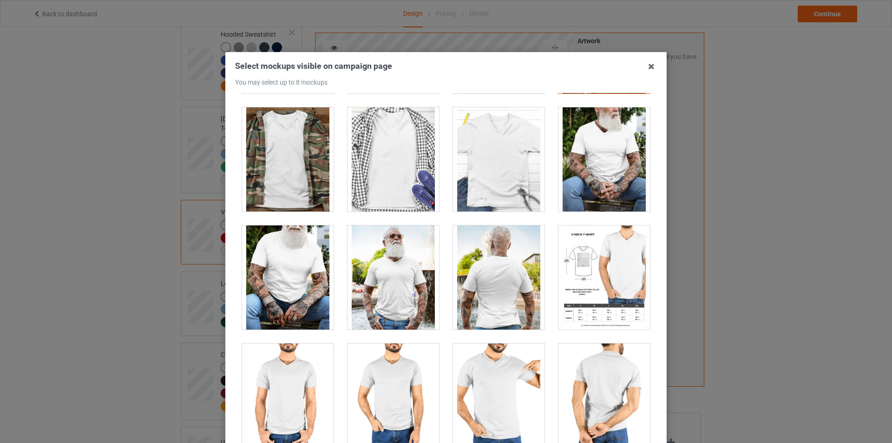
click at [406, 293] on div at bounding box center [394, 277] width 92 height 104
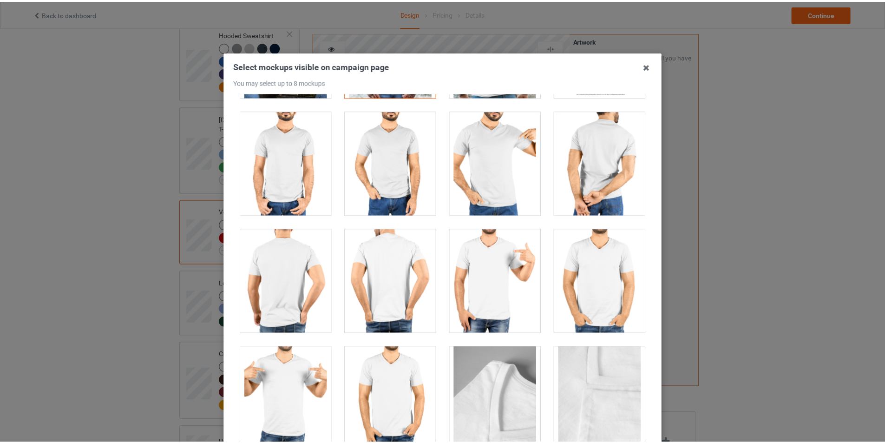
scroll to position [99, 0]
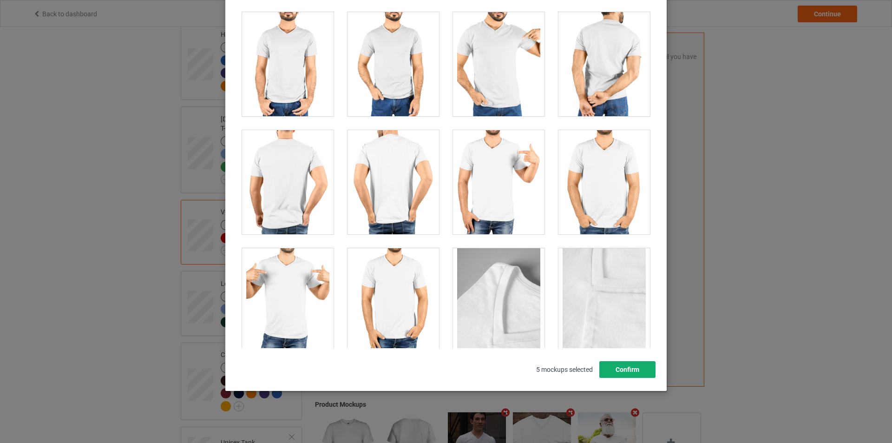
click at [634, 374] on button "Confirm" at bounding box center [627, 369] width 56 height 17
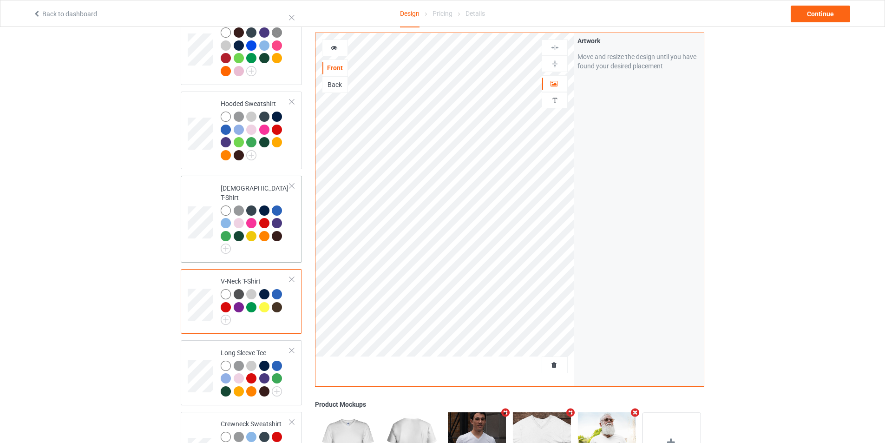
scroll to position [30, 0]
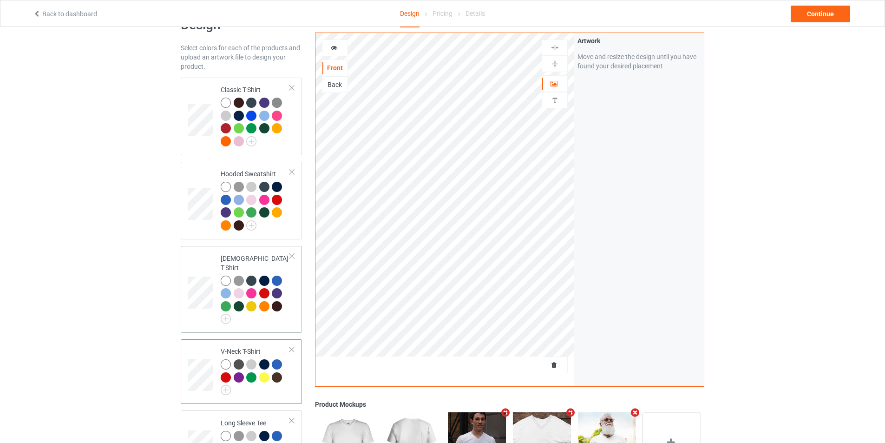
click at [269, 308] on div at bounding box center [255, 300] width 69 height 49
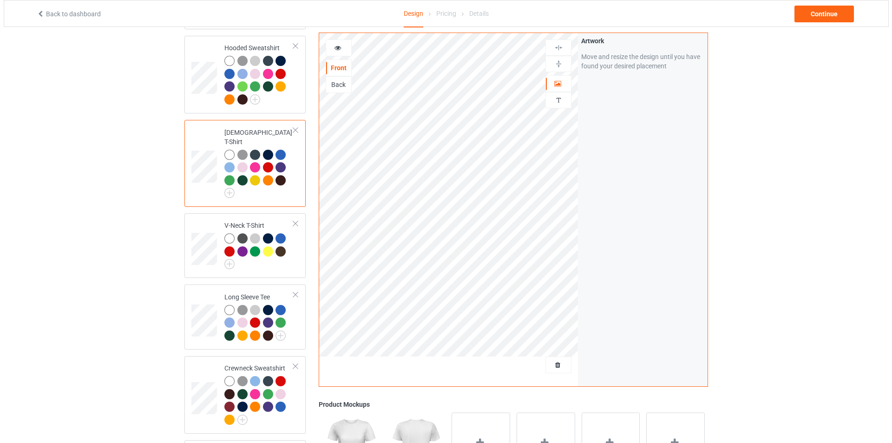
scroll to position [169, 0]
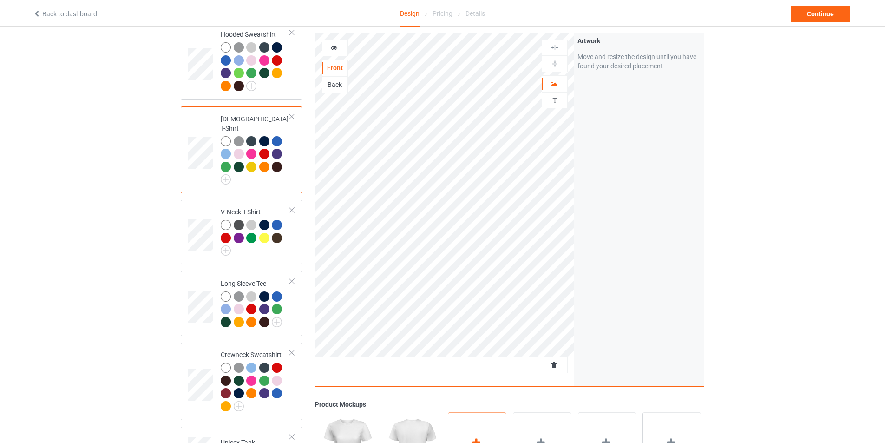
click at [477, 417] on div "Add mockup" at bounding box center [477, 448] width 59 height 73
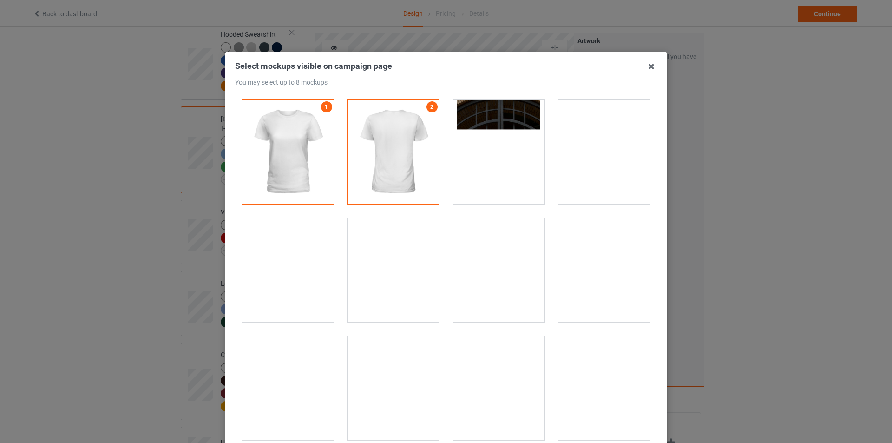
click at [605, 173] on div at bounding box center [604, 152] width 92 height 104
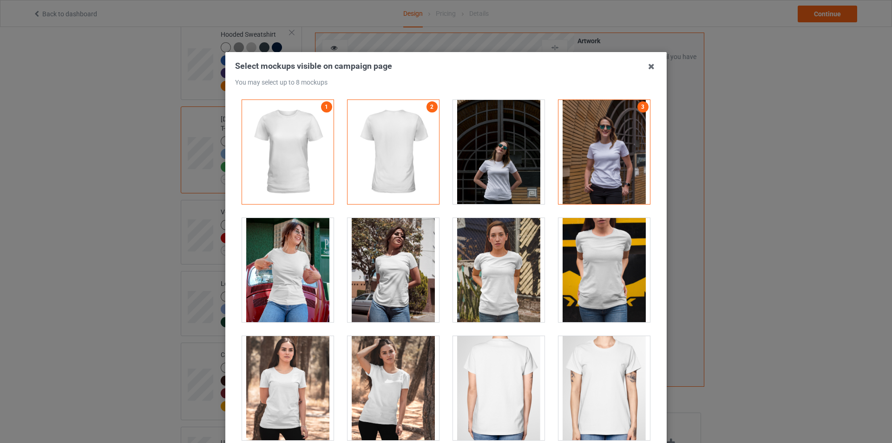
click at [599, 290] on div at bounding box center [604, 270] width 92 height 104
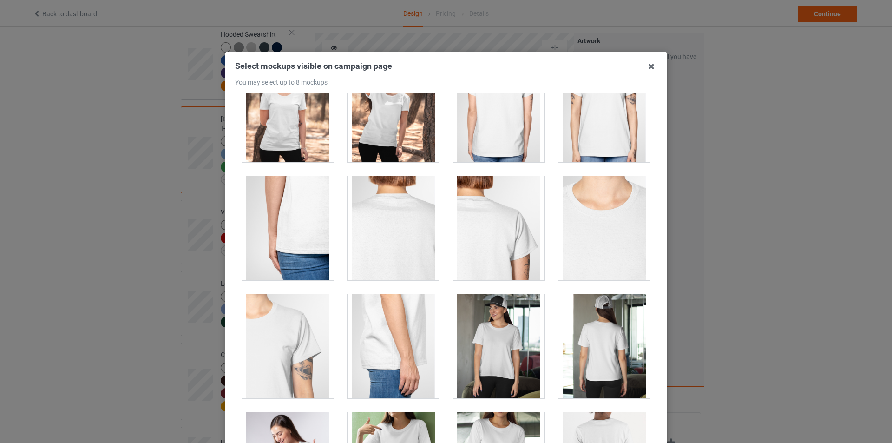
scroll to position [279, 0]
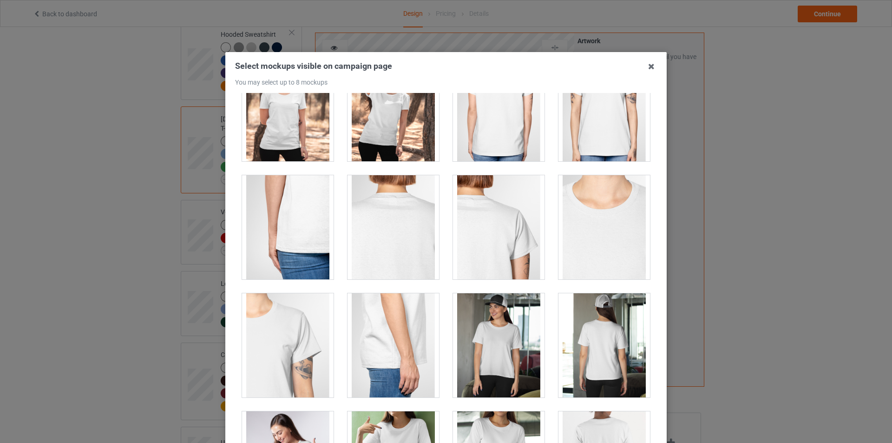
click at [501, 373] on div at bounding box center [499, 345] width 92 height 104
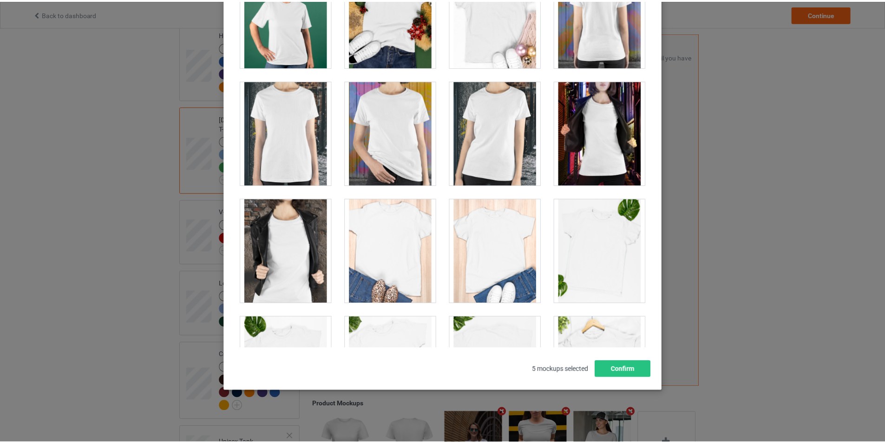
scroll to position [1161, 0]
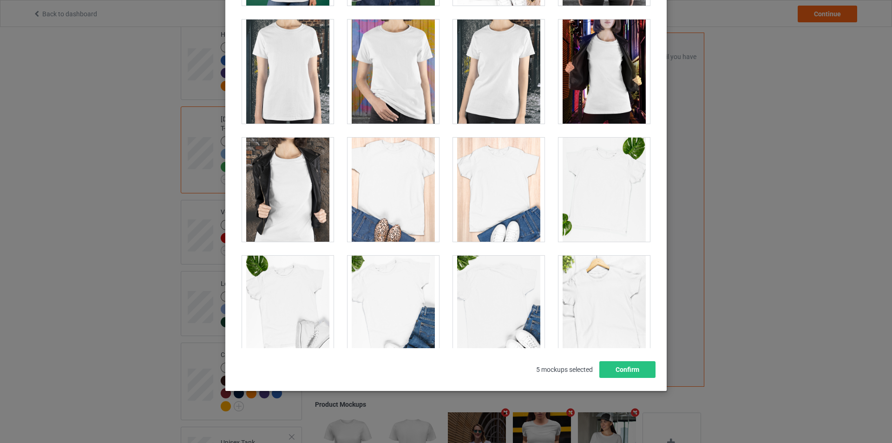
click at [485, 212] on div at bounding box center [499, 190] width 92 height 104
click at [613, 371] on button "Confirm" at bounding box center [627, 369] width 56 height 17
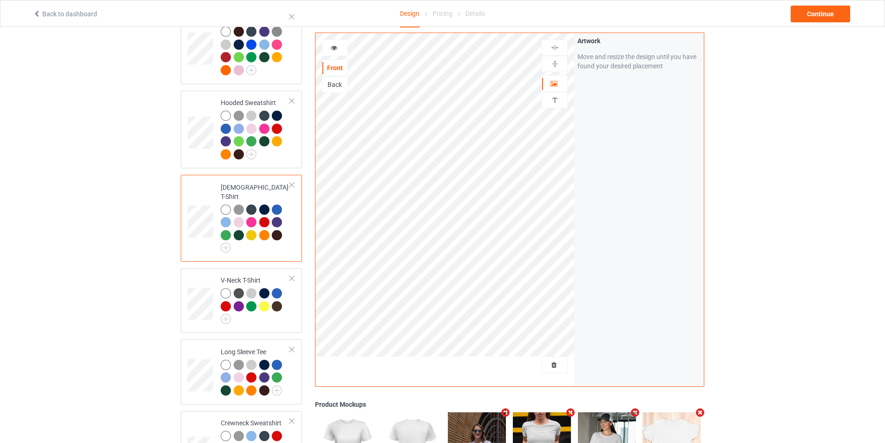
scroll to position [30, 0]
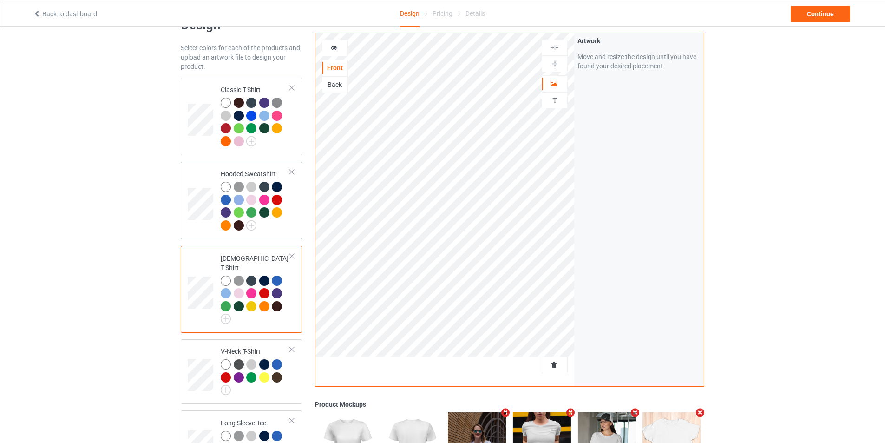
click at [283, 227] on div at bounding box center [255, 207] width 69 height 51
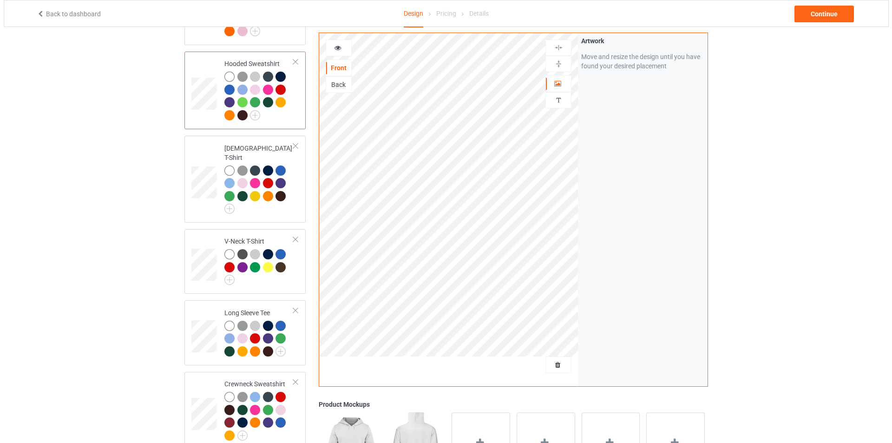
scroll to position [216, 0]
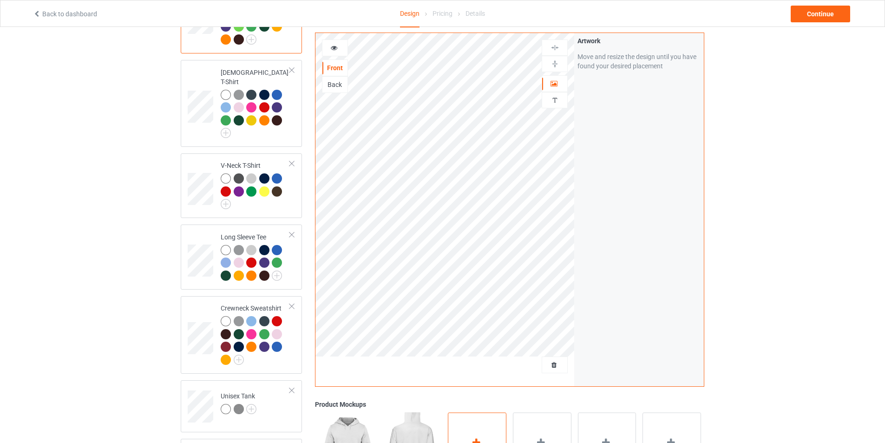
click at [482, 414] on div "Add mockup" at bounding box center [477, 448] width 59 height 73
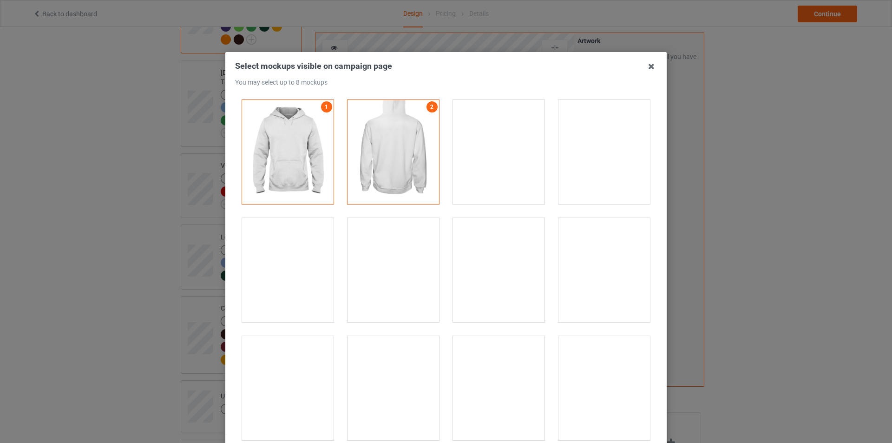
click at [268, 282] on div at bounding box center [288, 270] width 92 height 104
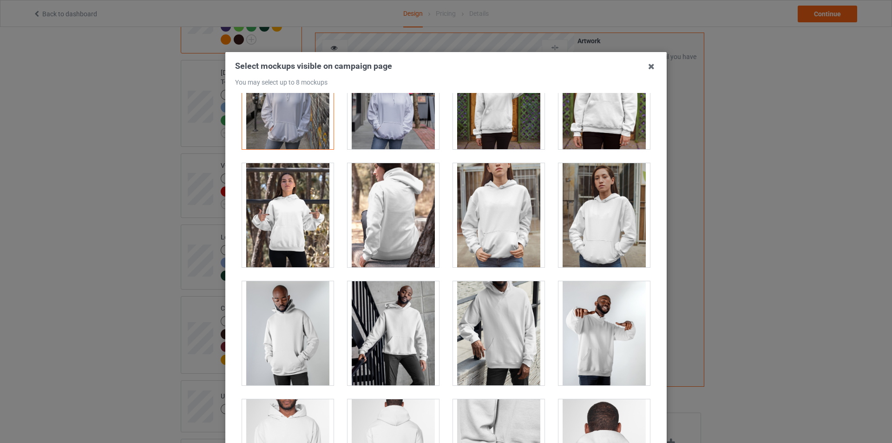
scroll to position [186, 0]
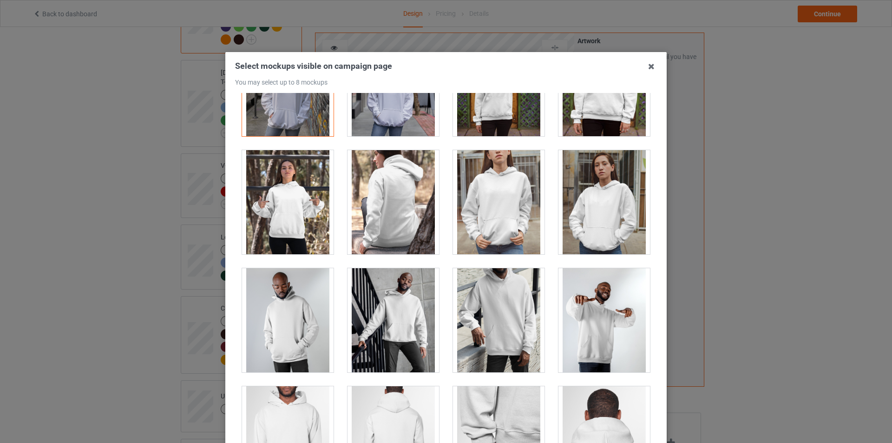
click at [395, 330] on div at bounding box center [394, 320] width 92 height 104
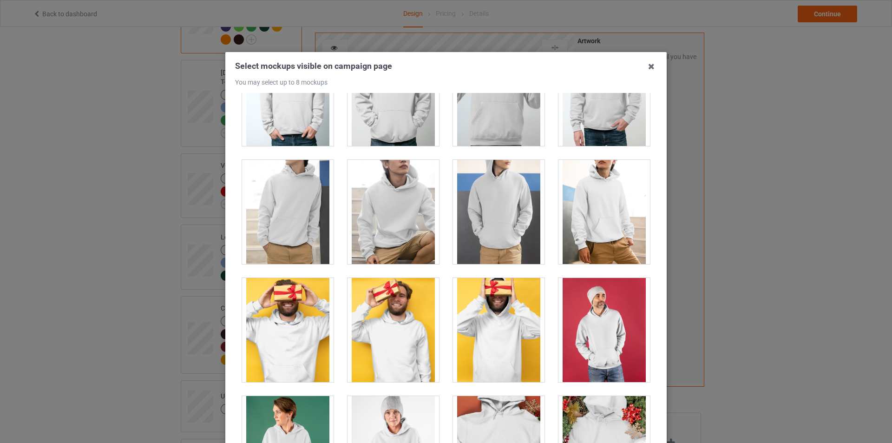
scroll to position [1626, 0]
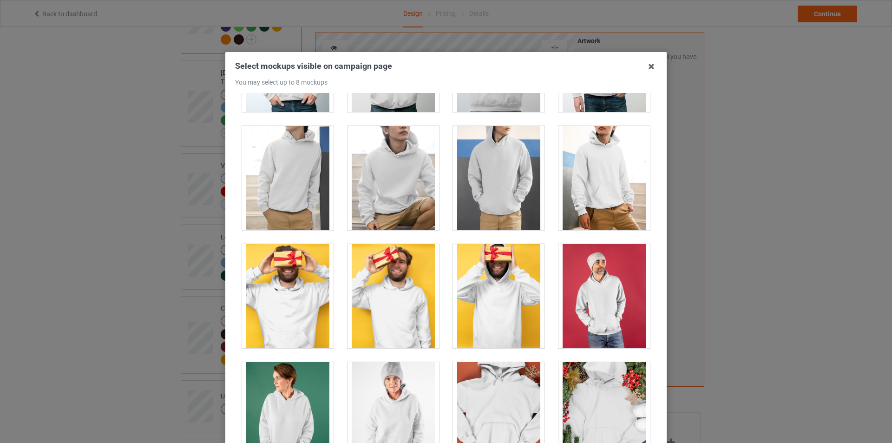
click at [417, 180] on div at bounding box center [394, 178] width 92 height 104
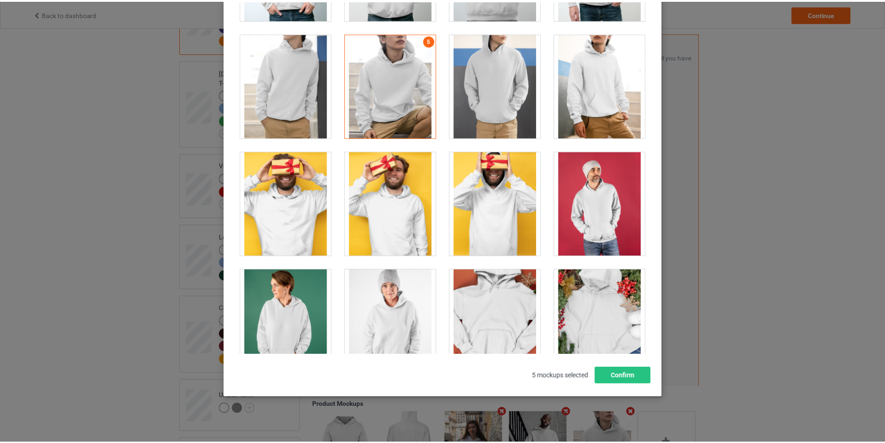
scroll to position [99, 0]
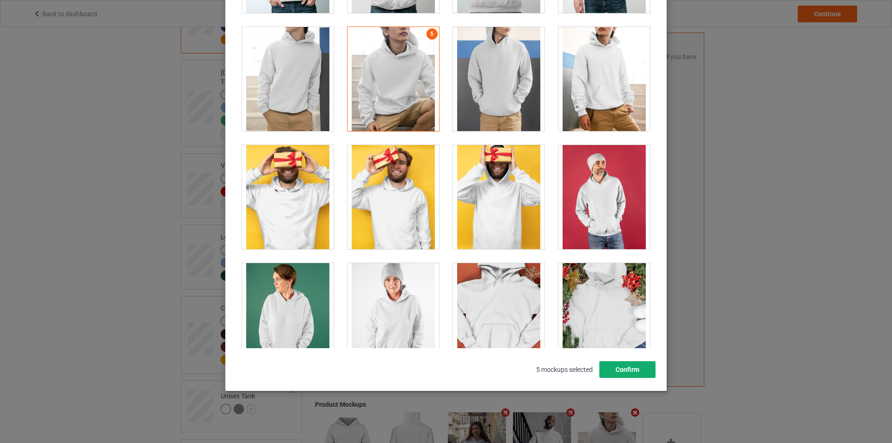
click at [631, 371] on button "Confirm" at bounding box center [627, 369] width 56 height 17
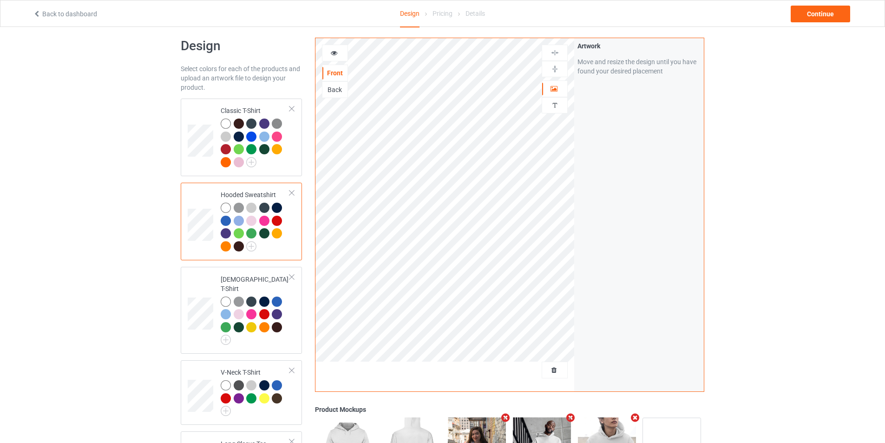
scroll to position [0, 0]
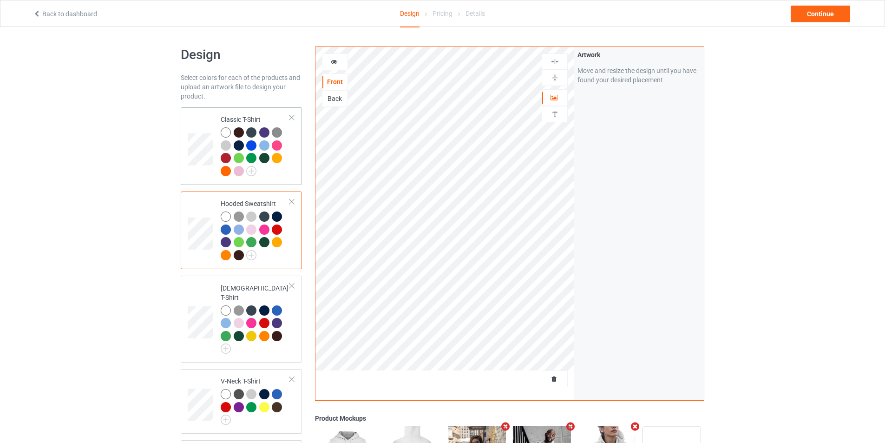
click at [282, 172] on div at bounding box center [255, 152] width 69 height 51
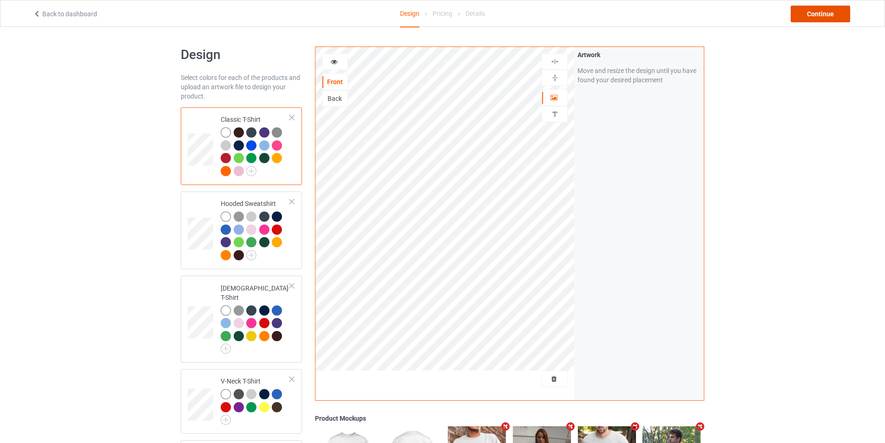
click at [824, 9] on div "Continue" at bounding box center [820, 14] width 59 height 17
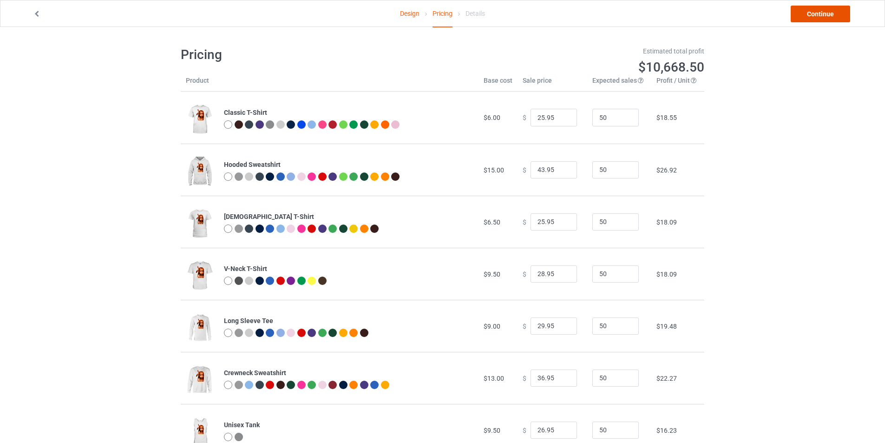
click at [837, 16] on link "Continue" at bounding box center [820, 14] width 59 height 17
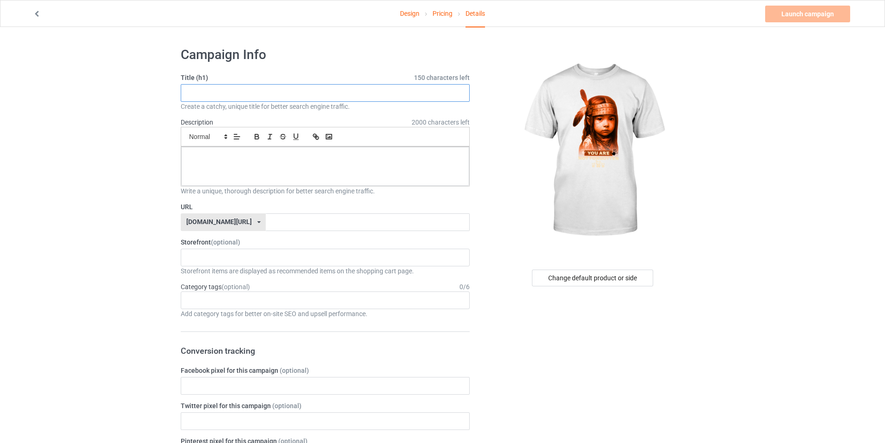
click at [252, 93] on input "text" at bounding box center [325, 93] width 289 height 18
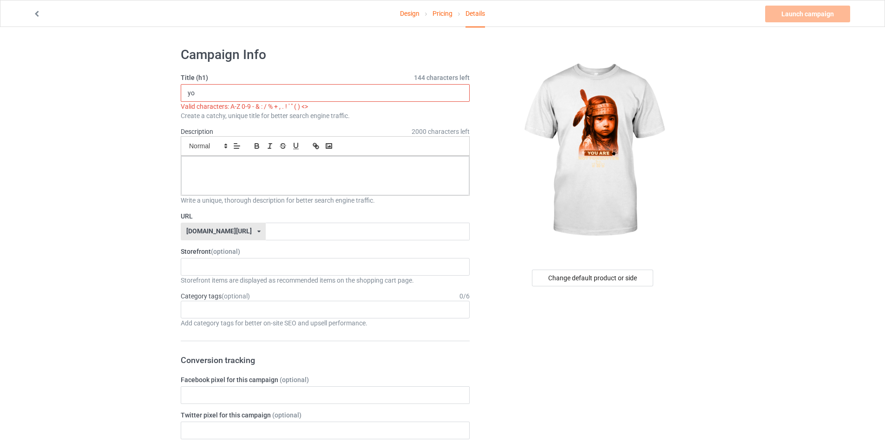
type input "y"
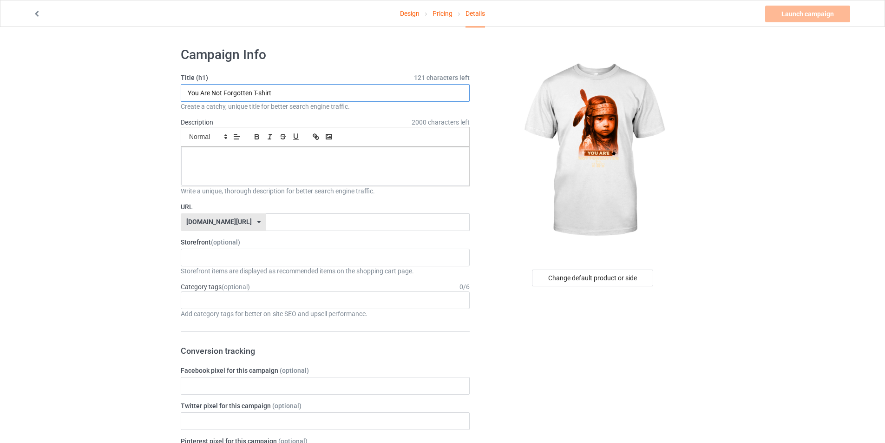
type input "You Are Not Forgotten T-shirt"
click at [246, 224] on div "[DOMAIN_NAME][URL] [DOMAIN_NAME][URL] [DOMAIN_NAME]/ [DOMAIN_NAME]/ [DOMAIN_NAM…" at bounding box center [223, 222] width 85 height 18
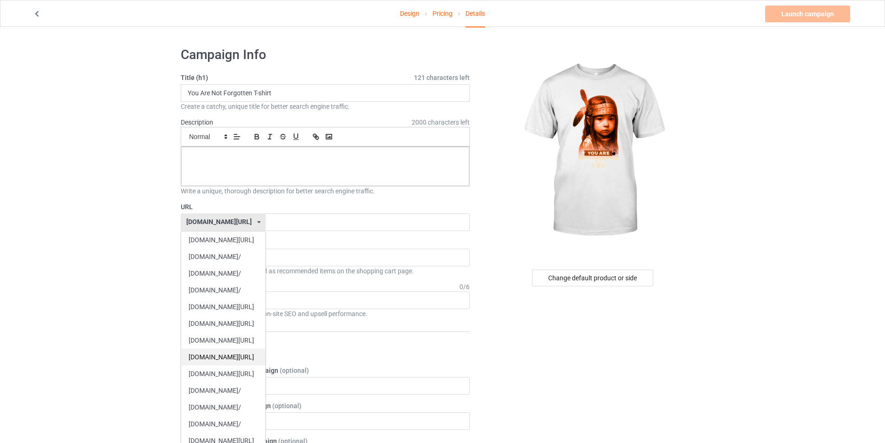
click at [252, 353] on div "[DOMAIN_NAME][URL]" at bounding box center [223, 356] width 84 height 17
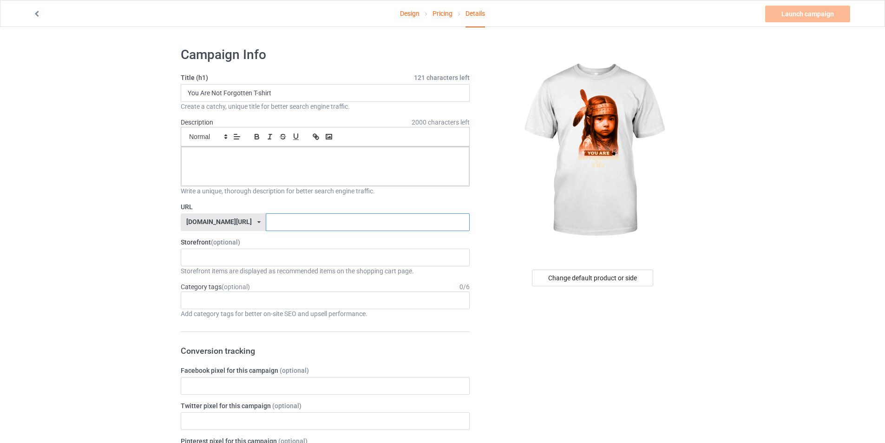
click at [305, 223] on input "text" at bounding box center [367, 222] width 203 height 18
type input "forgot"
click at [289, 159] on p at bounding box center [325, 157] width 273 height 9
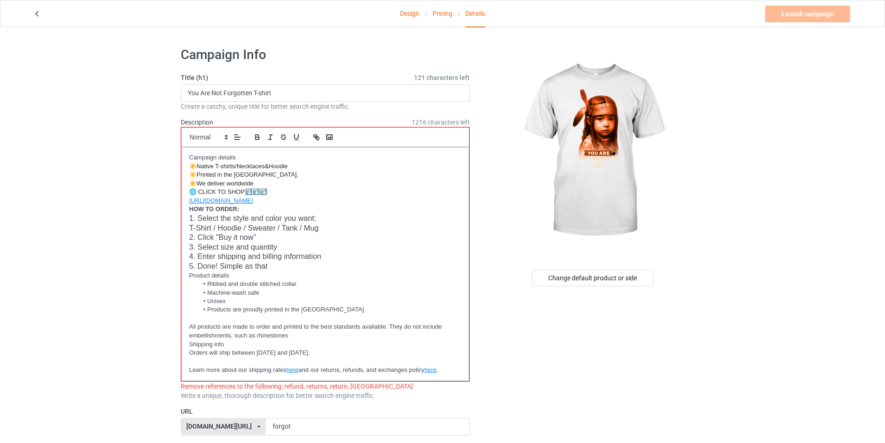
click at [448, 371] on p "Learn more about our shipping rates here and our returns, refunds, and exchange…" at bounding box center [325, 370] width 272 height 9
click at [363, 274] on p "Product details" at bounding box center [325, 275] width 272 height 9
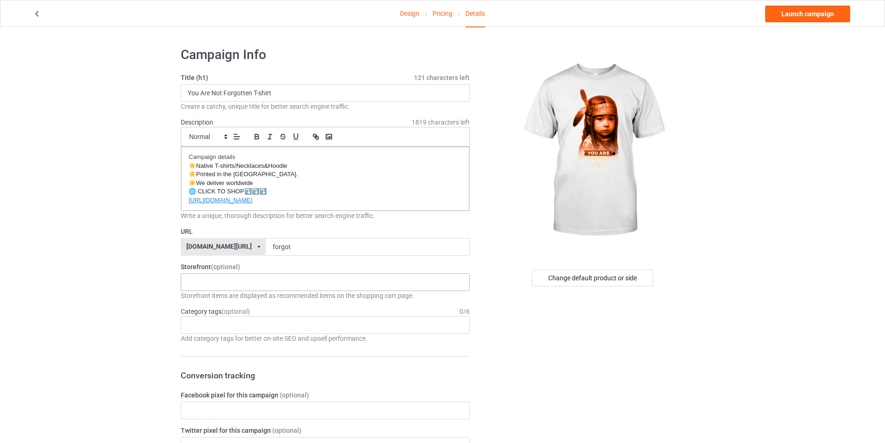
click at [307, 278] on div "Feminism Dog T-shirt Hoodie Wolf Decoration Wolf Tshirt Collection Wolf Mug Col…" at bounding box center [325, 282] width 289 height 18
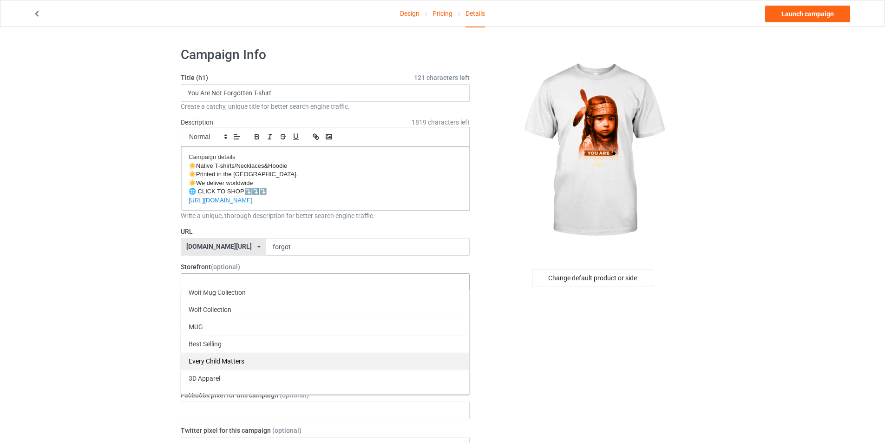
scroll to position [139, 0]
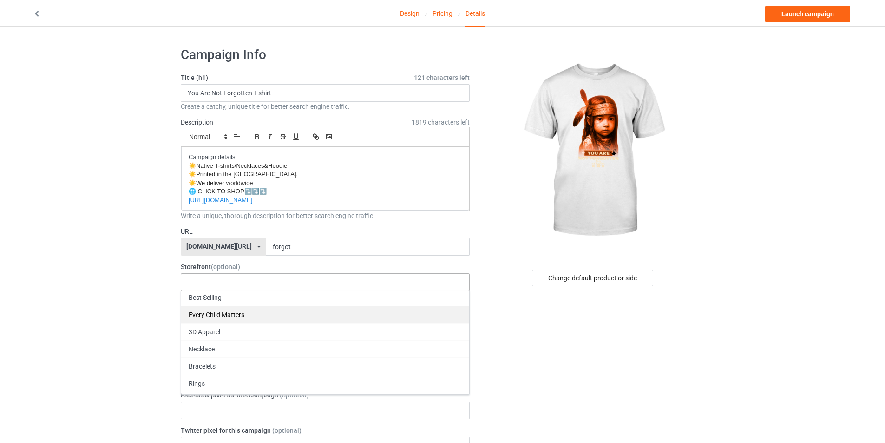
click at [278, 309] on div "Every Child Matters" at bounding box center [325, 314] width 288 height 17
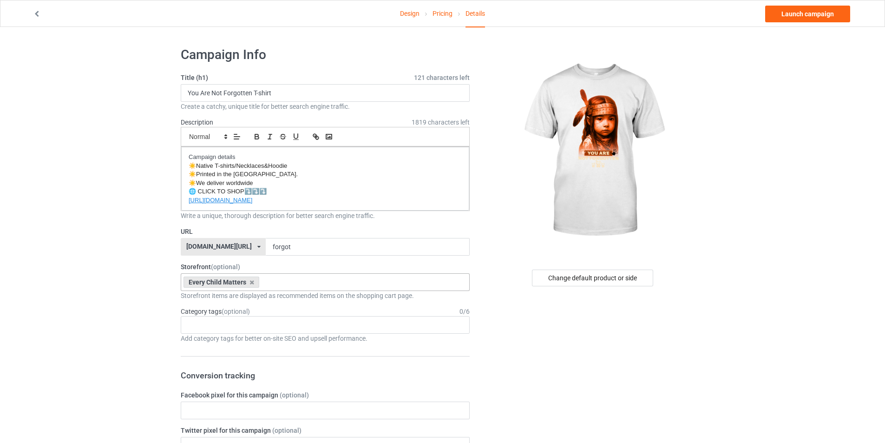
click at [222, 326] on div "Age > [DEMOGRAPHIC_DATA] > 1 Age > [DEMOGRAPHIC_DATA] Months > 1 Month Age > [D…" at bounding box center [325, 325] width 289 height 18
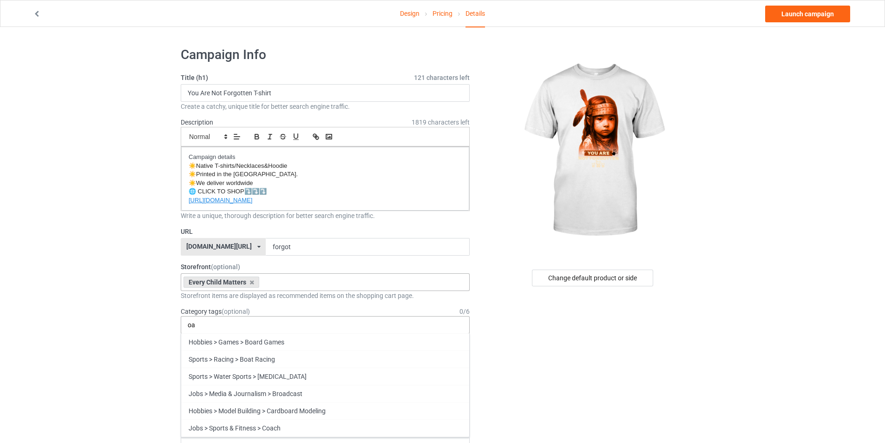
type input "o"
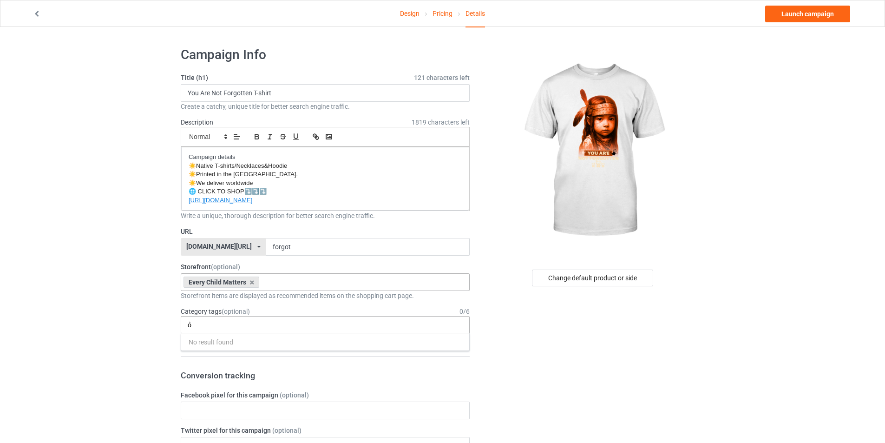
type input "o"
type input "orange"
click at [221, 359] on div "Orange Shirt Day" at bounding box center [325, 358] width 288 height 17
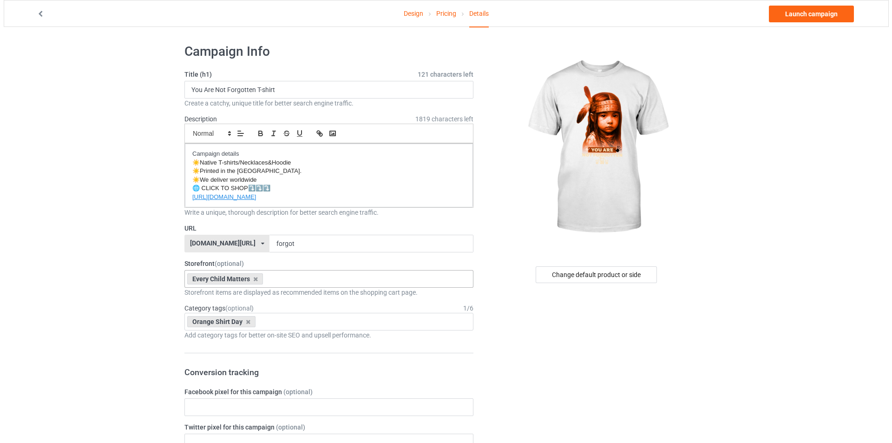
scroll to position [0, 0]
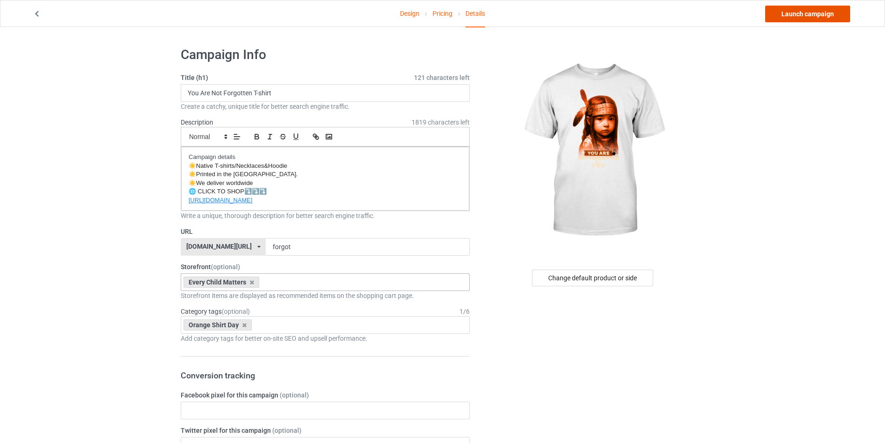
click at [798, 13] on link "Launch campaign" at bounding box center [807, 14] width 85 height 17
